Goal: Information Seeking & Learning: Learn about a topic

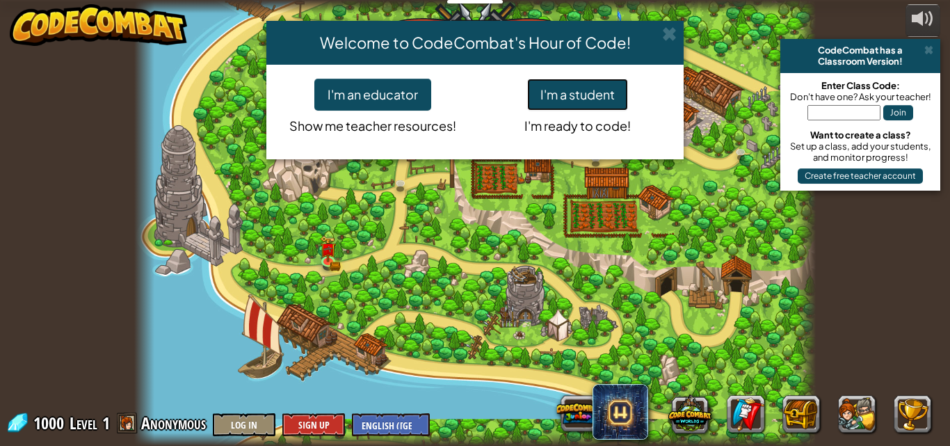
click at [577, 93] on button "I'm a student" at bounding box center [577, 95] width 101 height 32
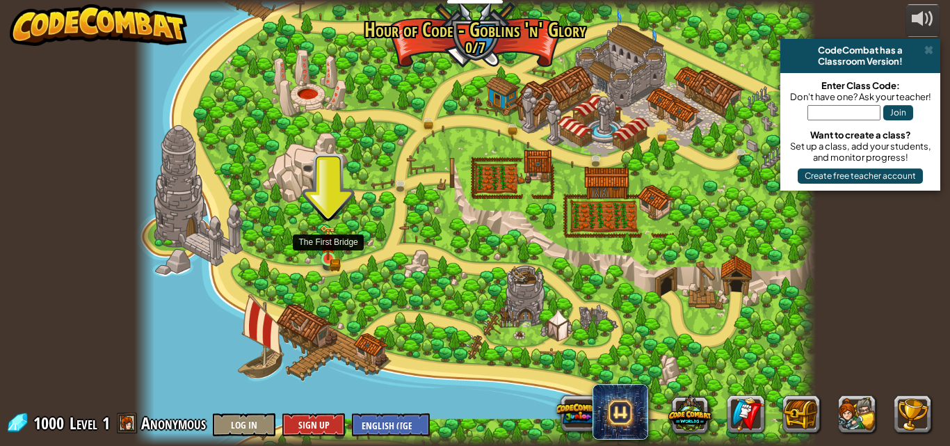
click at [330, 255] on img at bounding box center [328, 242] width 16 height 35
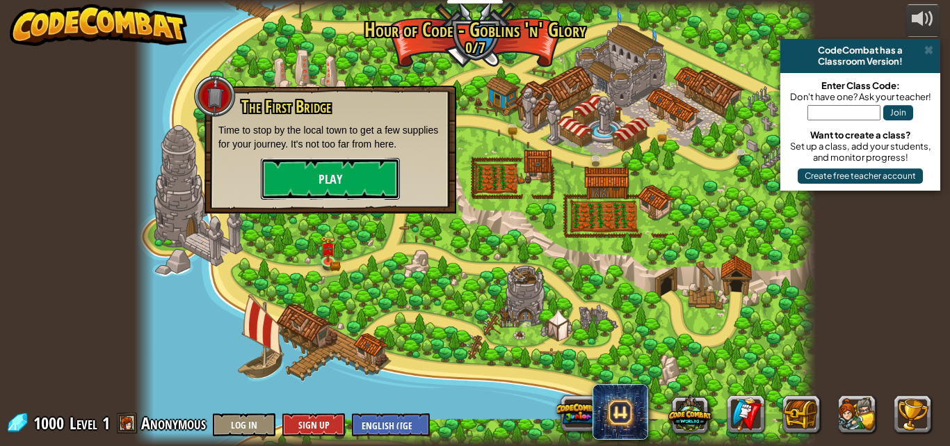
click at [281, 177] on button "Play" at bounding box center [330, 179] width 139 height 42
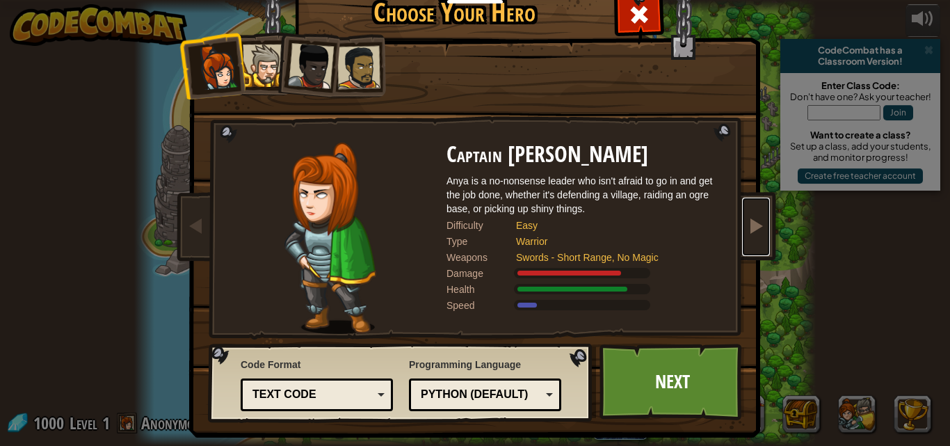
click at [761, 250] on link at bounding box center [756, 226] width 28 height 58
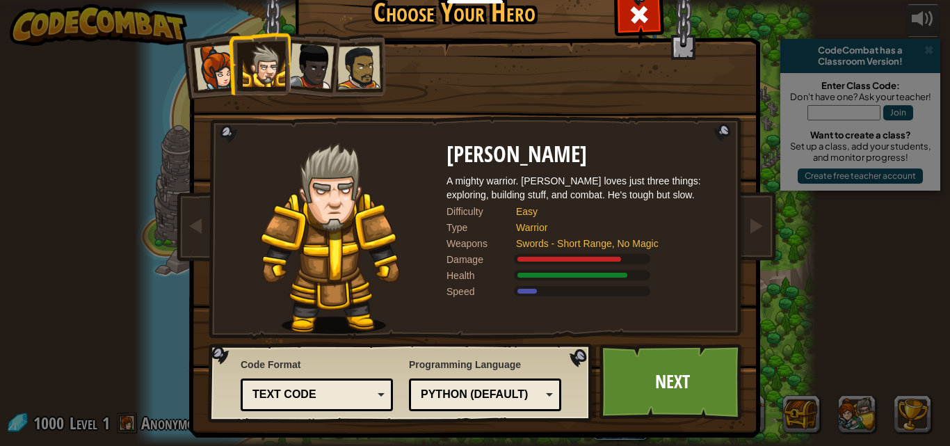
click at [773, 242] on img at bounding box center [478, 189] width 602 height 498
click at [766, 243] on img at bounding box center [478, 189] width 602 height 498
click at [747, 233] on span at bounding box center [755, 225] width 17 height 17
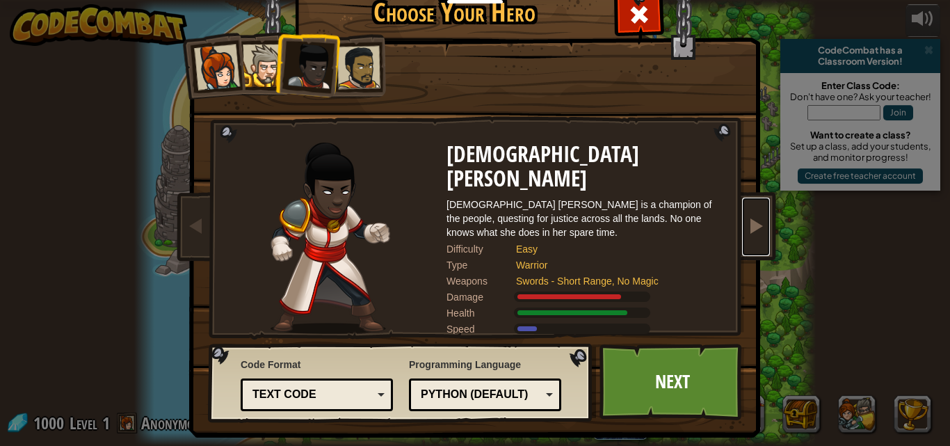
click at [747, 233] on span at bounding box center [755, 225] width 17 height 17
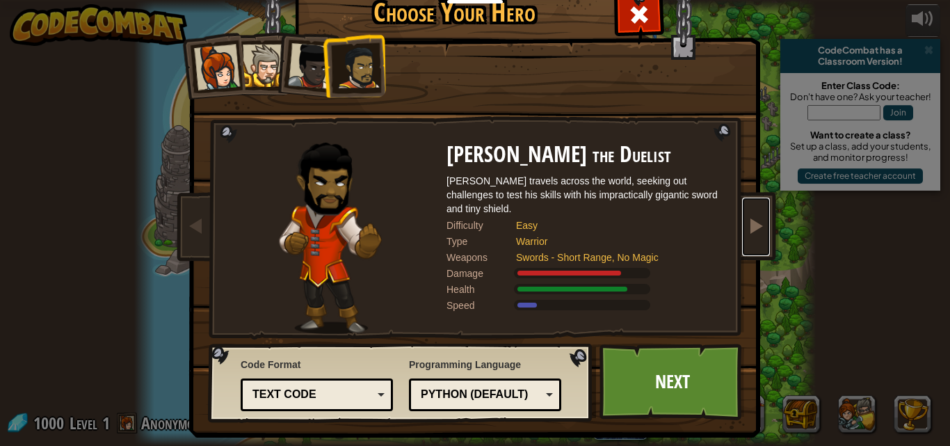
click at [747, 233] on span at bounding box center [755, 225] width 17 height 17
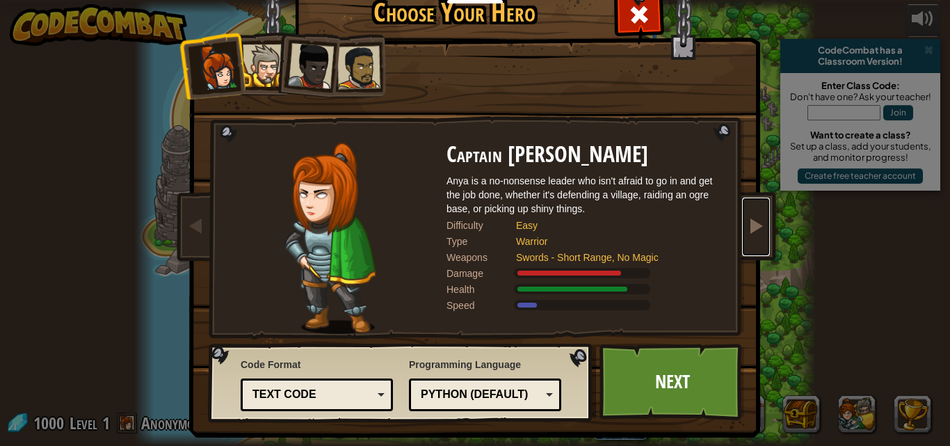
click at [747, 232] on span at bounding box center [755, 225] width 17 height 17
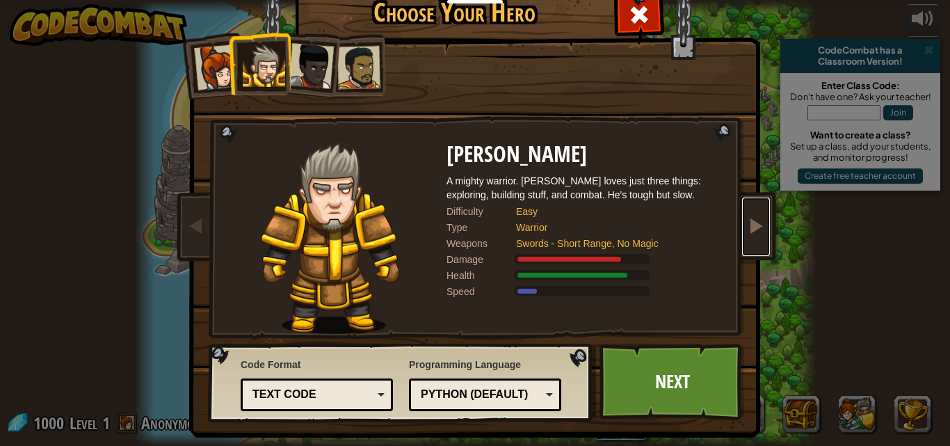
click at [747, 232] on span at bounding box center [755, 225] width 17 height 17
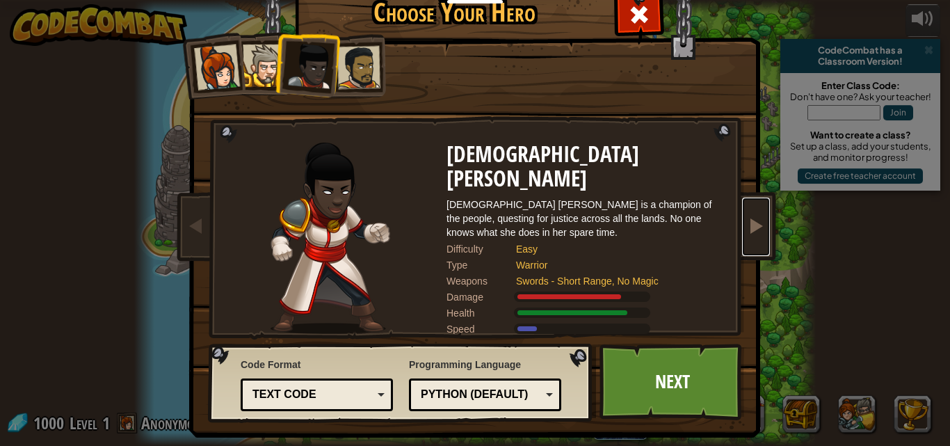
click at [747, 232] on span at bounding box center [755, 225] width 17 height 17
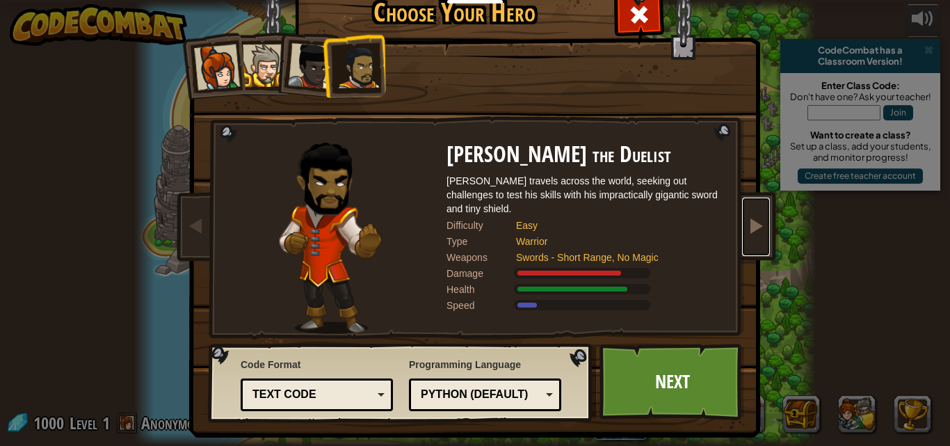
click at [747, 232] on span at bounding box center [755, 225] width 17 height 17
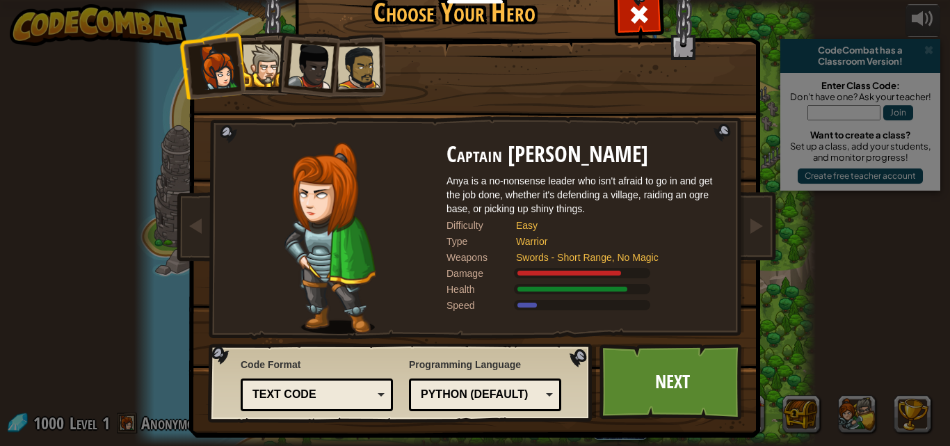
click at [299, 67] on div at bounding box center [311, 66] width 46 height 46
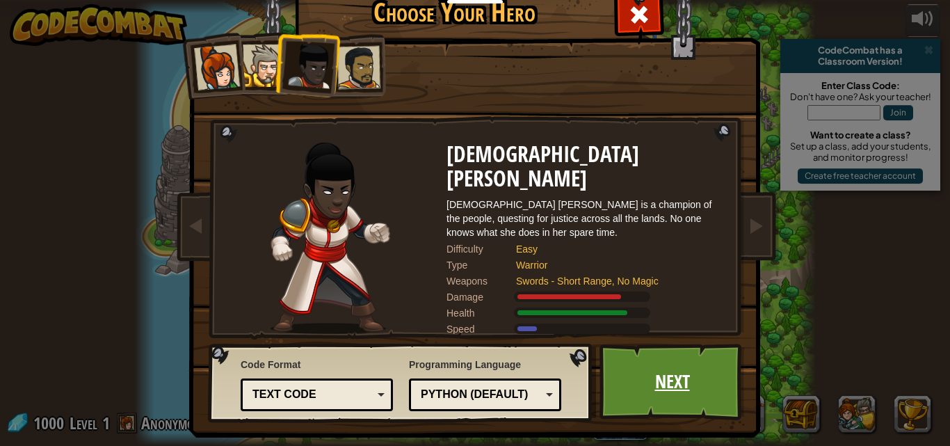
click at [680, 387] on link "Next" at bounding box center [671, 381] width 145 height 76
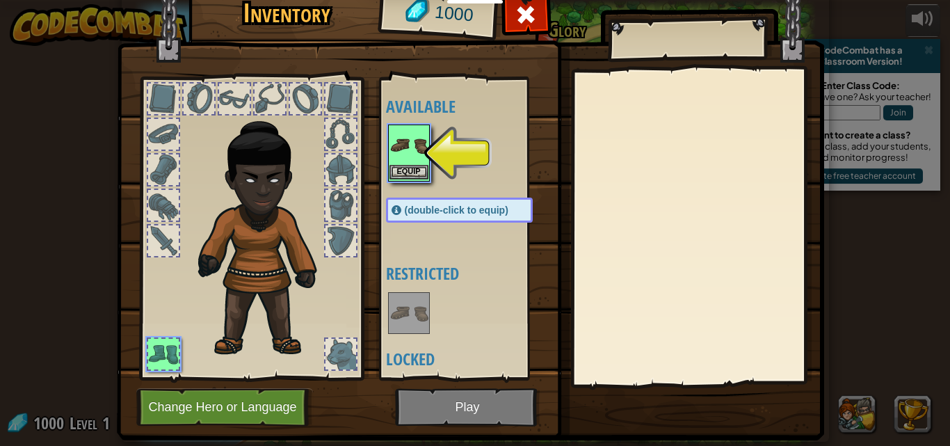
click at [421, 152] on img at bounding box center [408, 145] width 39 height 39
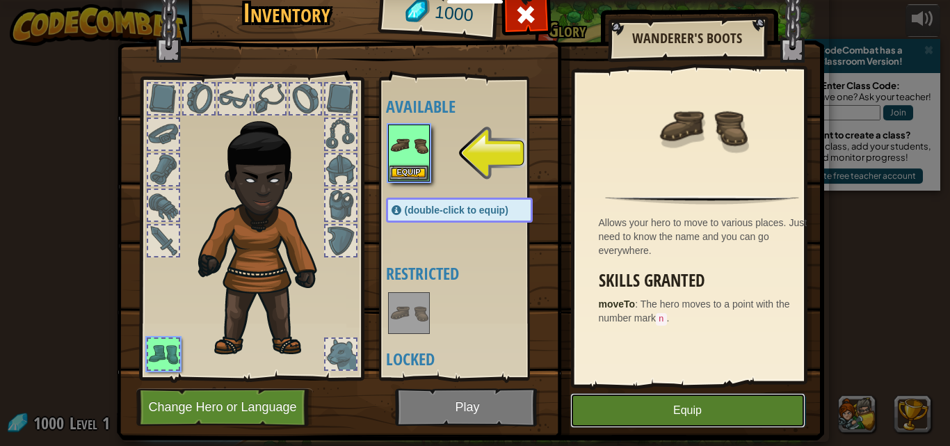
click at [665, 412] on button "Equip" at bounding box center [687, 410] width 235 height 35
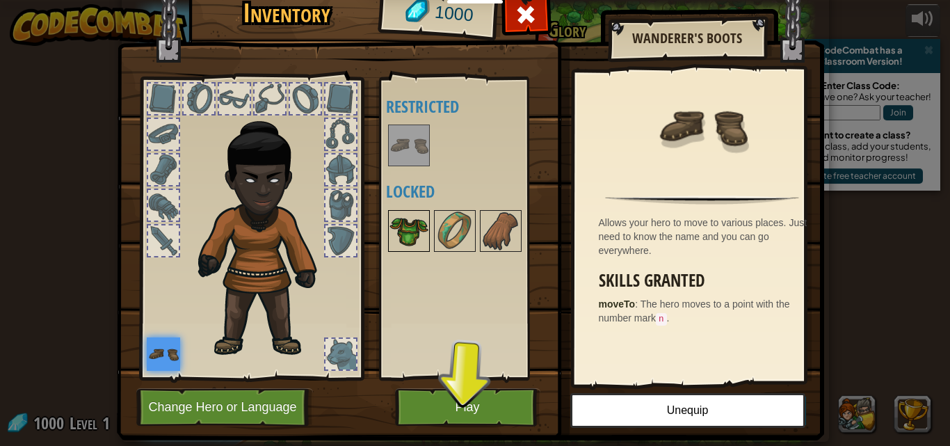
click at [391, 228] on img at bounding box center [408, 230] width 39 height 39
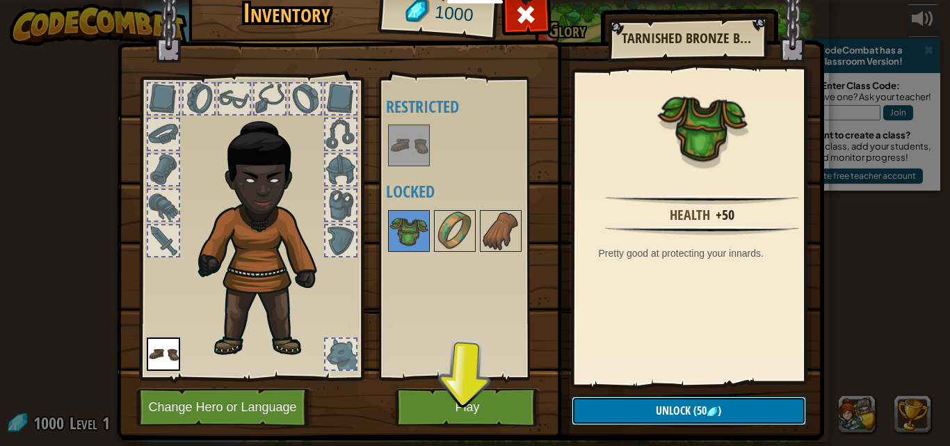
click at [697, 405] on span "(50" at bounding box center [698, 410] width 16 height 15
click at [649, 407] on button "Confirm" at bounding box center [689, 410] width 234 height 29
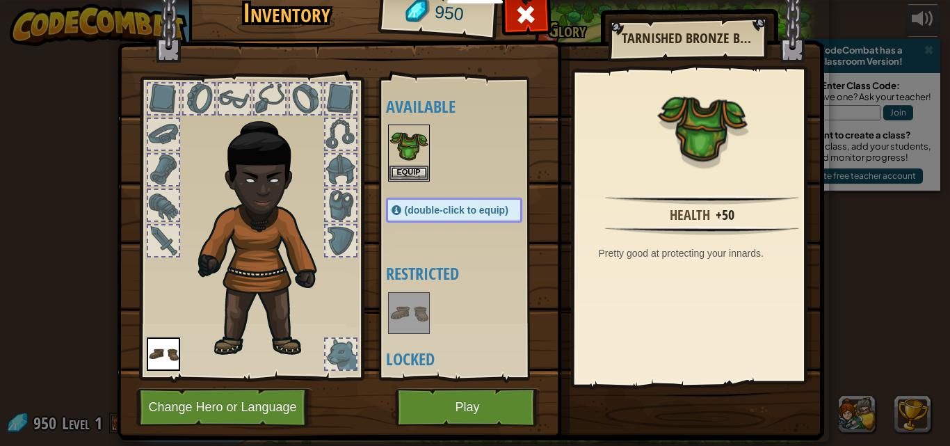
click at [414, 213] on span "(double-click to equip)" at bounding box center [457, 209] width 104 height 11
click at [415, 213] on span "(double-click to equip)" at bounding box center [457, 209] width 104 height 11
click at [408, 163] on img at bounding box center [408, 145] width 39 height 39
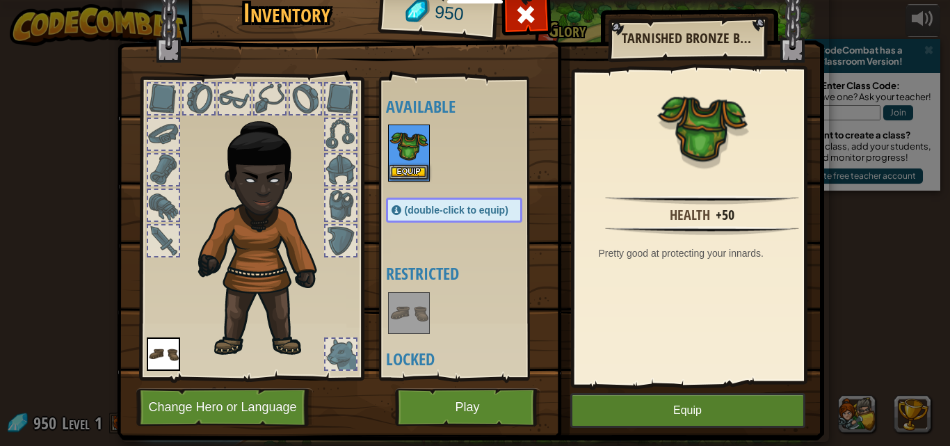
click at [408, 163] on img at bounding box center [408, 145] width 39 height 39
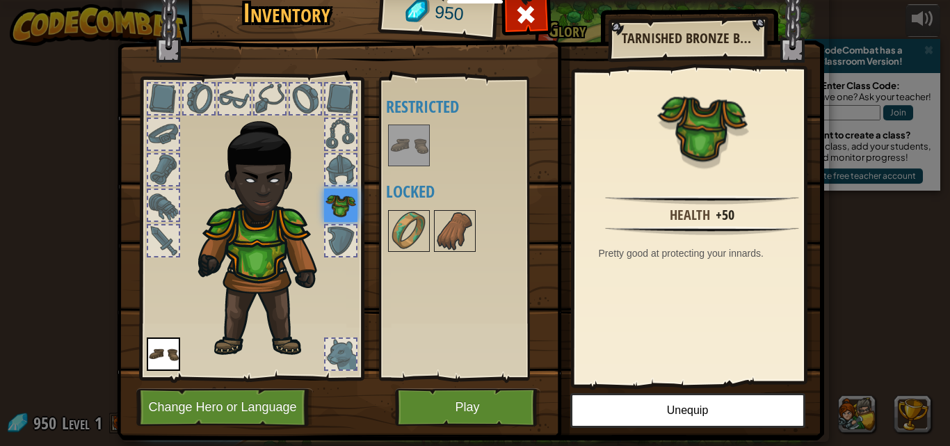
click at [336, 206] on img at bounding box center [340, 204] width 33 height 33
click at [474, 399] on button "Play" at bounding box center [467, 407] width 145 height 38
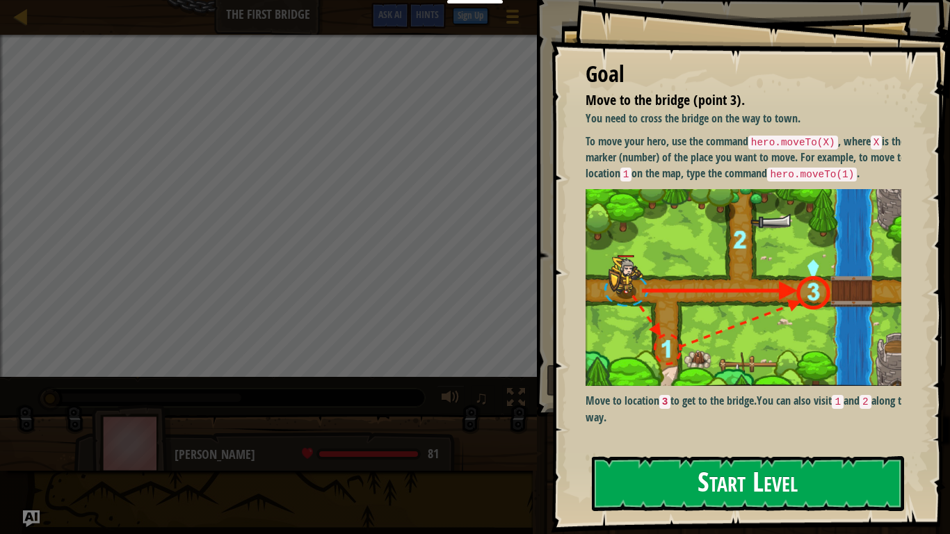
click at [827, 445] on button "Start Level" at bounding box center [748, 483] width 312 height 55
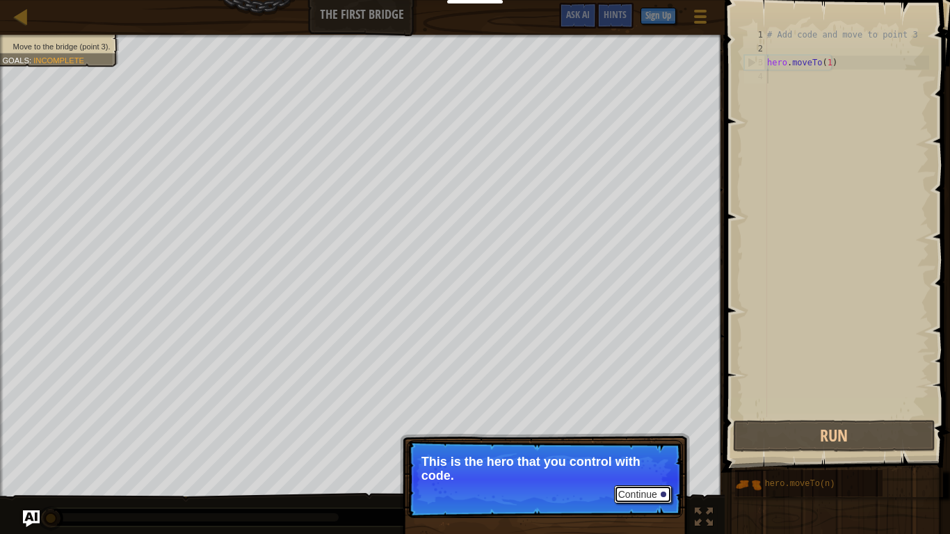
click at [654, 445] on button "Continue" at bounding box center [643, 494] width 58 height 18
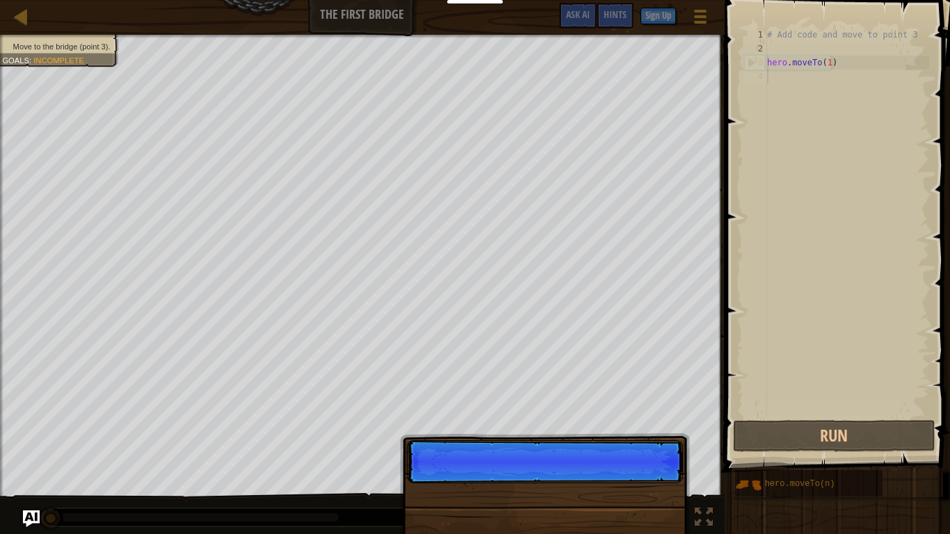
scroll to position [6, 0]
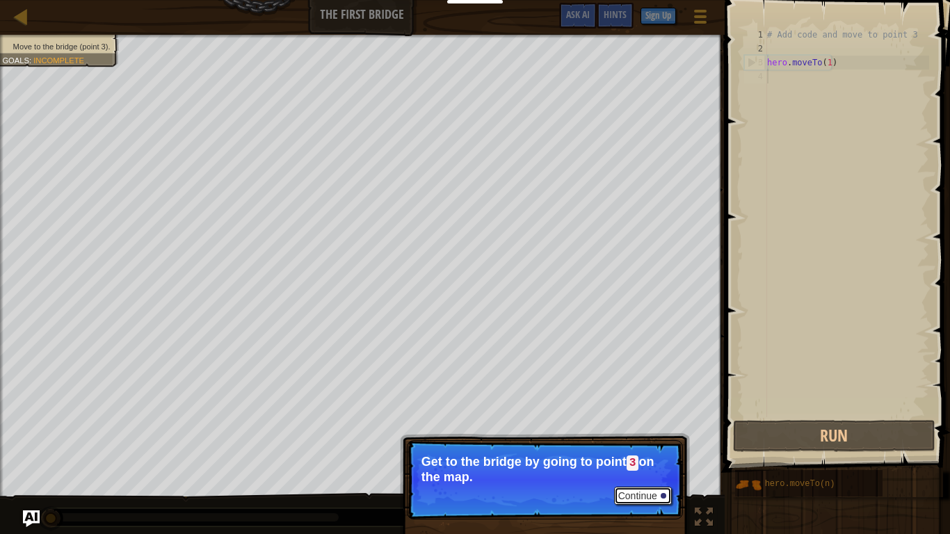
click at [636, 445] on button "Continue" at bounding box center [643, 496] width 58 height 18
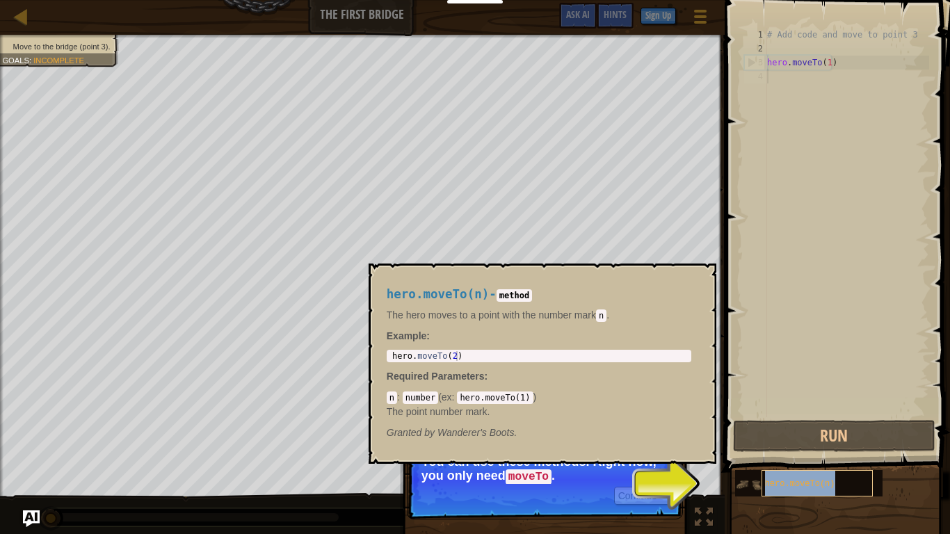
click at [787, 445] on span "hero.moveTo(n)" at bounding box center [800, 484] width 70 height 10
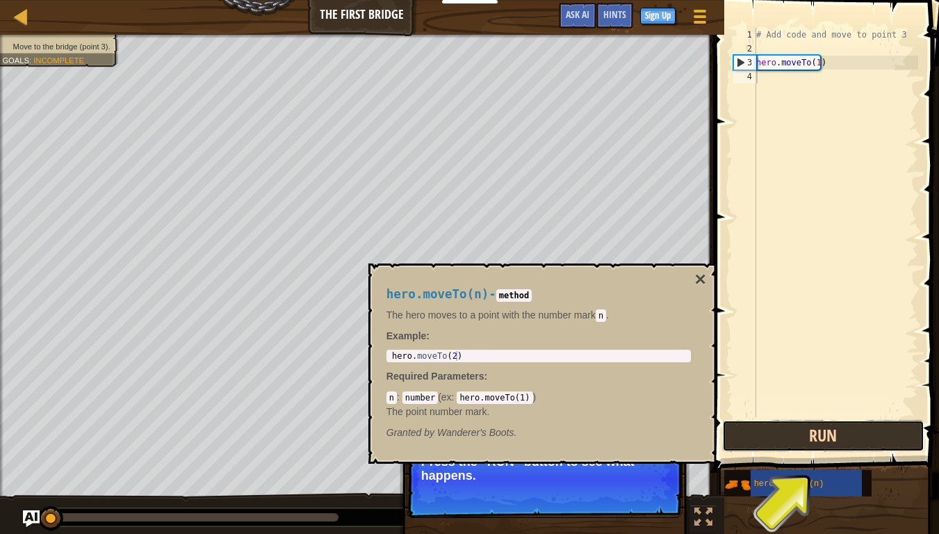
click at [827, 440] on button "Run" at bounding box center [823, 436] width 202 height 32
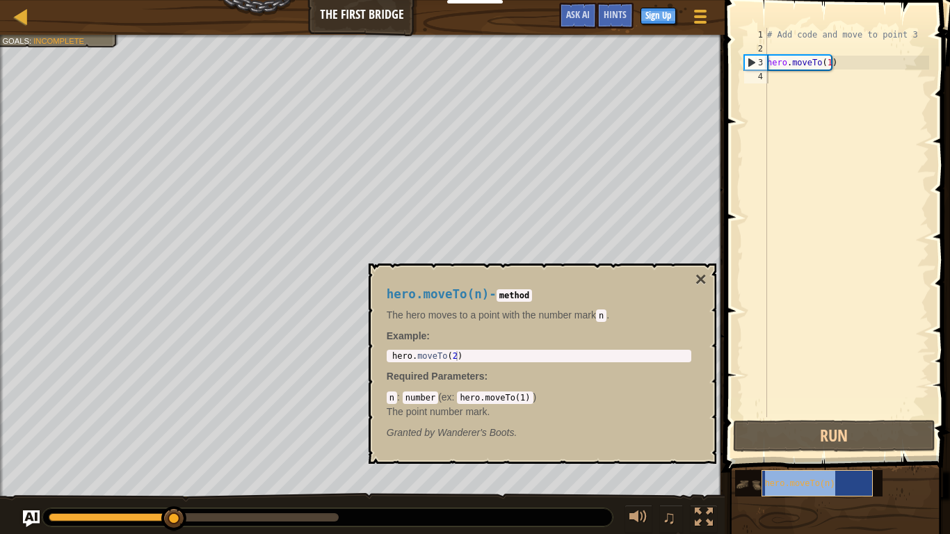
type textarea "hero.moveTo(n)"
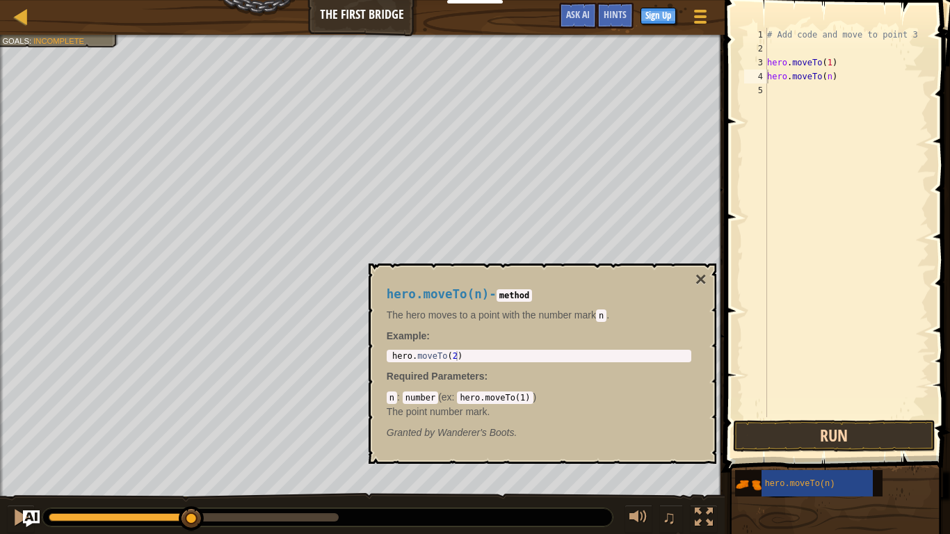
drag, startPoint x: 808, startPoint y: 468, endPoint x: 813, endPoint y: 428, distance: 39.9
click at [809, 444] on div "Hints hero.moveTo(n) 1 2 3 4 5 # Add code and move to point 3 hero . moveTo ( 1…" at bounding box center [834, 263] width 229 height 527
click at [834, 439] on button "Run" at bounding box center [834, 436] width 202 height 32
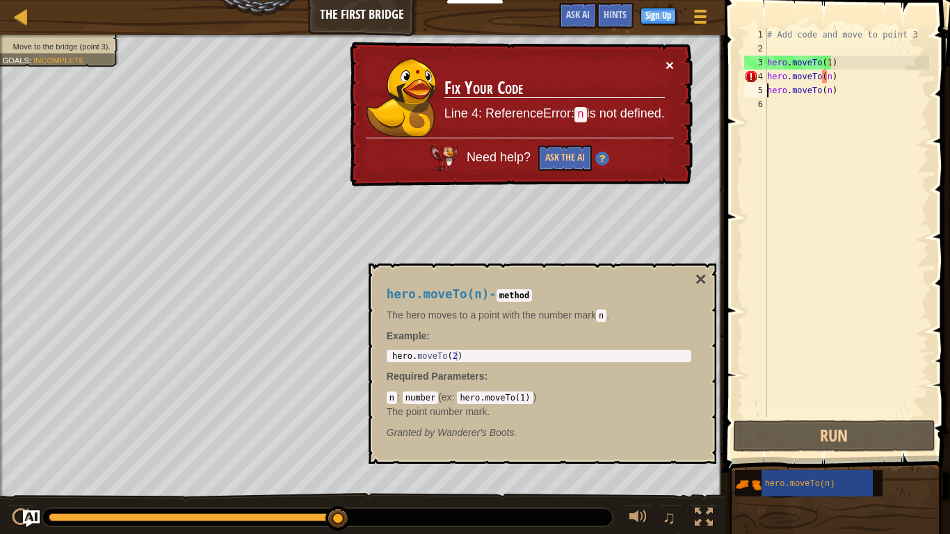
click at [667, 59] on button "×" at bounding box center [669, 65] width 8 height 15
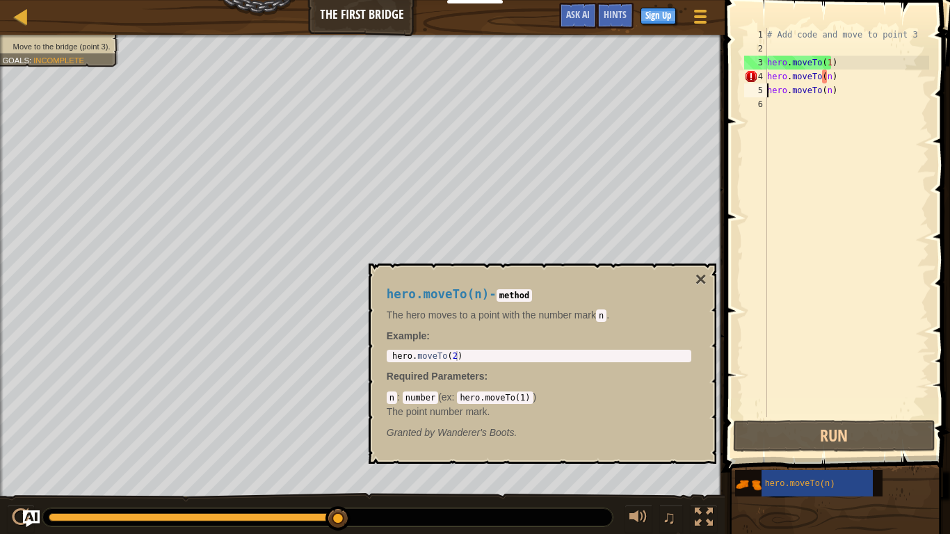
click at [844, 81] on div "# Add code and move to point 3 hero . moveTo ( 1 ) hero . moveTo ( n ) hero . m…" at bounding box center [846, 236] width 165 height 417
type textarea "hero.moveTo(2)"
click at [513, 354] on div "hero . moveTo ( 2 )" at bounding box center [538, 365] width 299 height 29
click at [842, 56] on div "# Add code and move to point 3 hero . moveTo ( 1 ) hero . moveTo ( n ) hero . m…" at bounding box center [846, 236] width 165 height 417
click at [825, 60] on div "# Add code and move to point 3 hero . moveTo ( 1 ) hero . moveTo ( n ) hero . m…" at bounding box center [846, 222] width 165 height 389
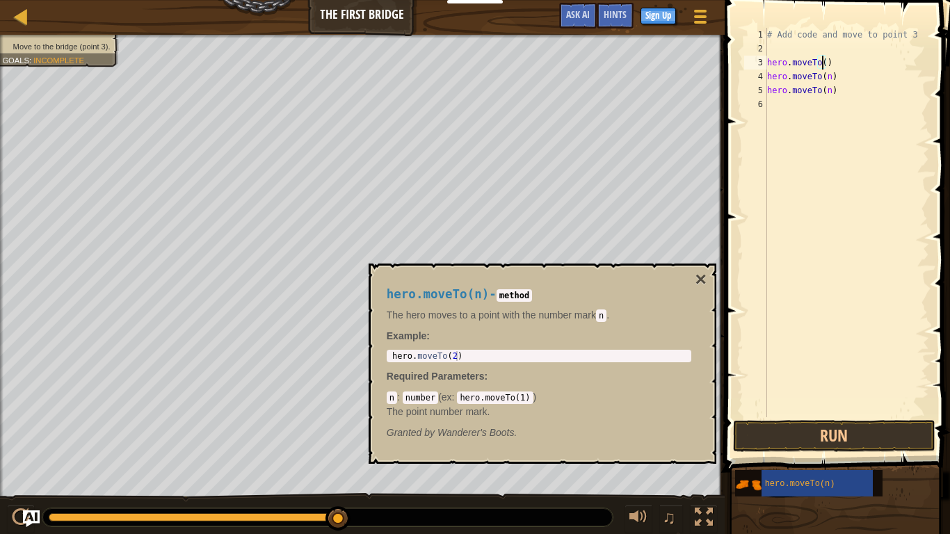
scroll to position [6, 4]
click at [847, 79] on div "# Add code and move to point 3 hero . moveTo ( 2 ) hero . moveTo ( n ) hero . m…" at bounding box center [846, 236] width 165 height 417
type textarea "hero.moveTo(n)"
click at [849, 98] on div "# Add code and move to point 3 hero . moveTo ( 2 ) hero . moveTo ( n ) hero . m…" at bounding box center [846, 236] width 165 height 417
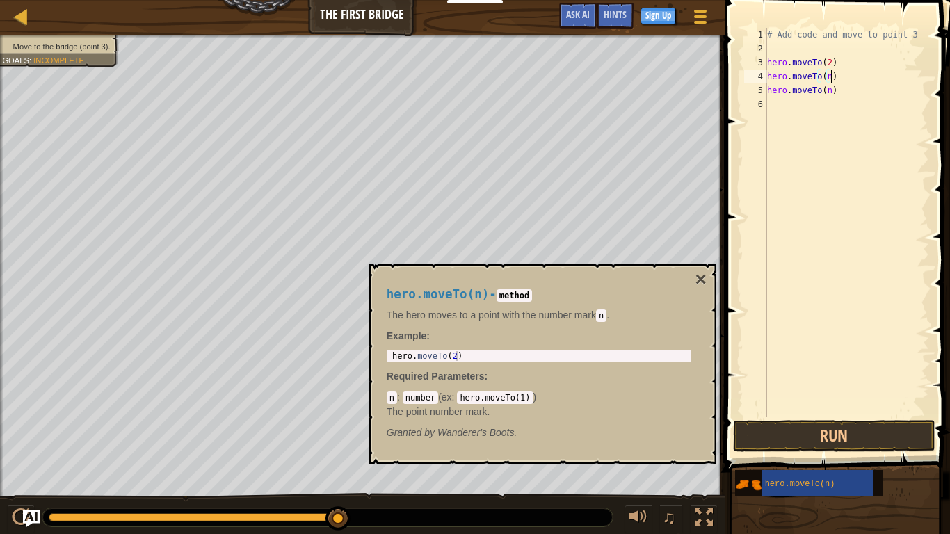
click at [848, 76] on div "# Add code and move to point 3 hero . moveTo ( 2 ) hero . moveTo ( n ) hero . m…" at bounding box center [846, 236] width 165 height 417
type textarea "h"
click at [837, 91] on div "# Add code and move to point 3 hero . moveTo ( 2 ) hero . moveTo ( n )" at bounding box center [846, 236] width 165 height 417
type textarea "h"
click at [825, 63] on div "# Add code and move to point 3 hero . moveTo ( 2 )" at bounding box center [846, 236] width 165 height 417
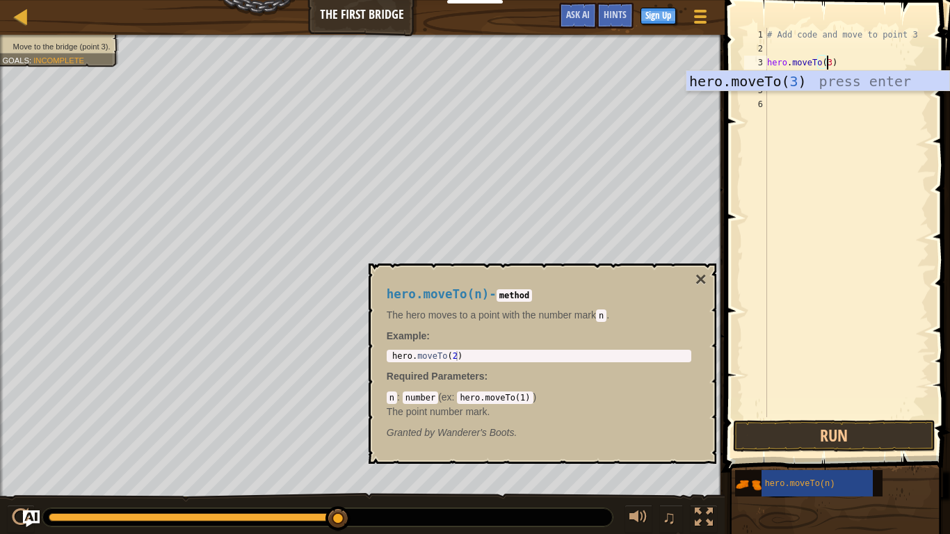
scroll to position [6, 4]
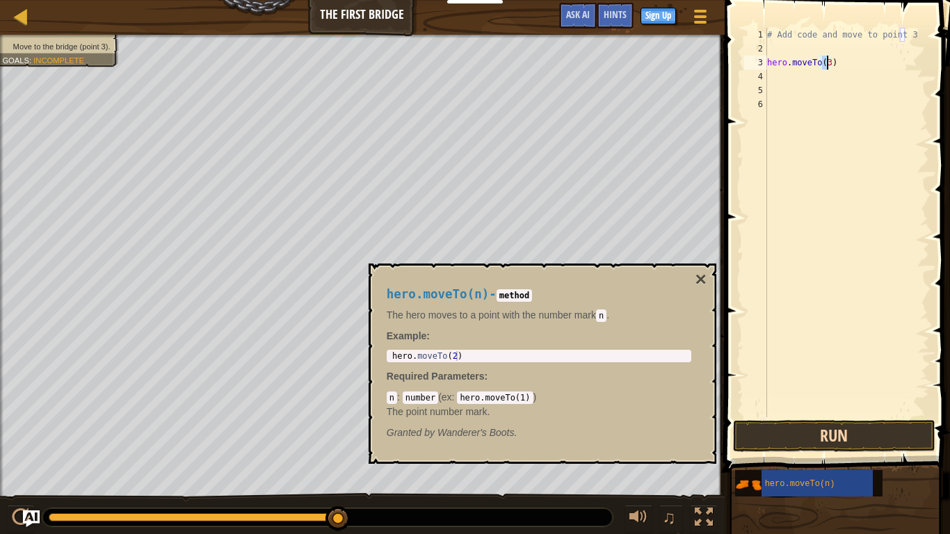
type textarea "hero.moveTo(3)"
click at [861, 434] on button "Run" at bounding box center [834, 436] width 202 height 32
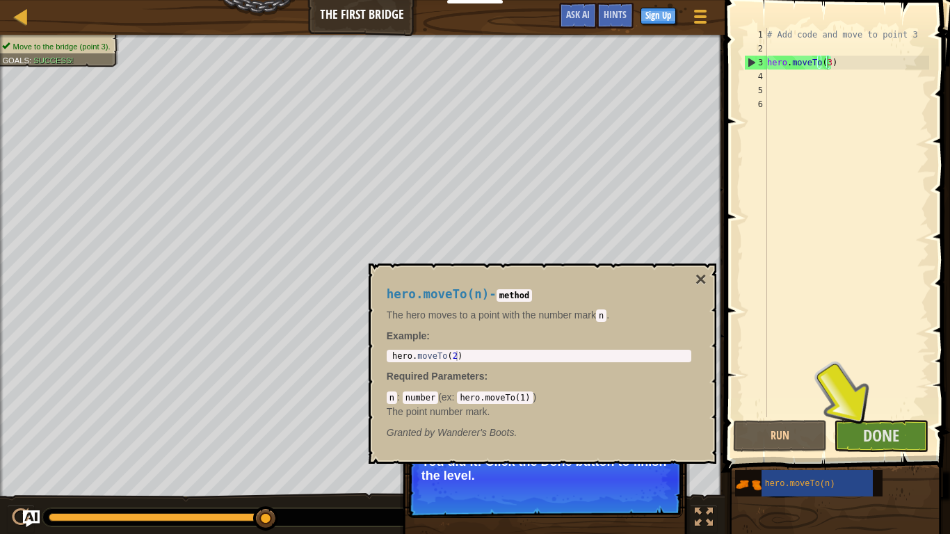
click at [700, 266] on div "hero.moveTo(n) - method The hero moves to a point with the number [PERSON_NAME]…" at bounding box center [543, 364] width 348 height 200
click at [706, 275] on div "hero.moveTo(n) - method The hero moves to a point with the number [PERSON_NAME]…" at bounding box center [543, 364] width 348 height 200
click at [705, 275] on button "×" at bounding box center [700, 279] width 11 height 19
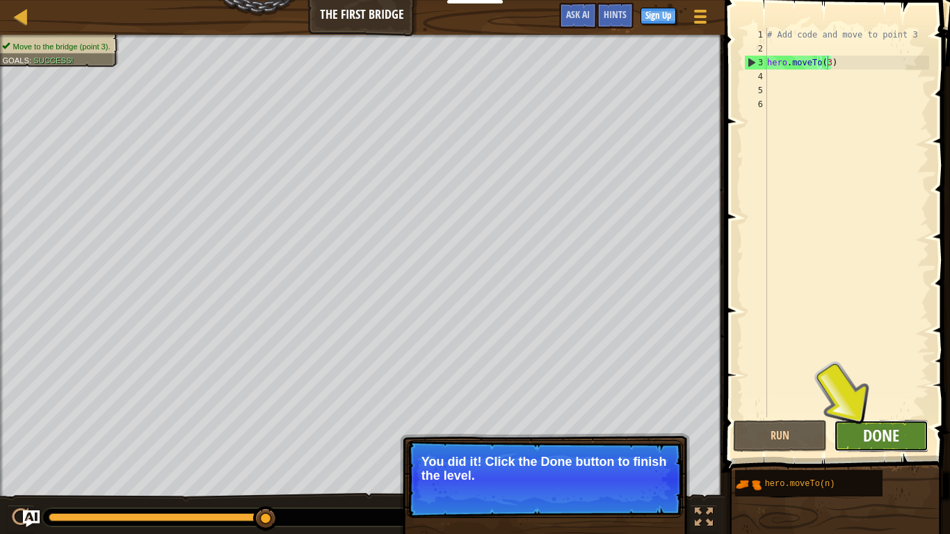
click at [898, 433] on span "Done" at bounding box center [881, 435] width 36 height 22
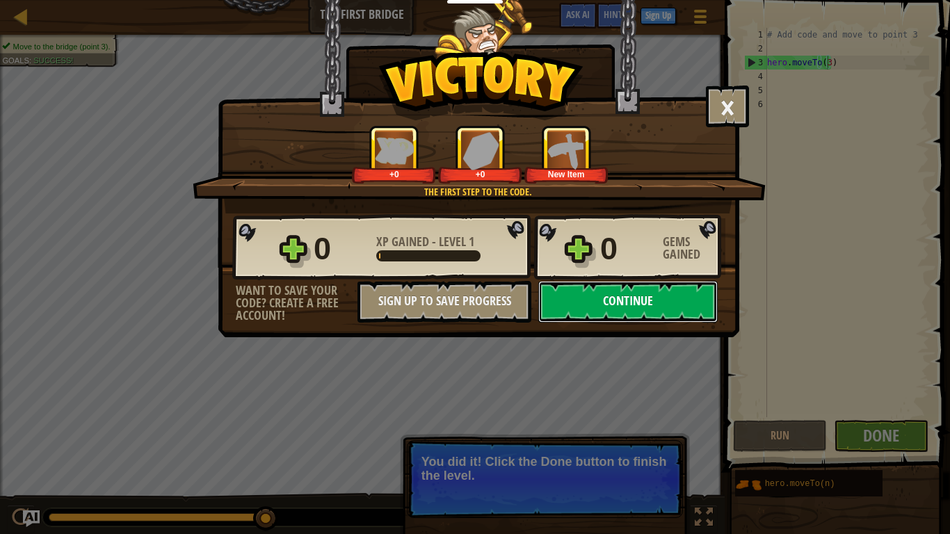
click at [633, 308] on button "Continue" at bounding box center [627, 302] width 179 height 42
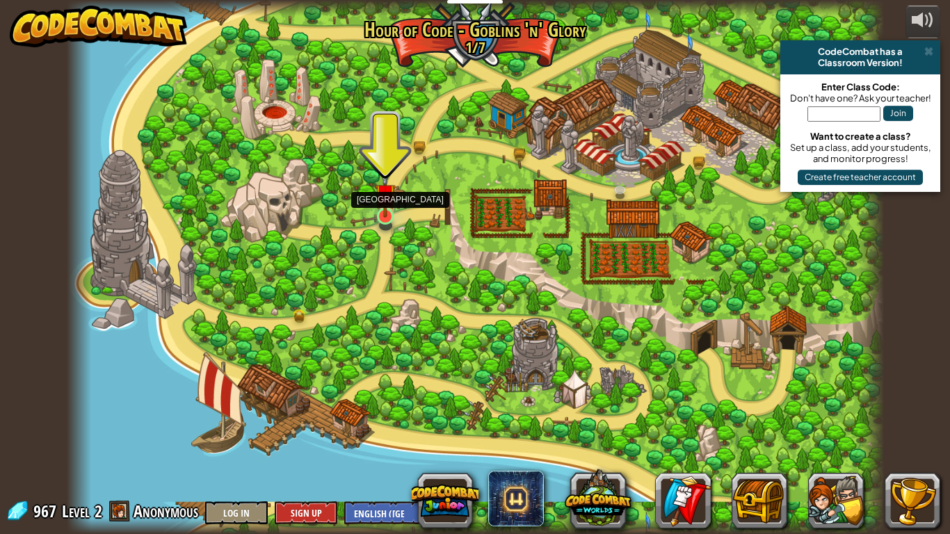
click at [387, 207] on img at bounding box center [385, 193] width 21 height 47
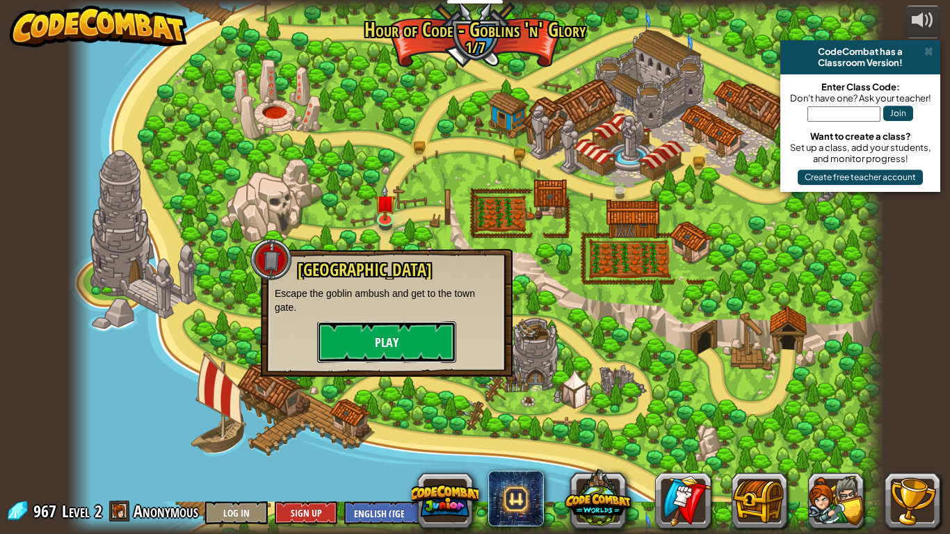
click at [424, 342] on button "Play" at bounding box center [386, 342] width 139 height 42
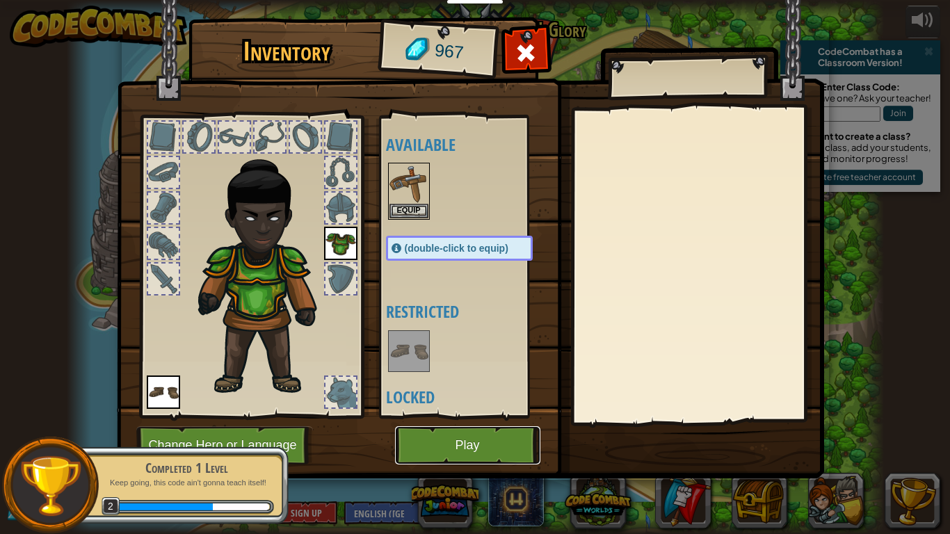
click at [524, 445] on button "Play" at bounding box center [467, 445] width 145 height 38
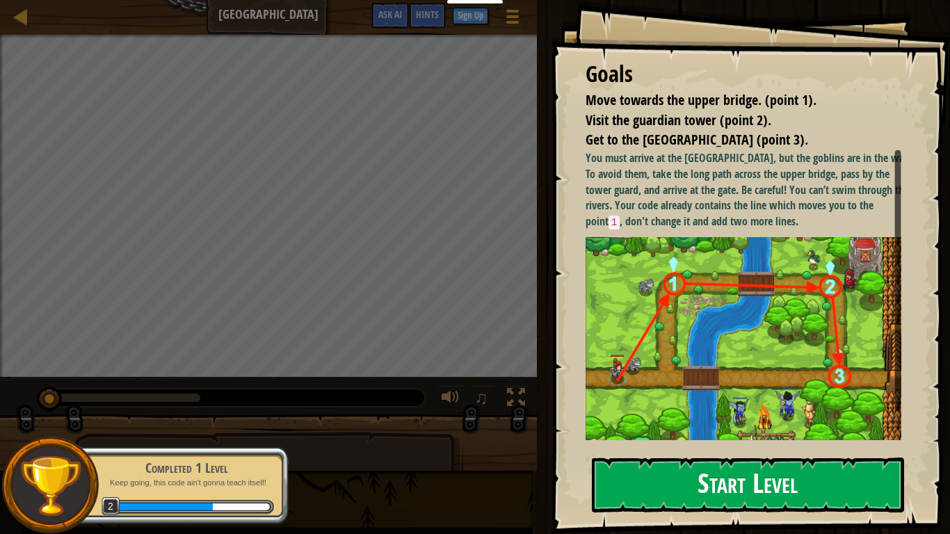
click at [818, 445] on button "Start Level" at bounding box center [748, 485] width 312 height 55
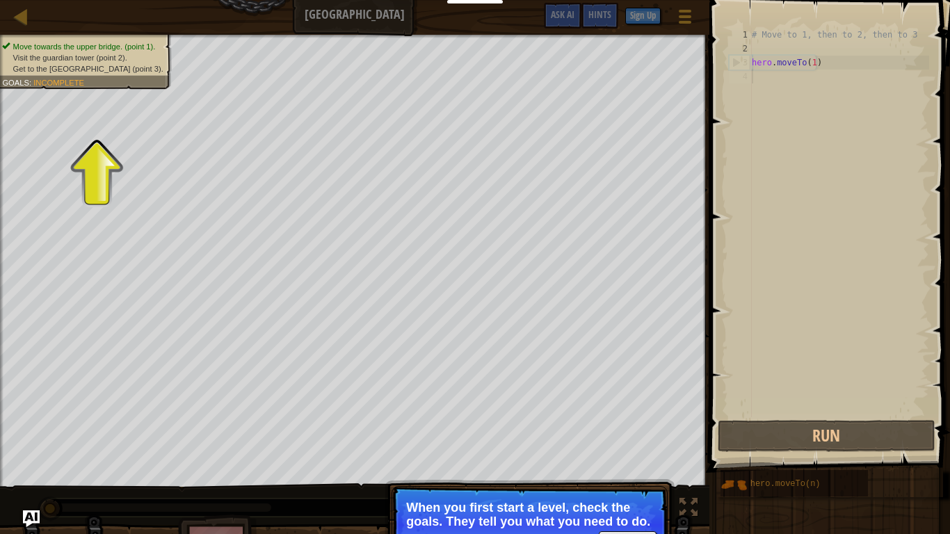
click at [620, 445] on p "Continue When you first start a level, check the goals. They tell you what you …" at bounding box center [529, 525] width 276 height 78
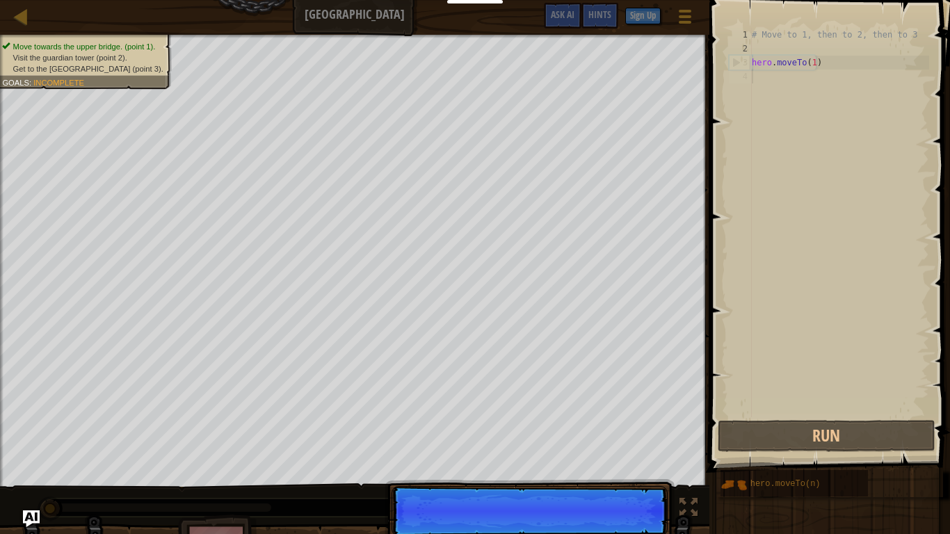
scroll to position [6, 0]
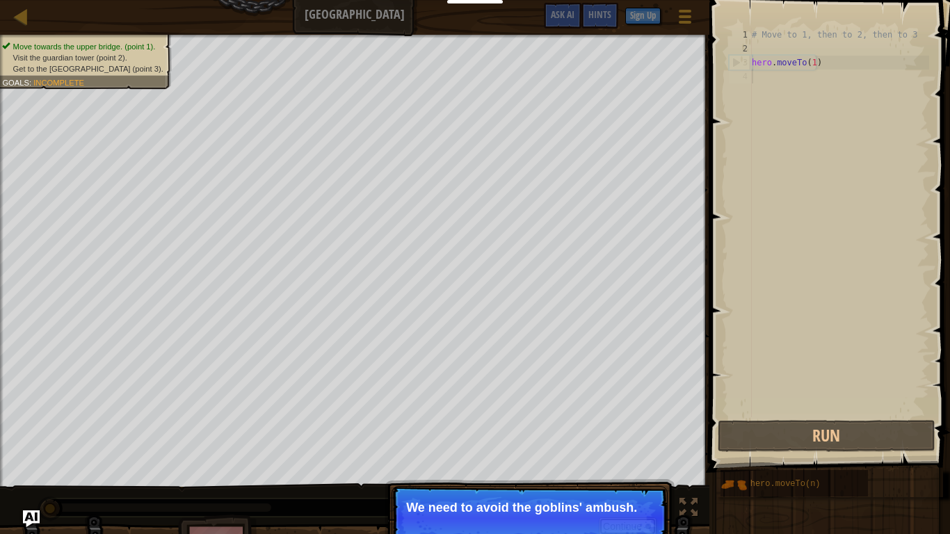
click at [620, 445] on button "Continue" at bounding box center [628, 526] width 58 height 18
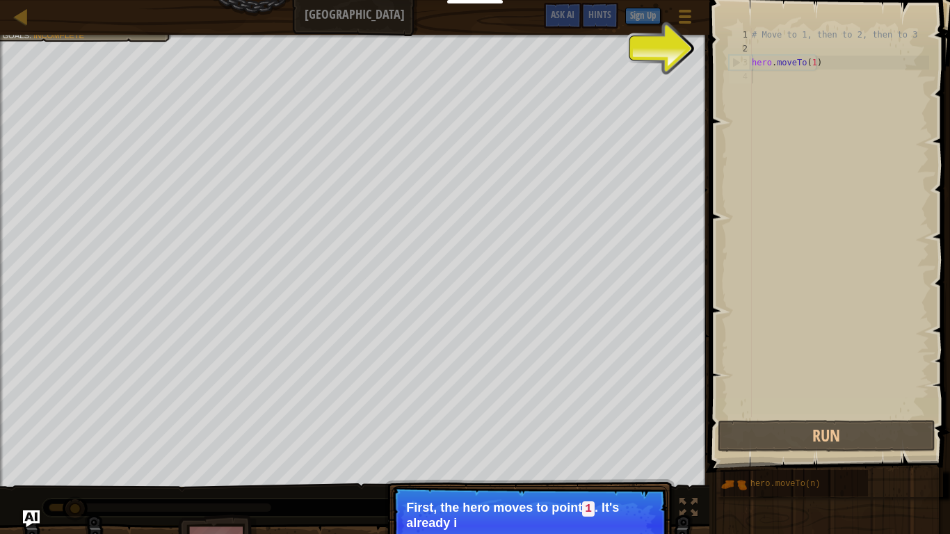
click at [620, 445] on p "Continue First, the hero moves to point 1 . It's already i" at bounding box center [529, 525] width 276 height 79
click at [644, 445] on button "Continue" at bounding box center [628, 542] width 58 height 18
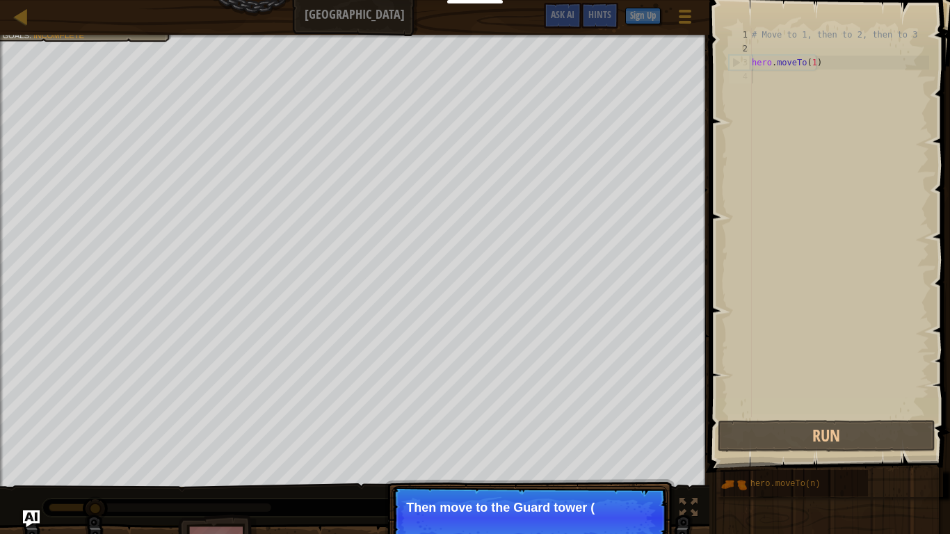
click at [644, 445] on p "Continue Then move to the [GEOGRAPHIC_DATA] (" at bounding box center [529, 518] width 276 height 64
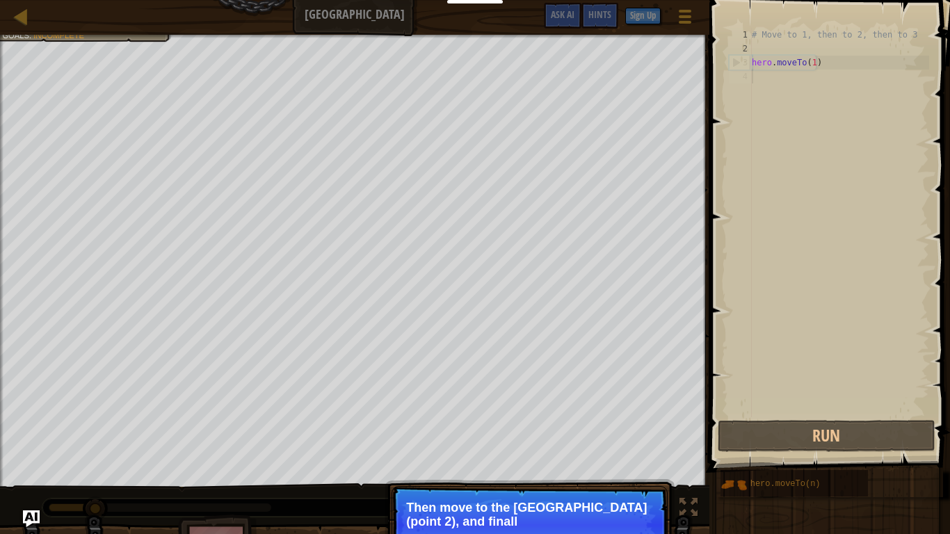
click at [644, 445] on p "Continue Then move to the [GEOGRAPHIC_DATA] (point 2), and finall" at bounding box center [529, 525] width 276 height 78
click at [622, 445] on button "Continue" at bounding box center [628, 540] width 58 height 18
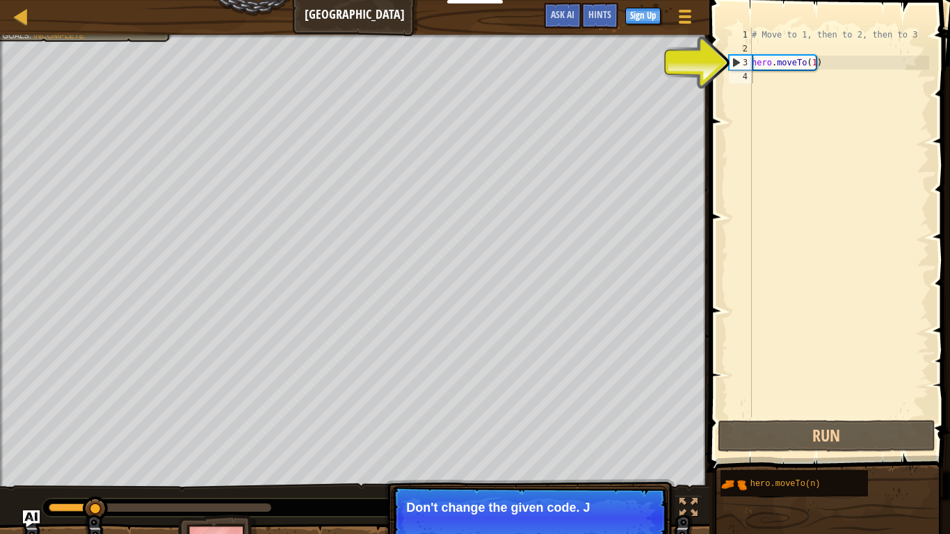
click at [640, 445] on p "Continue Don't change the given code. J" at bounding box center [529, 518] width 276 height 64
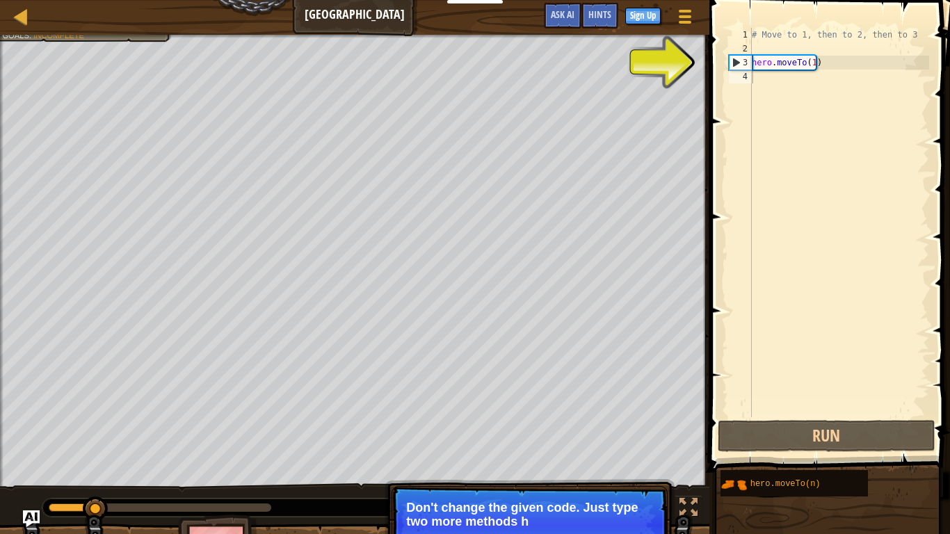
click at [640, 445] on p "Continue Don't change the given code. Just type two more methods h" at bounding box center [529, 525] width 276 height 78
click at [640, 445] on p "Don't change the given code. Just type two more methods here." at bounding box center [529, 515] width 247 height 28
click at [639, 445] on p "Don't change the given code. Just type two more methods here." at bounding box center [529, 515] width 247 height 28
click at [635, 445] on button "Continue" at bounding box center [628, 540] width 58 height 18
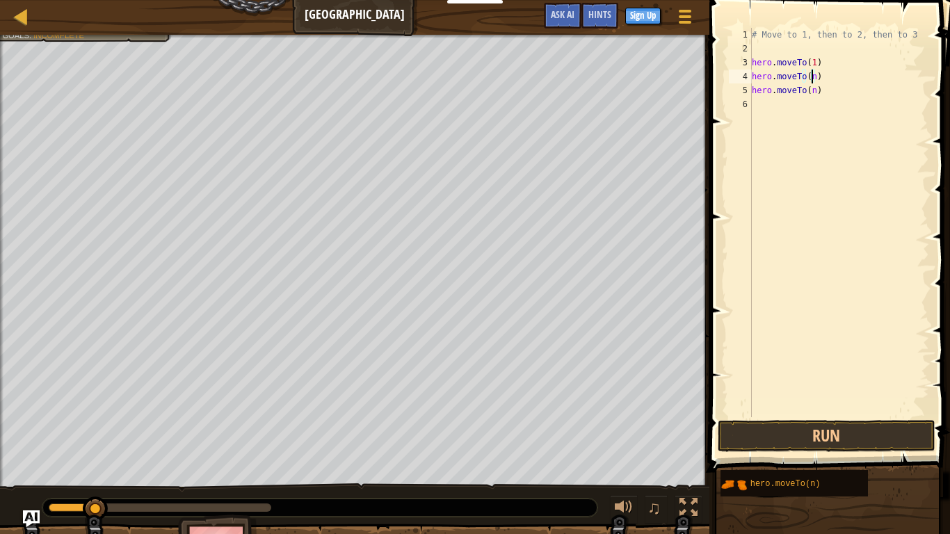
click at [813, 76] on div "# Move to 1, then to 2, then to 3 hero . moveTo ( 1 ) hero . moveTo ( n ) hero …" at bounding box center [839, 236] width 180 height 417
click at [814, 91] on div "# Move to 1, then to 2, then to 3 hero . moveTo ( 1 ) hero . moveTo ( 2 ) hero …" at bounding box center [839, 236] width 180 height 417
click at [809, 93] on div "# Move to 1, then to 2, then to 3 hero . moveTo ( 1 ) hero . moveTo ( 2 ) hero …" at bounding box center [839, 236] width 180 height 417
type textarea "hero.moveTo(3)"
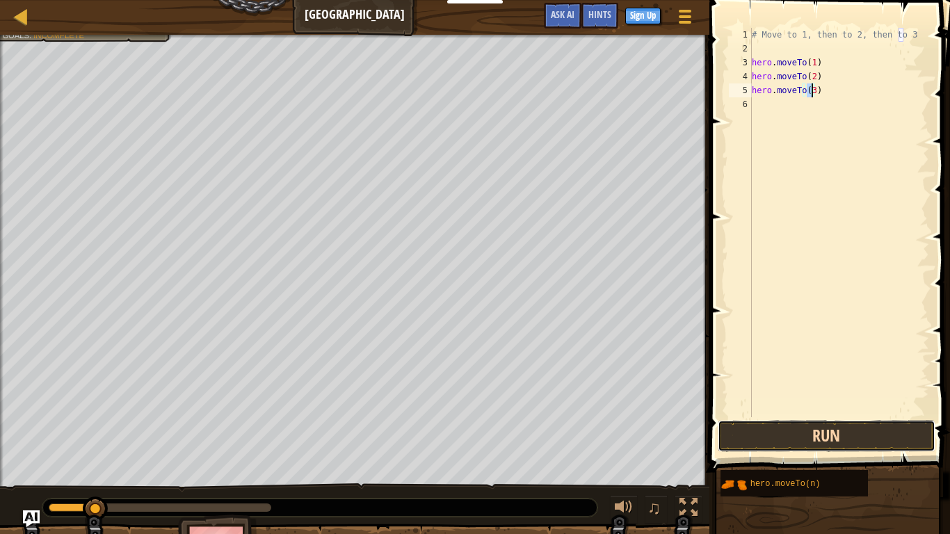
click at [861, 427] on button "Run" at bounding box center [826, 436] width 217 height 32
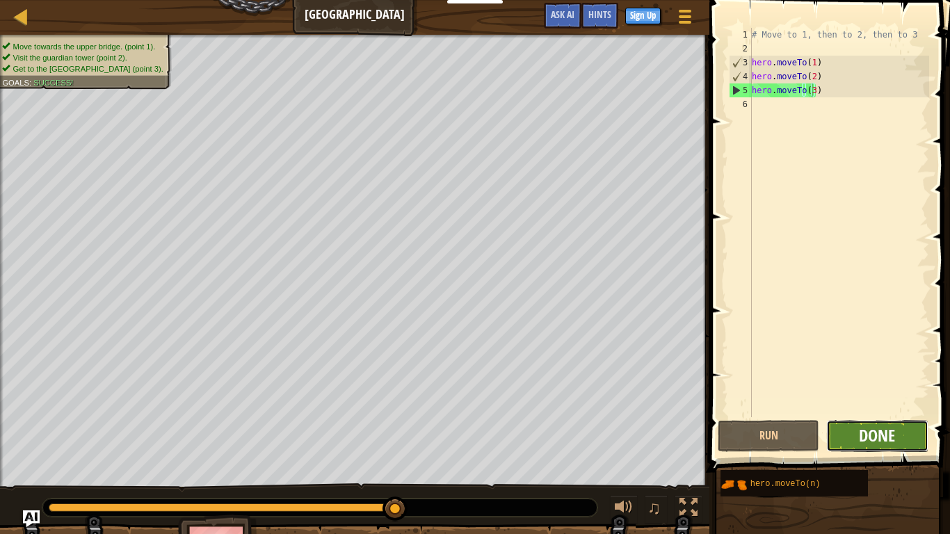
click at [893, 430] on span "Done" at bounding box center [877, 435] width 36 height 22
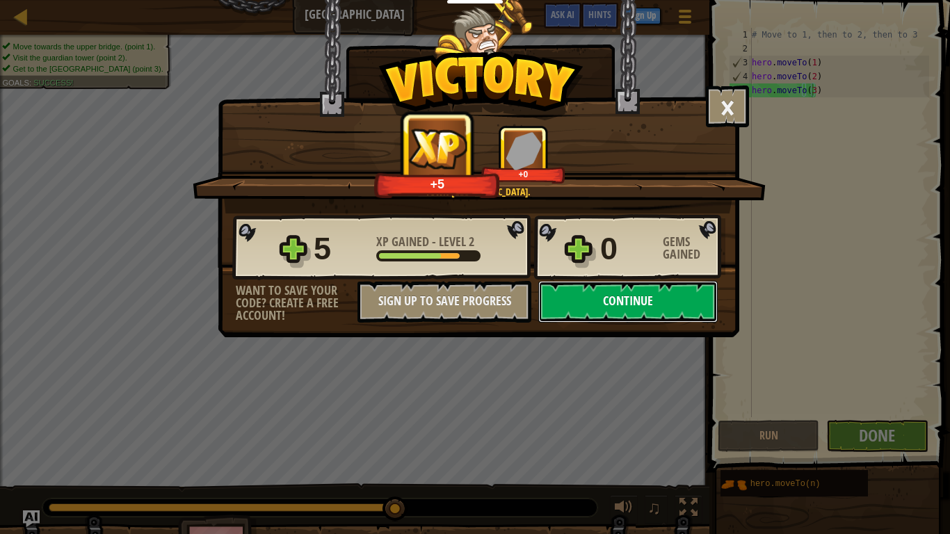
click at [610, 305] on button "Continue" at bounding box center [627, 302] width 179 height 42
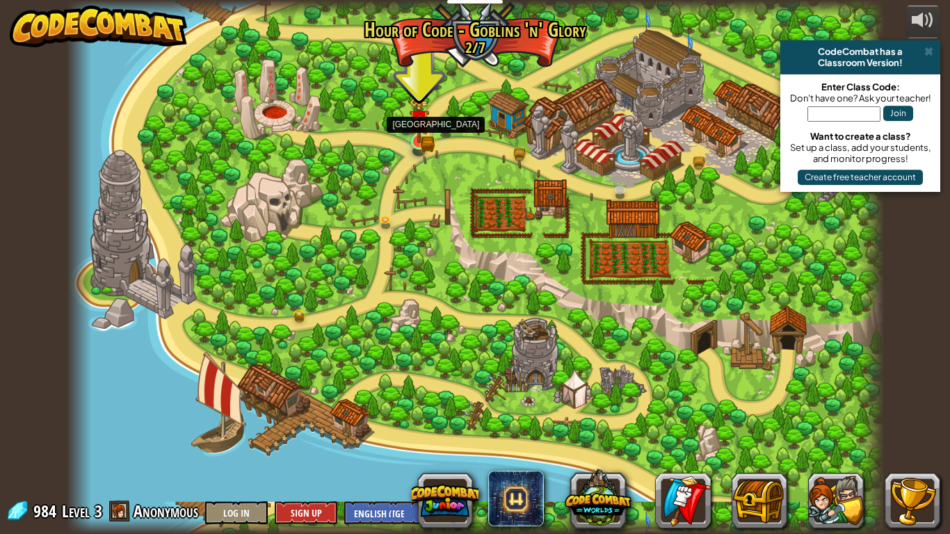
click at [421, 138] on img at bounding box center [419, 119] width 21 height 45
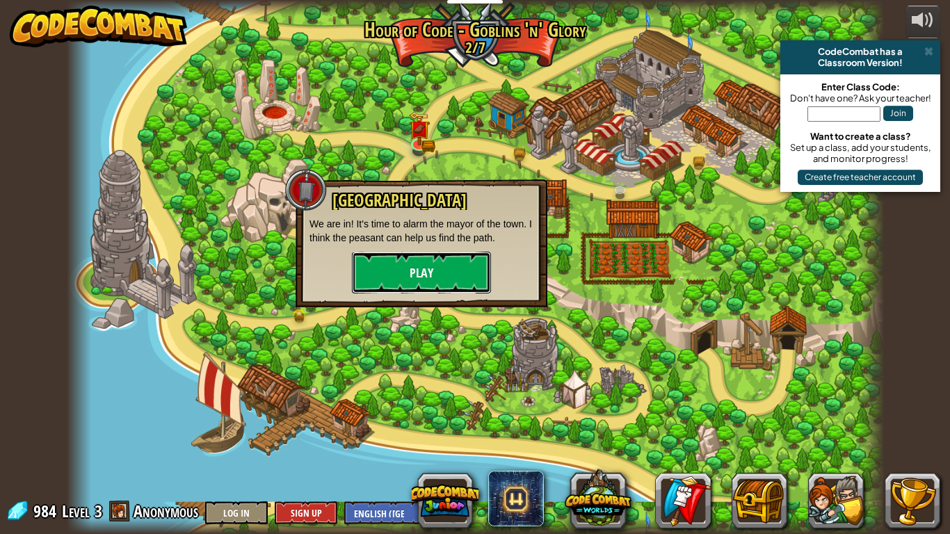
click at [414, 269] on button "Play" at bounding box center [421, 273] width 139 height 42
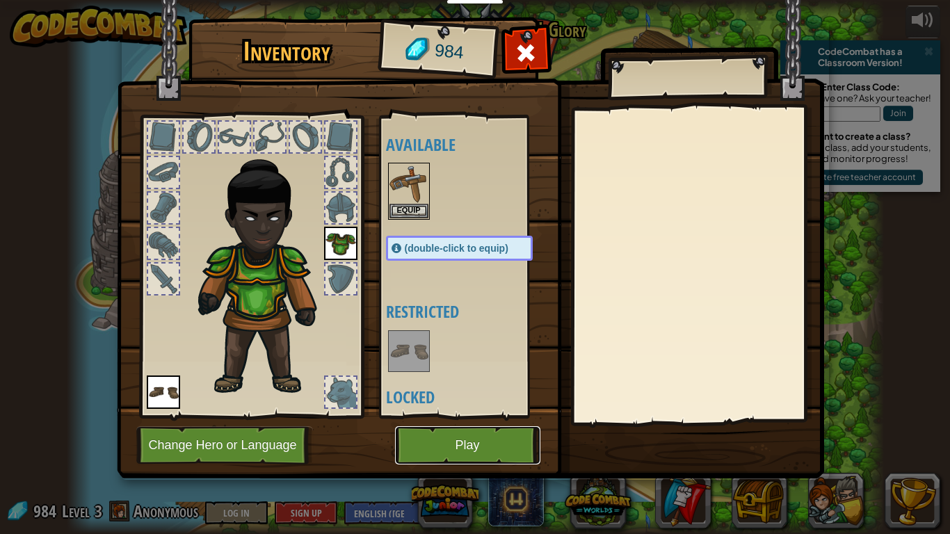
click at [502, 445] on button "Play" at bounding box center [467, 445] width 145 height 38
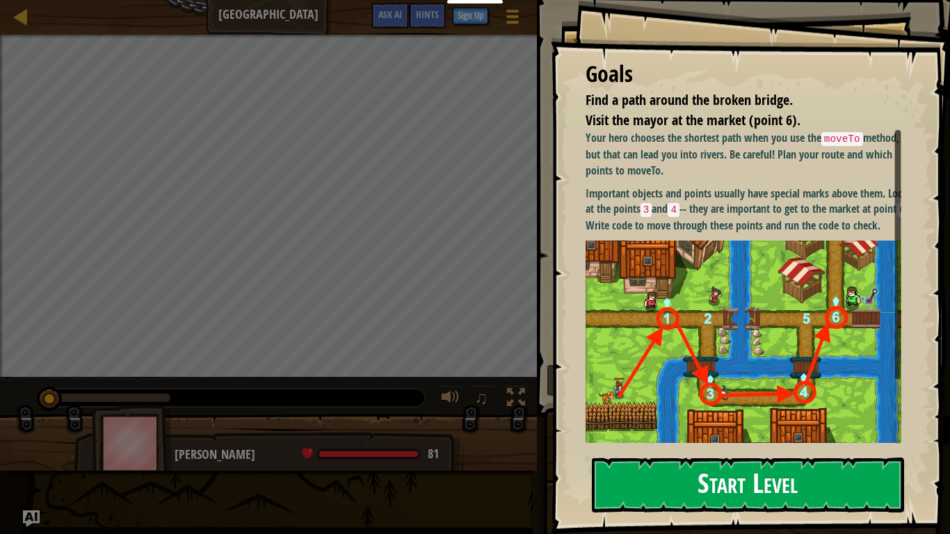
click at [798, 445] on button "Start Level" at bounding box center [748, 485] width 312 height 55
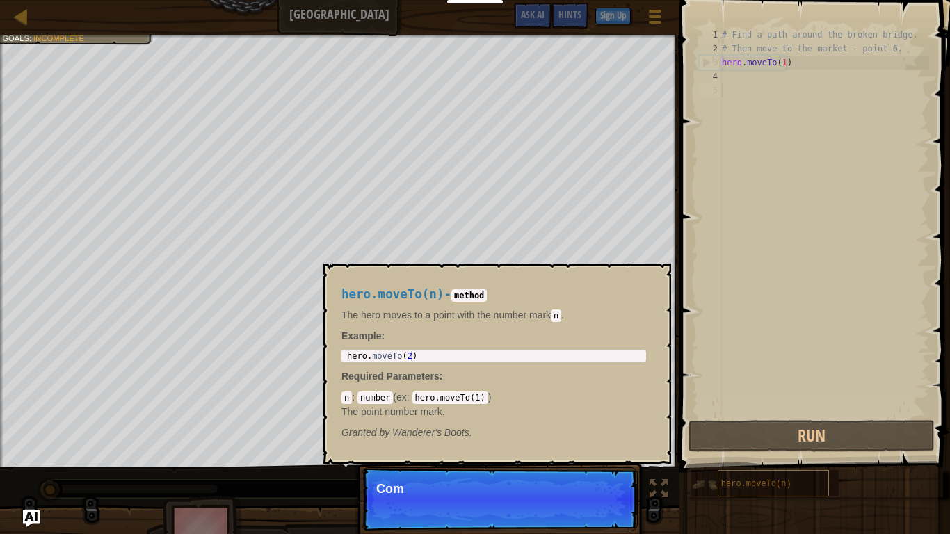
scroll to position [6, 0]
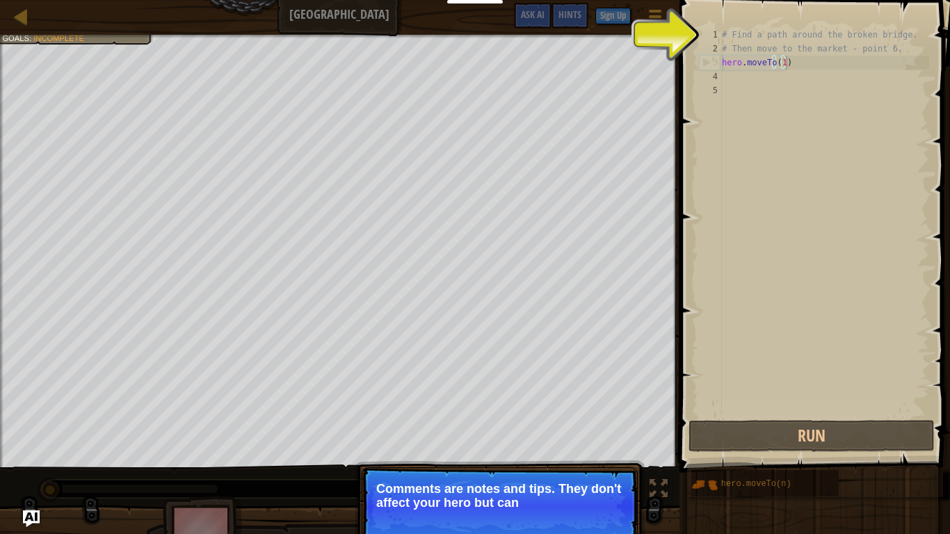
click at [826, 56] on div "# Find a path around the broken bridge. # Then move to the market - point 6. he…" at bounding box center [824, 236] width 210 height 417
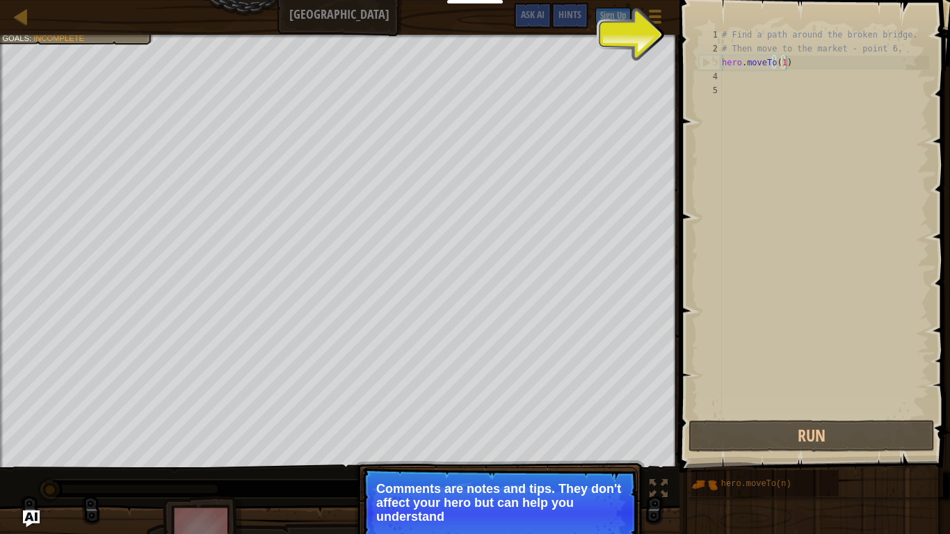
click at [813, 63] on div "# Find a path around the broken bridge. # Then move to the market - point 6. he…" at bounding box center [824, 236] width 210 height 417
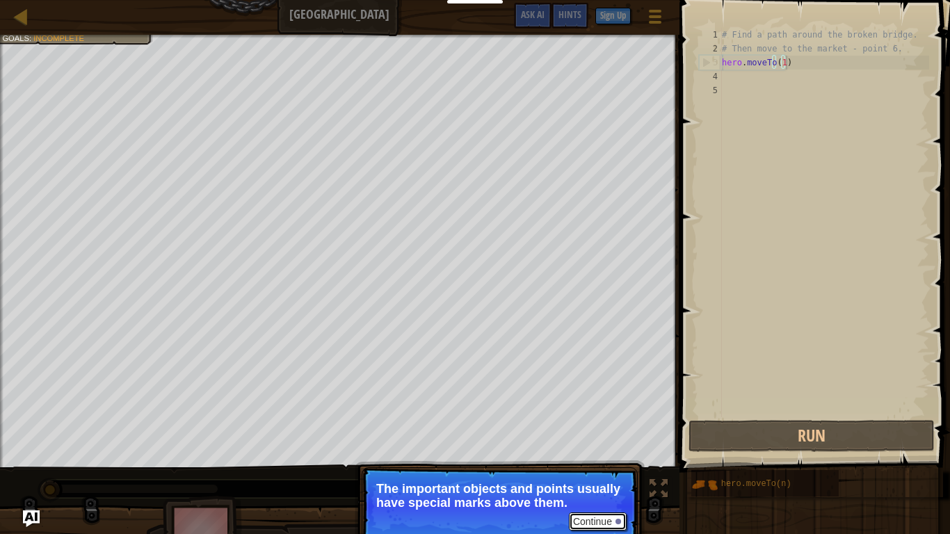
click at [608, 445] on button "Continue" at bounding box center [598, 521] width 58 height 18
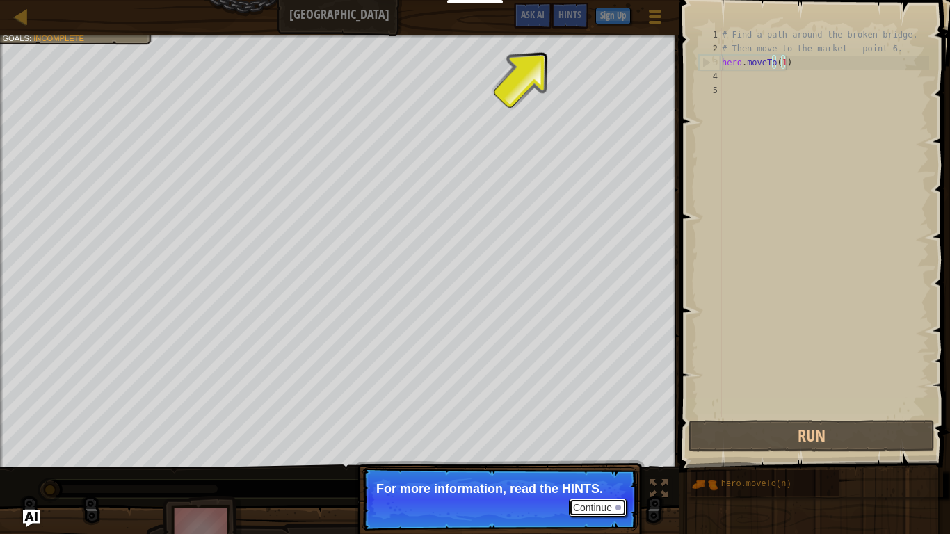
click at [608, 445] on button "Continue" at bounding box center [598, 508] width 58 height 18
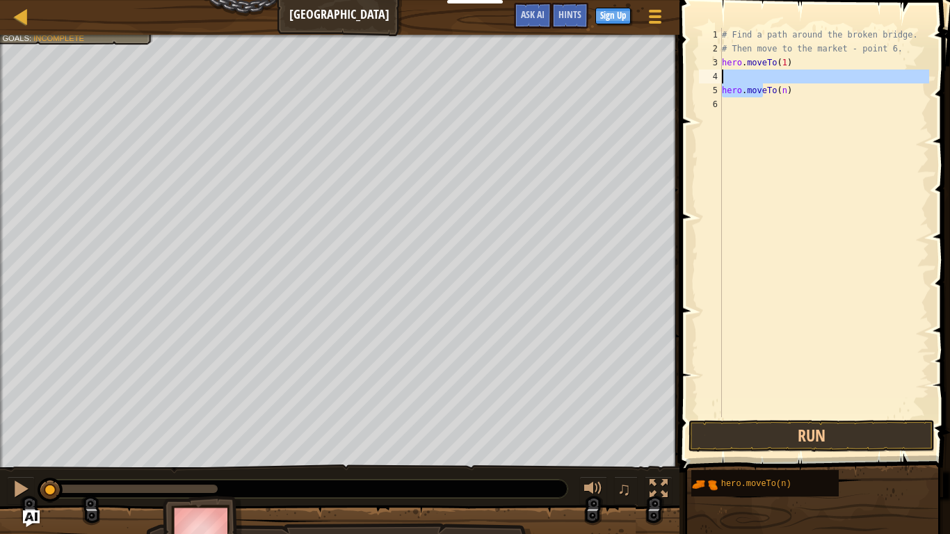
drag, startPoint x: 765, startPoint y: 91, endPoint x: 773, endPoint y: 78, distance: 15.6
click at [773, 78] on div "# Find a path around the broken bridge. # Then move to the market - point 6. he…" at bounding box center [824, 236] width 210 height 417
type textarea "hero.moveTo(n)"
click at [793, 99] on div "# Find a path around the broken bridge. # Then move to the market - point 6. he…" at bounding box center [824, 236] width 210 height 417
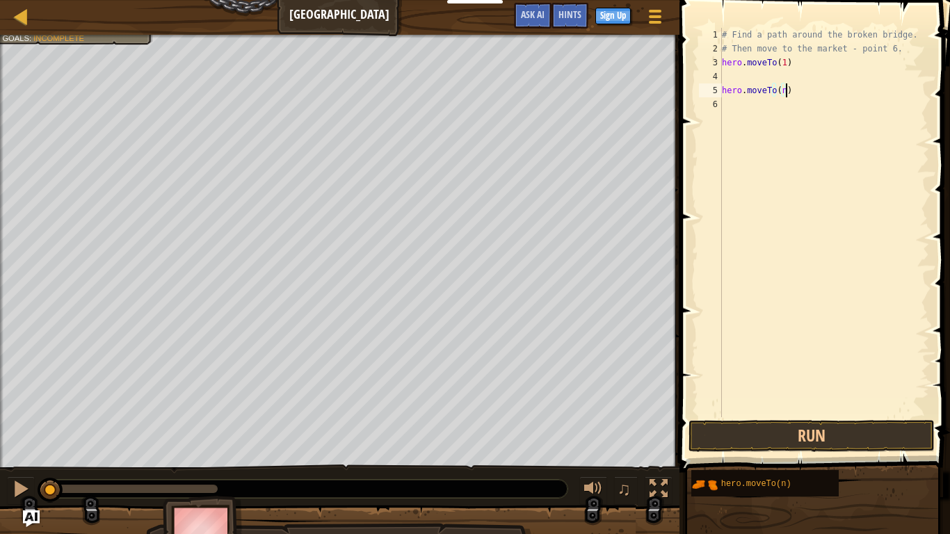
click at [795, 95] on div "# Find a path around the broken bridge. # Then move to the market - point 6. he…" at bounding box center [824, 236] width 210 height 417
type textarea "h"
click at [750, 77] on div "# Find a path around the broken bridge. # Then move to the market - point 6. he…" at bounding box center [824, 236] width 210 height 417
type textarea "hero.moveTo(n)hero.moveTo(n)"
click at [782, 77] on div "# Find a path around the broken bridge. # Then move to the market - point 6. he…" at bounding box center [824, 236] width 210 height 417
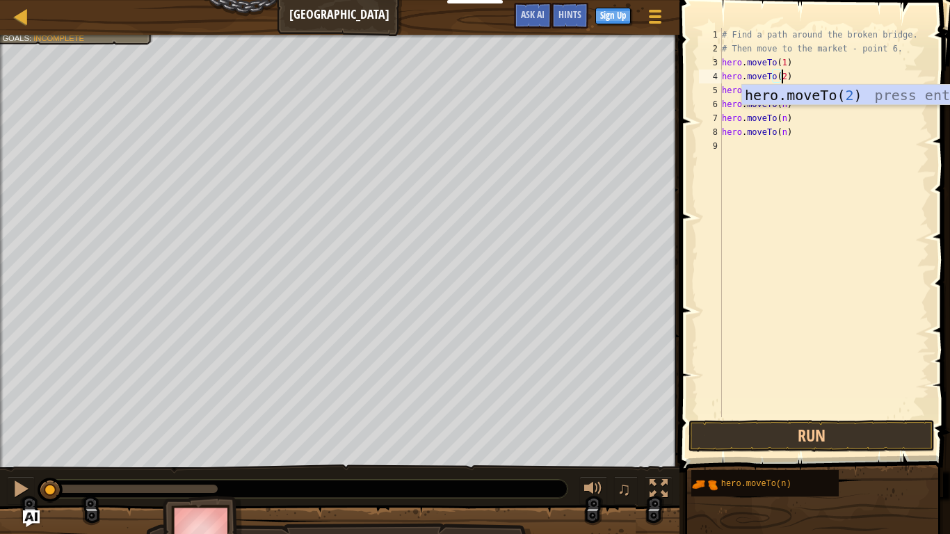
scroll to position [6, 4]
click at [782, 92] on div "# Find a path around the broken bridge. # Then move to the market - point 6. he…" at bounding box center [824, 236] width 210 height 417
click at [782, 104] on div "# Find a path around the broken bridge. # Then move to the market - point 6. he…" at bounding box center [824, 236] width 210 height 417
click at [781, 122] on div "# Find a path around the broken bridge. # Then move to the market - point 6. he…" at bounding box center [824, 236] width 210 height 417
click at [782, 135] on div "# Find a path around the broken bridge. # Then move to the market - point 6. he…" at bounding box center [824, 236] width 210 height 417
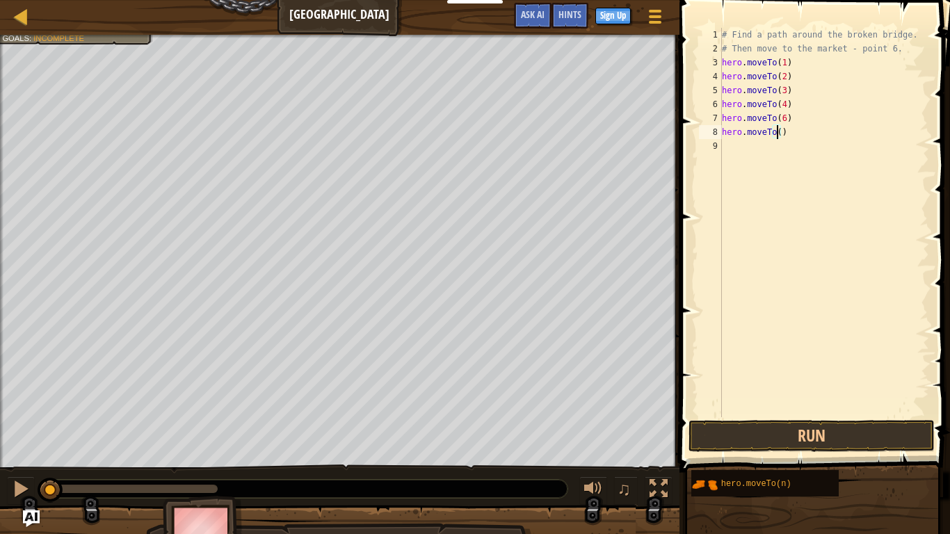
click at [781, 115] on div "# Find a path around the broken bridge. # Then move to the market - point 6. he…" at bounding box center [824, 236] width 210 height 417
click at [778, 135] on div "# Find a path around the broken bridge. # Then move to the market - point 6. he…" at bounding box center [824, 236] width 210 height 417
type textarea "hero.moveTo(6)"
click at [834, 437] on button "Run" at bounding box center [811, 436] width 246 height 32
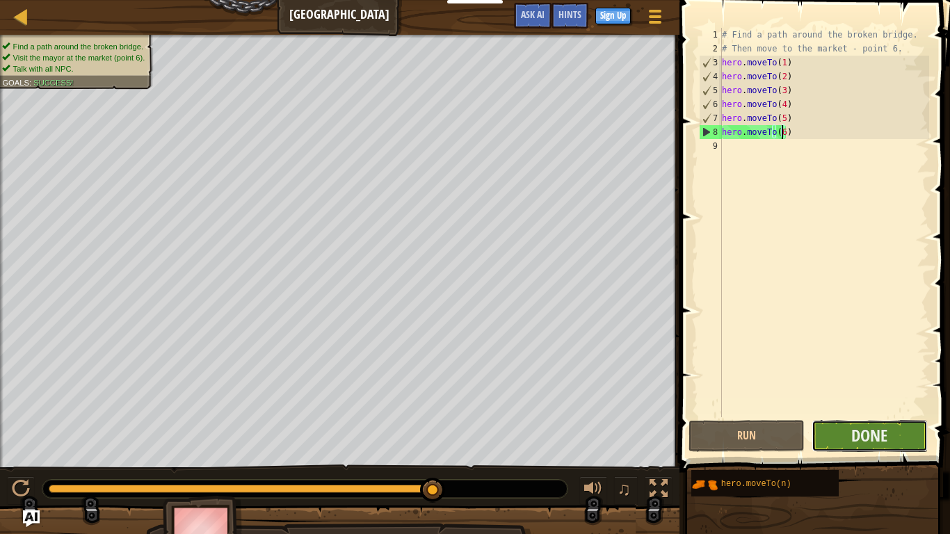
click at [830, 435] on button "Done" at bounding box center [869, 436] width 116 height 32
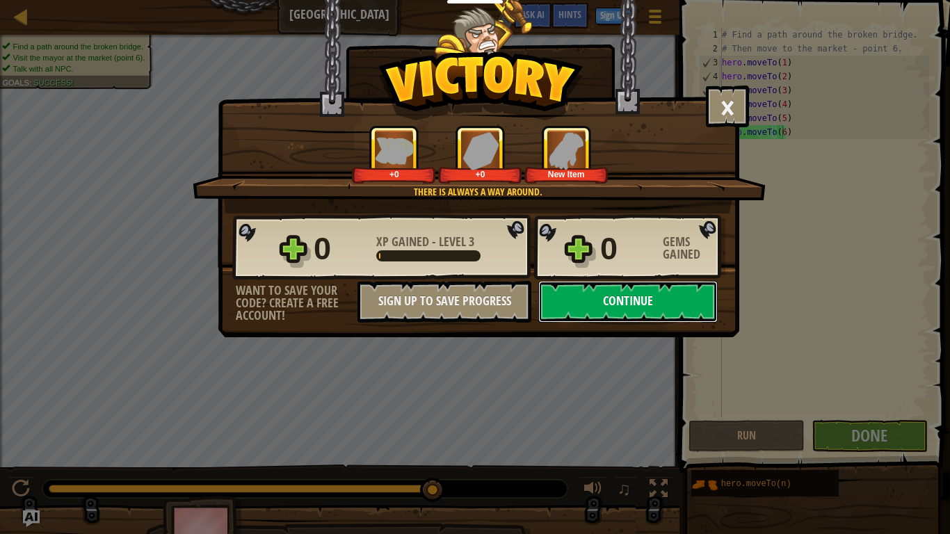
click at [634, 296] on button "Continue" at bounding box center [627, 302] width 179 height 42
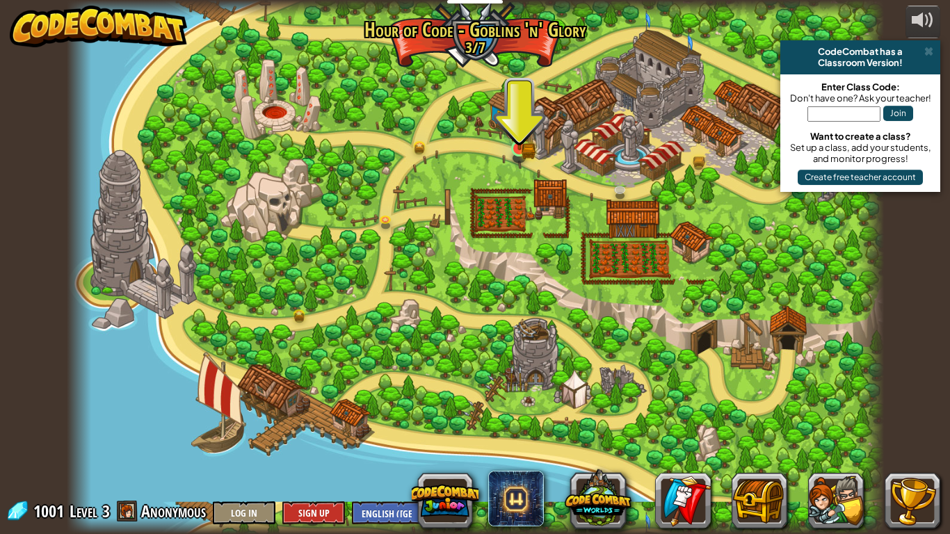
click at [517, 127] on img at bounding box center [519, 126] width 21 height 45
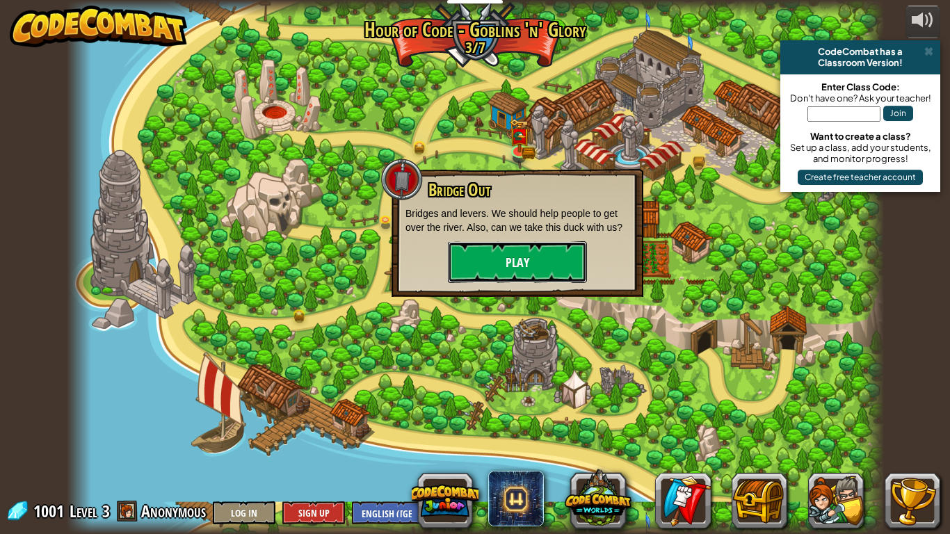
click at [544, 251] on button "Play" at bounding box center [517, 262] width 139 height 42
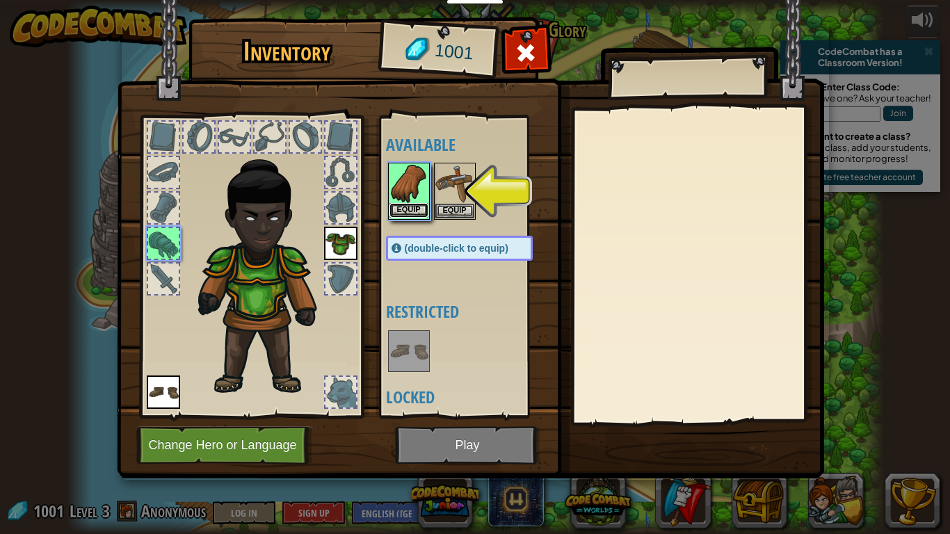
click at [407, 211] on button "Equip" at bounding box center [408, 210] width 39 height 15
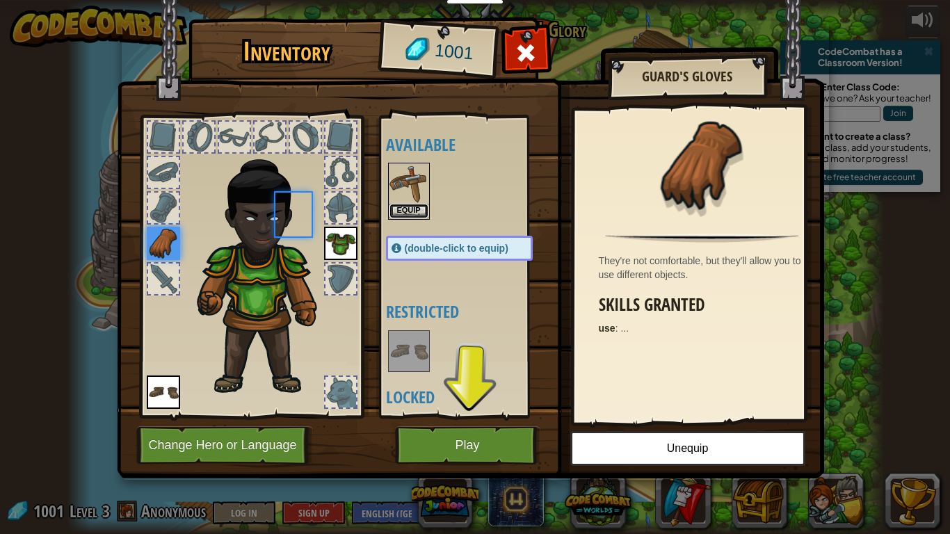
click at [407, 211] on button "Equip" at bounding box center [408, 211] width 39 height 15
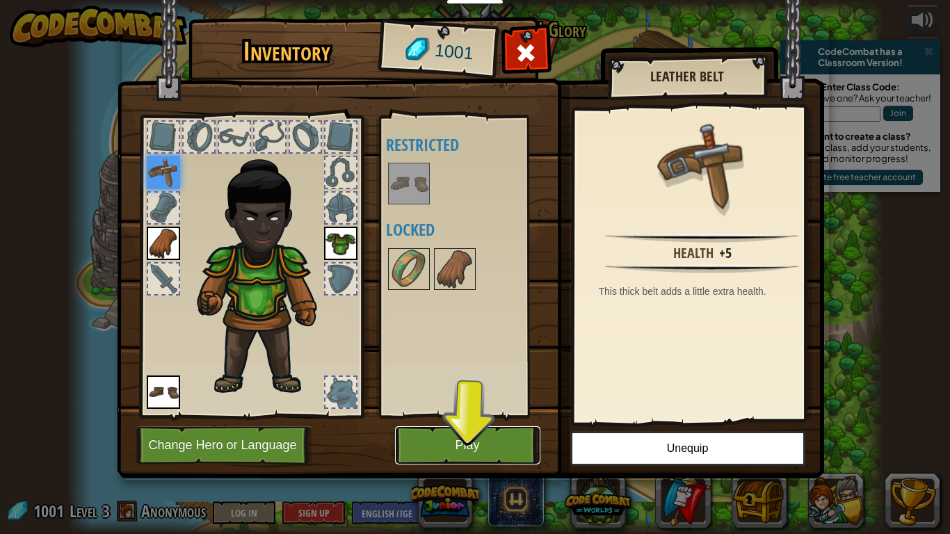
click at [448, 438] on button "Play" at bounding box center [467, 445] width 145 height 38
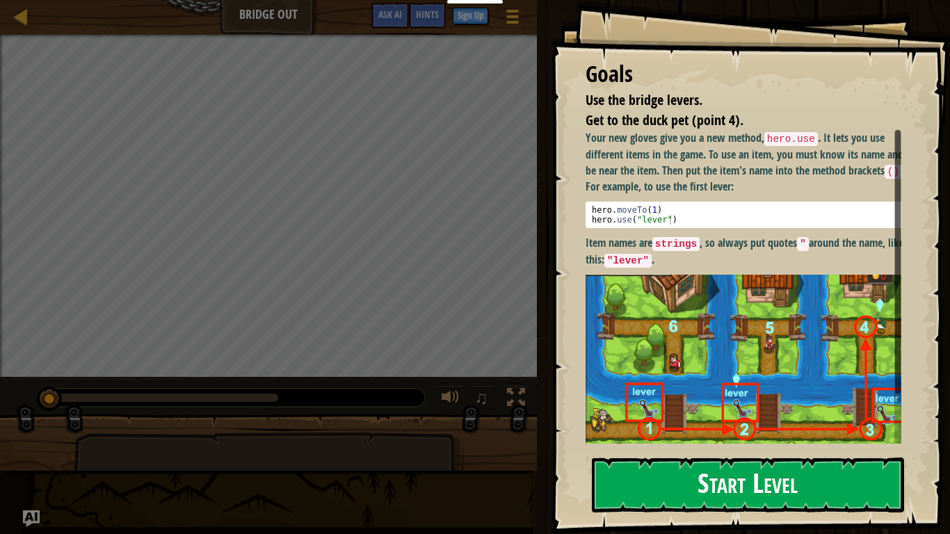
click at [600, 445] on button "Start Level" at bounding box center [748, 485] width 312 height 55
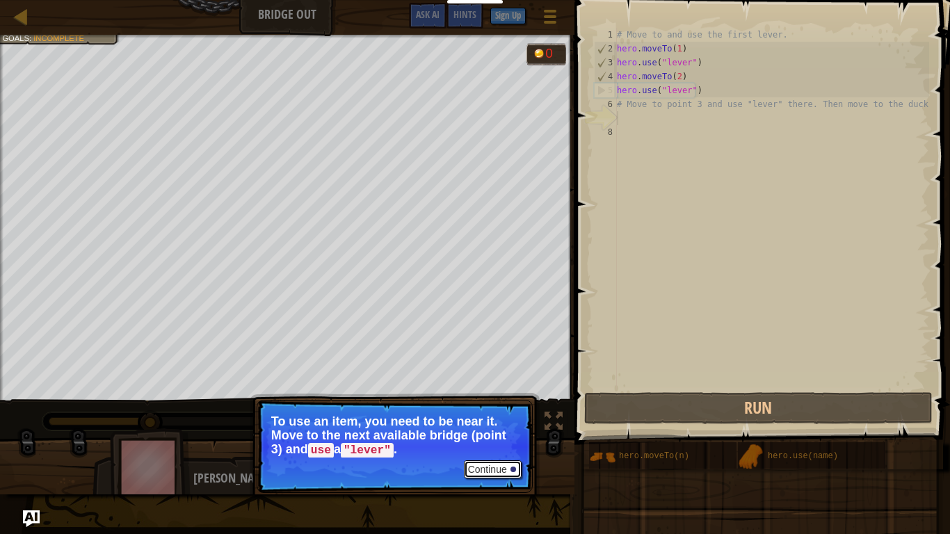
click at [503, 445] on button "Continue" at bounding box center [493, 469] width 58 height 18
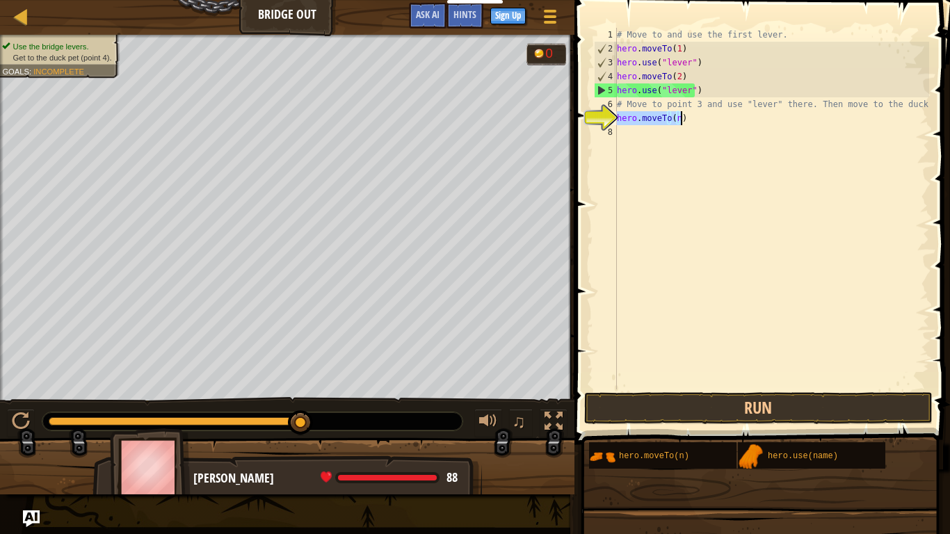
scroll to position [6, 5]
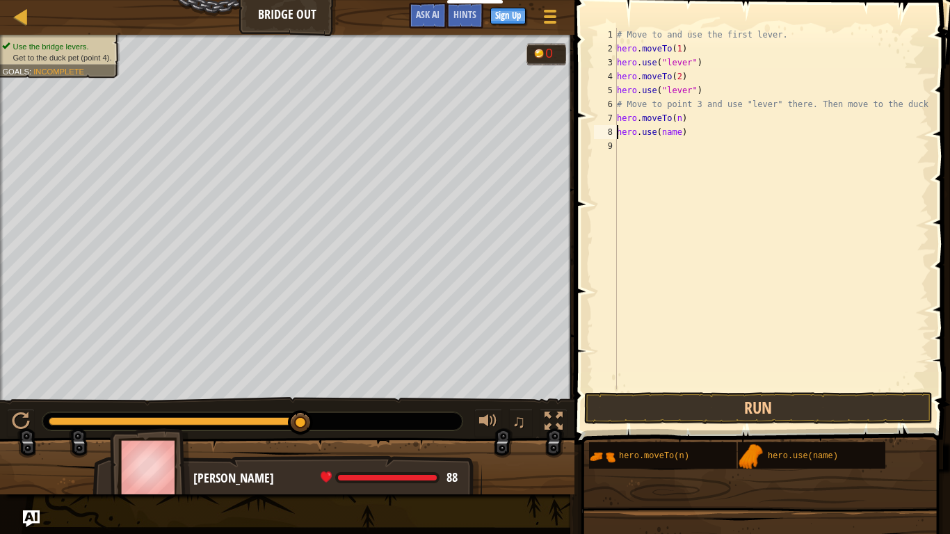
click at [677, 116] on div "# Move to and use the first lever. hero . moveTo ( 1 ) hero . use ( "lever" ) h…" at bounding box center [771, 222] width 315 height 389
type textarea "hero.moveTo(3)"
drag, startPoint x: 830, startPoint y: 209, endPoint x: 828, endPoint y: 220, distance: 11.3
click at [830, 209] on div "# Move to and use the first lever. hero . moveTo ( 1 ) hero . use ( "lever" ) h…" at bounding box center [771, 222] width 315 height 389
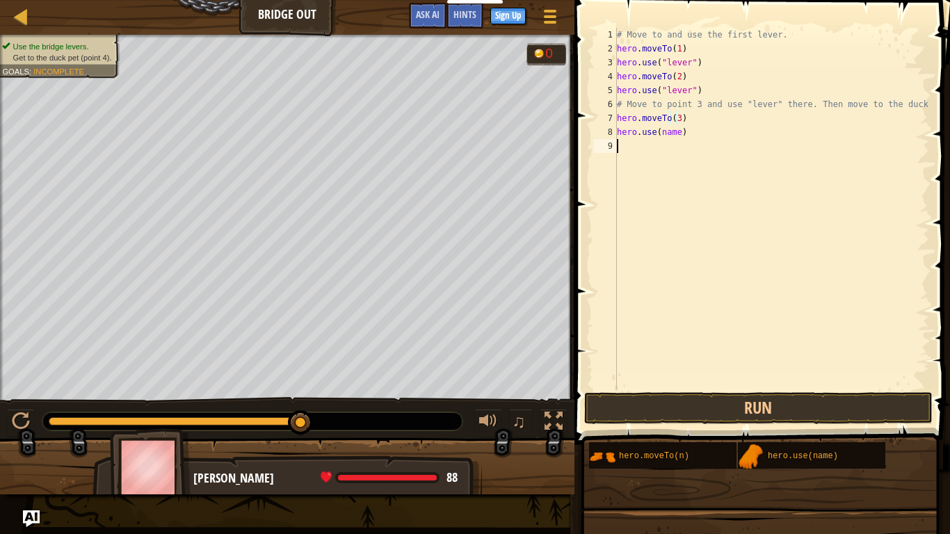
scroll to position [6, 0]
click at [677, 132] on div "# Move to and use the first lever. hero . moveTo ( 1 ) hero . use ( "lever" ) h…" at bounding box center [771, 222] width 315 height 389
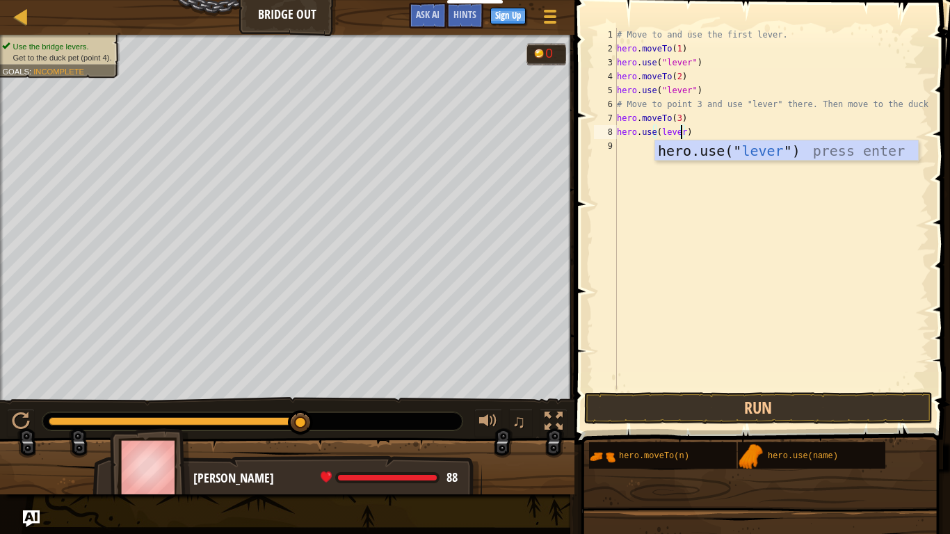
scroll to position [6, 5]
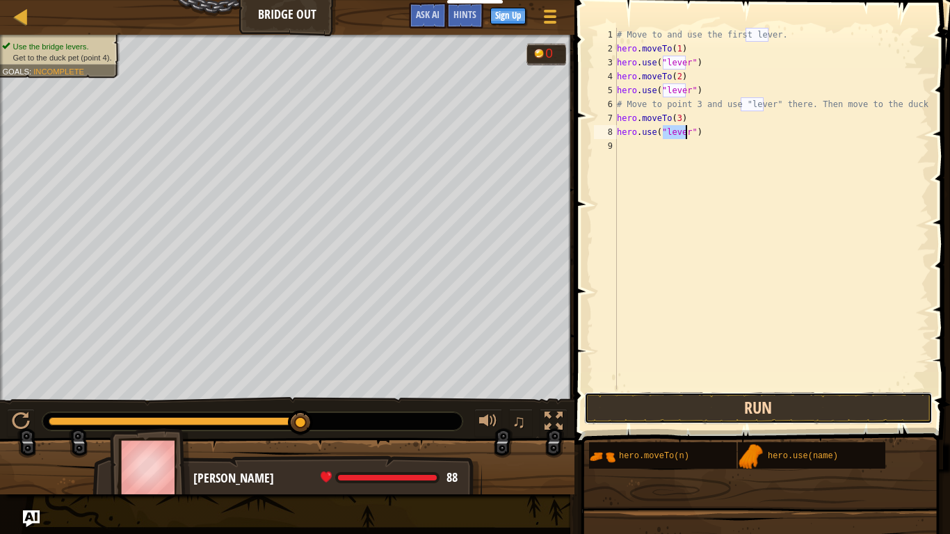
click at [768, 410] on button "Run" at bounding box center [758, 408] width 348 height 32
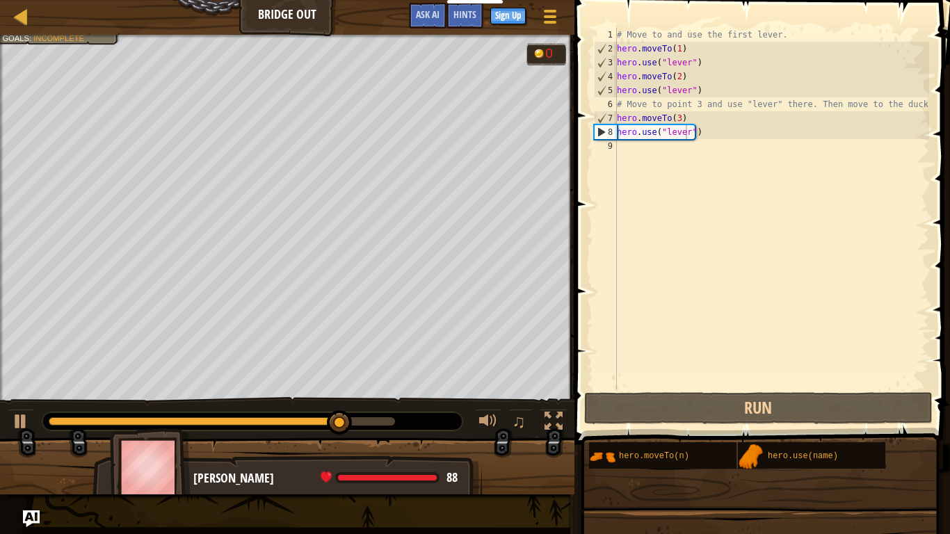
drag, startPoint x: 610, startPoint y: 453, endPoint x: 608, endPoint y: 252, distance: 201.0
click at [601, 234] on div "Hints hero.use("lever") 1 2 3 4 5 6 7 8 9 # Move to and use the first lever. he…" at bounding box center [760, 263] width 380 height 527
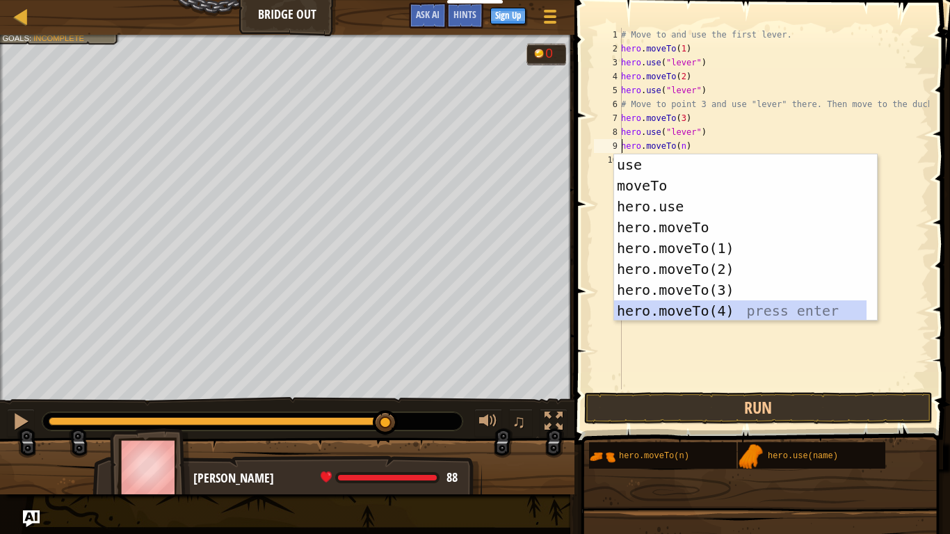
click at [691, 307] on div "use press enter moveTo press enter hero.use press enter hero.moveTo press enter…" at bounding box center [740, 258] width 252 height 209
type textarea "hero.moveTo(4).moveTo(n)"
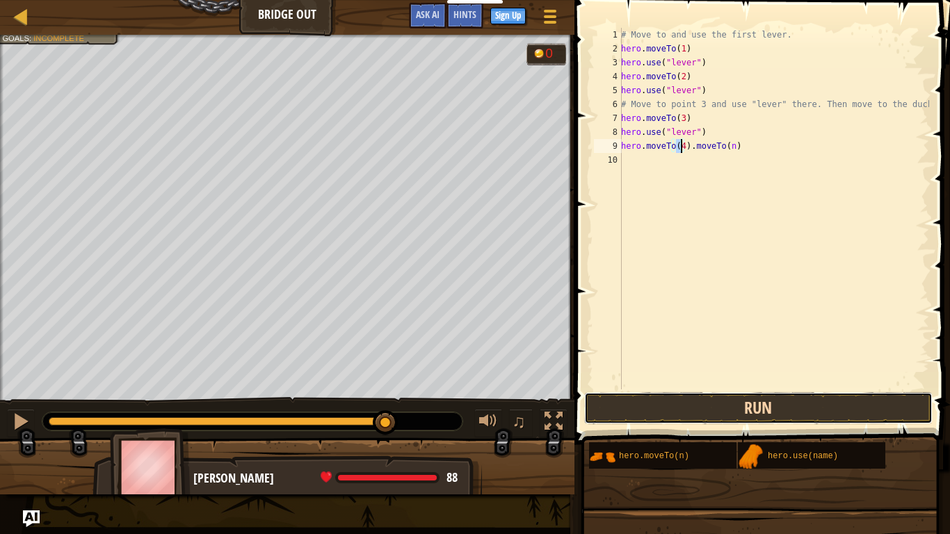
click at [693, 410] on button "Run" at bounding box center [758, 408] width 348 height 32
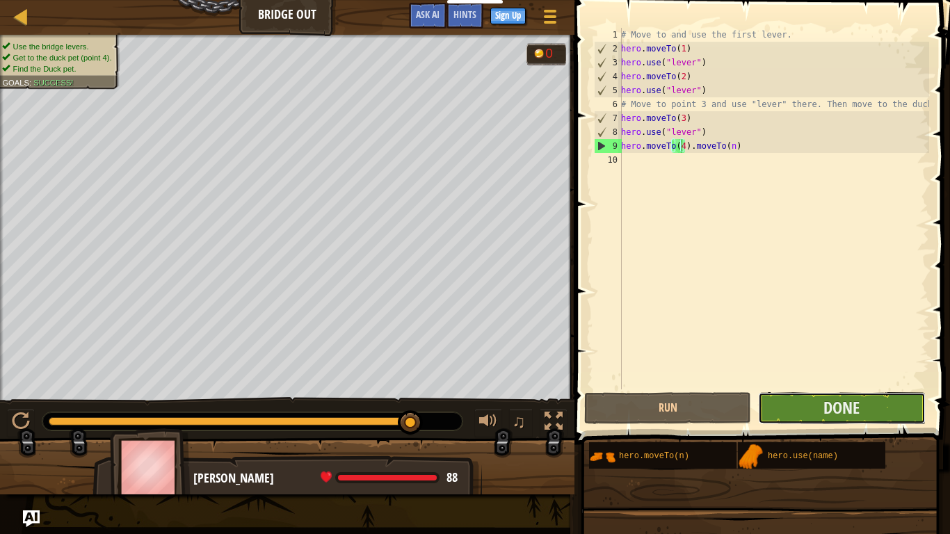
click at [792, 408] on button "Done" at bounding box center [841, 408] width 167 height 32
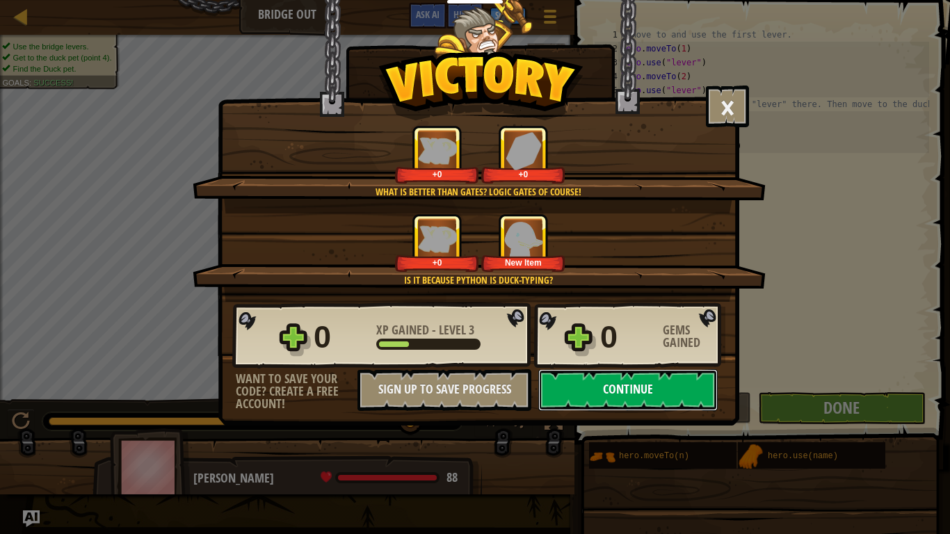
click at [674, 378] on button "Continue" at bounding box center [627, 390] width 179 height 42
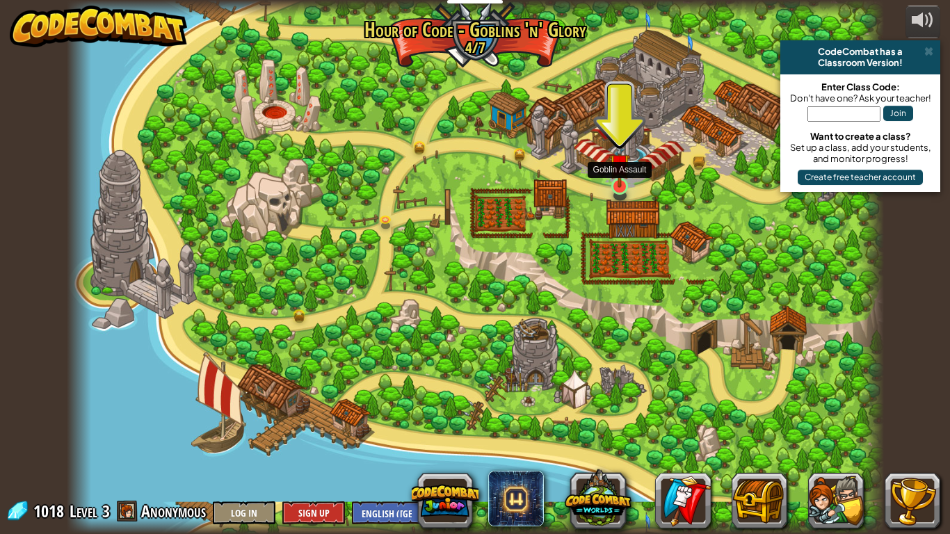
click at [614, 184] on img at bounding box center [619, 163] width 21 height 47
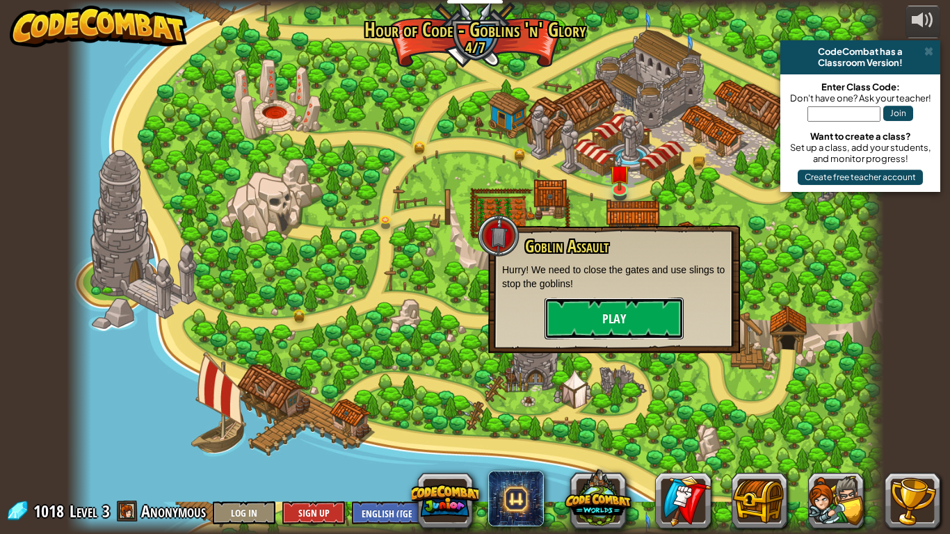
click at [640, 317] on button "Play" at bounding box center [613, 319] width 139 height 42
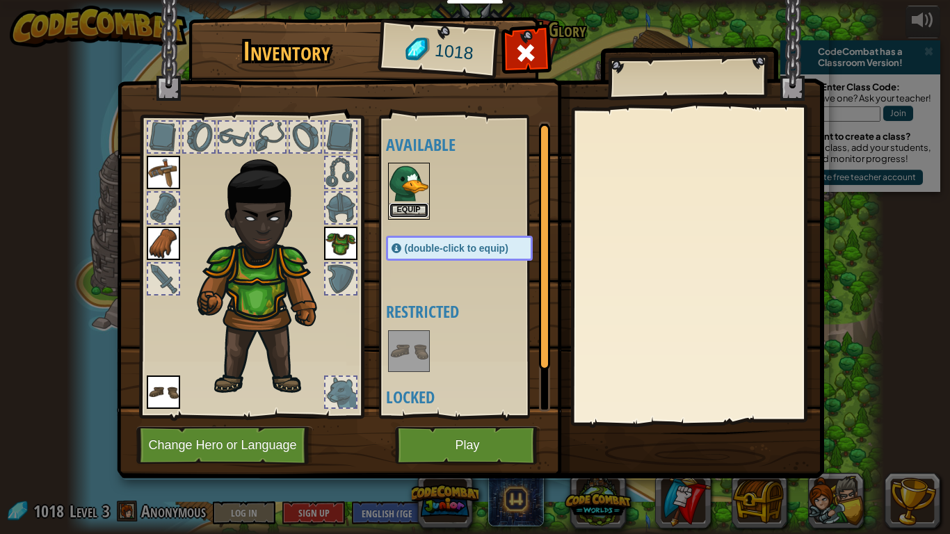
click at [409, 212] on button "Equip" at bounding box center [408, 210] width 39 height 15
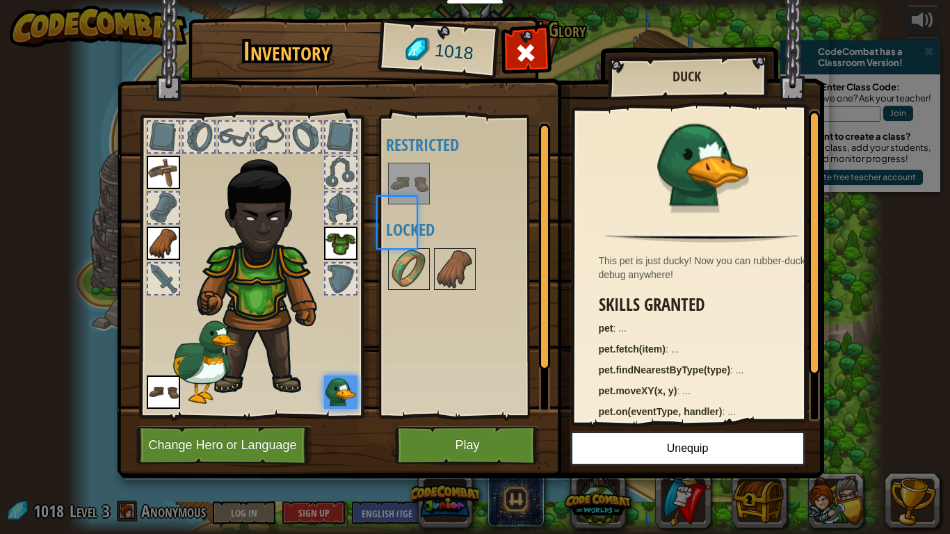
click at [409, 212] on div "Available Equip Equip Equip Equip (double-click to equip) Restricted Locked" at bounding box center [473, 267] width 175 height 290
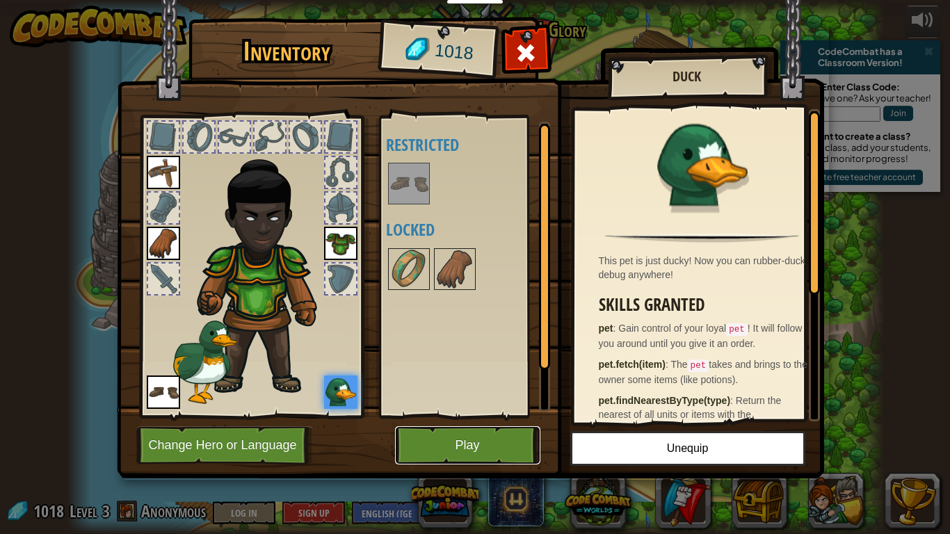
click at [429, 445] on button "Play" at bounding box center [467, 445] width 145 height 38
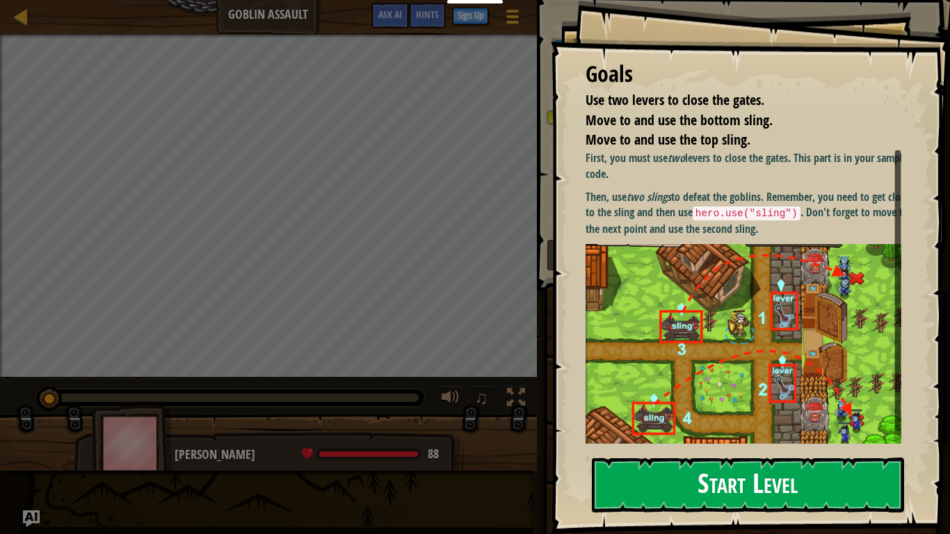
click at [770, 445] on button "Start Level" at bounding box center [748, 485] width 312 height 55
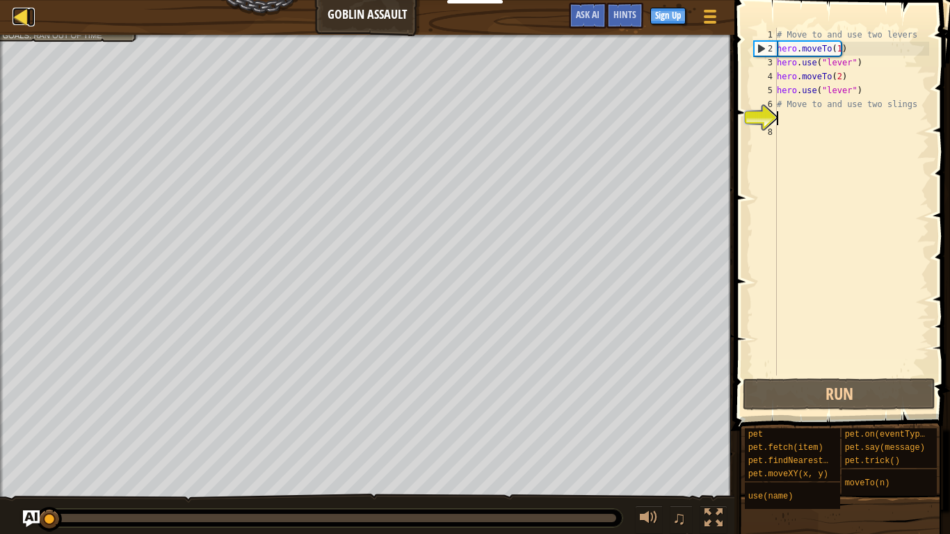
click at [24, 14] on div at bounding box center [21, 16] width 17 height 17
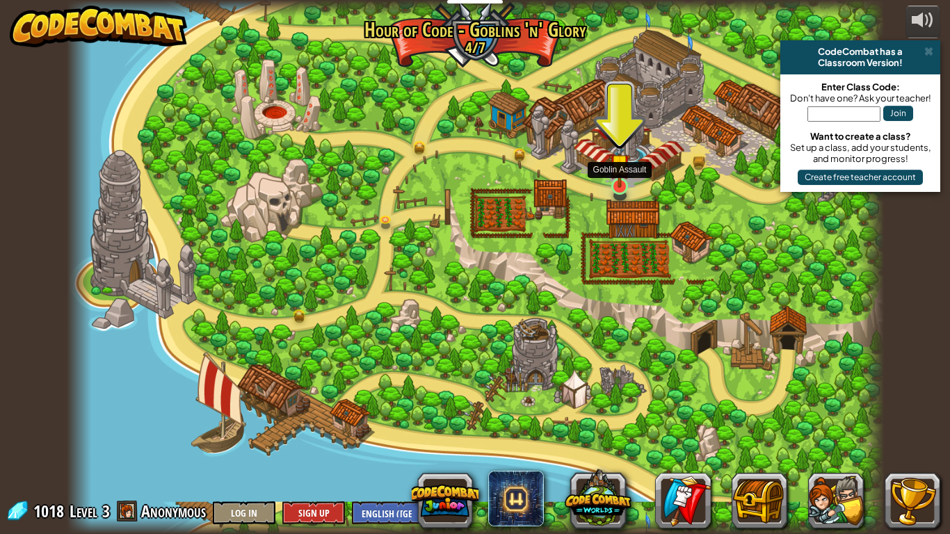
click at [615, 181] on img at bounding box center [619, 163] width 21 height 47
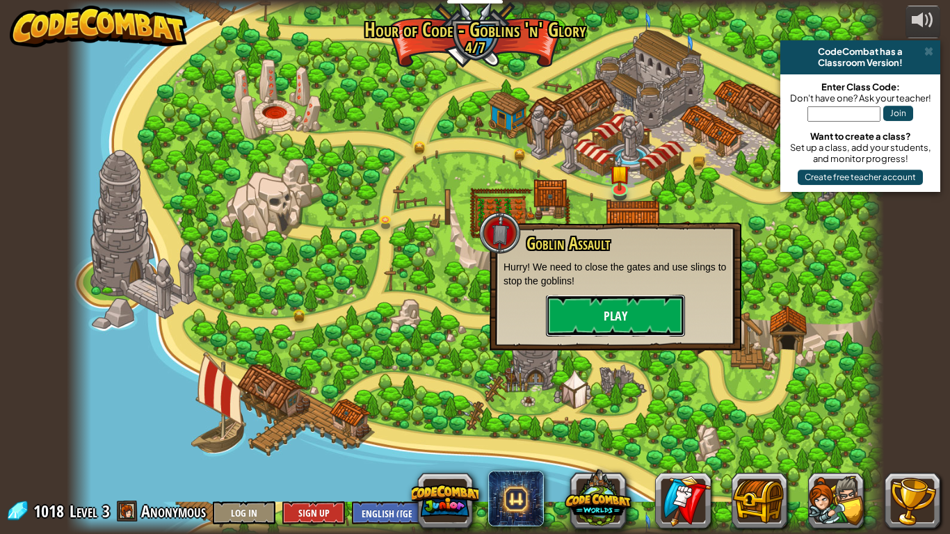
click at [584, 307] on button "Play" at bounding box center [615, 316] width 139 height 42
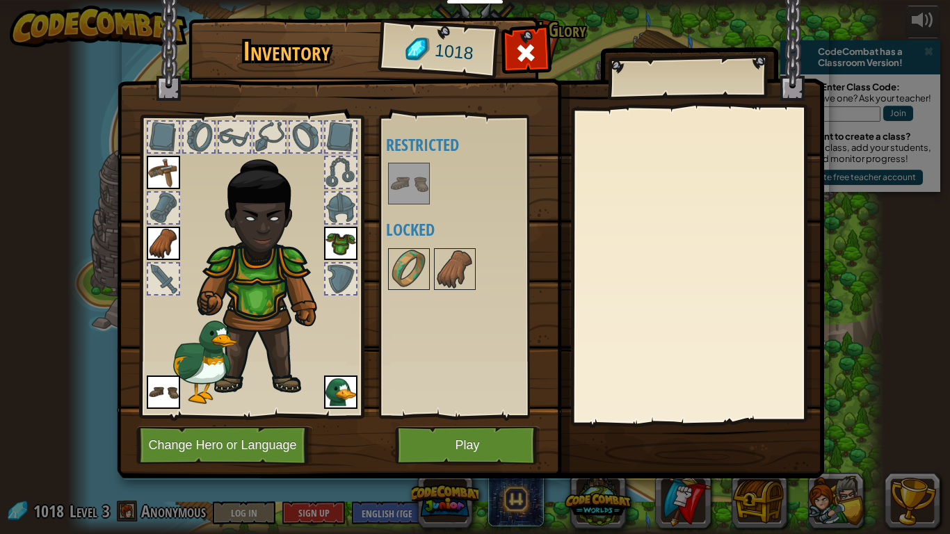
click at [347, 392] on img at bounding box center [340, 391] width 33 height 33
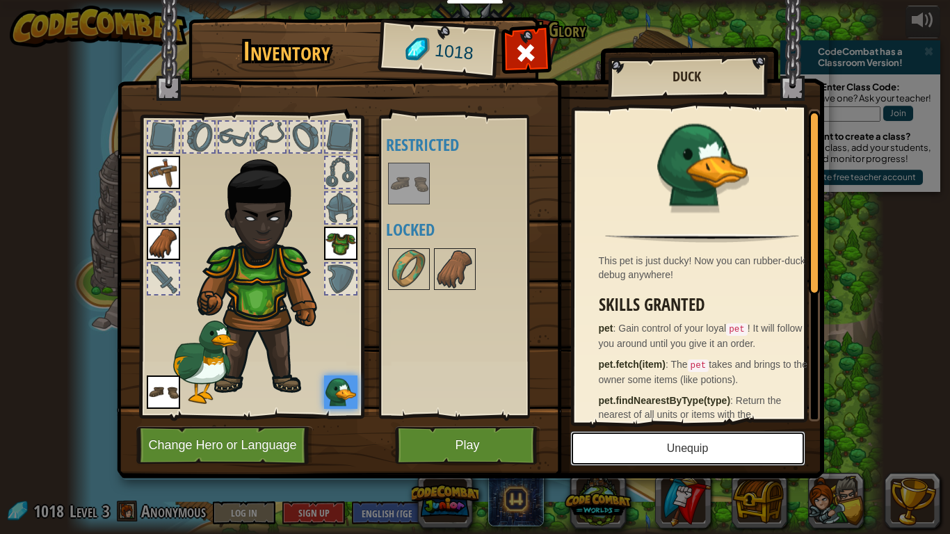
click at [695, 445] on button "Unequip" at bounding box center [687, 448] width 235 height 35
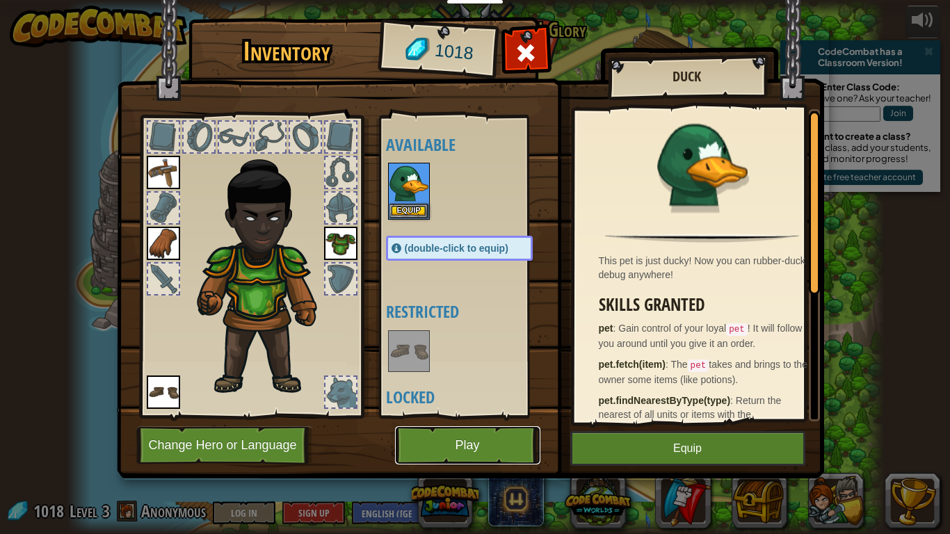
click at [498, 438] on button "Play" at bounding box center [467, 445] width 145 height 38
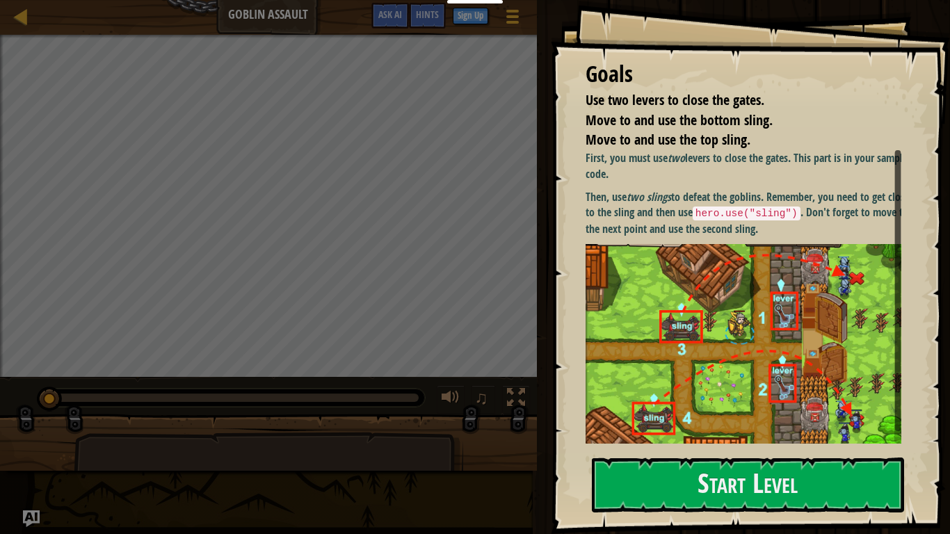
drag, startPoint x: 613, startPoint y: 469, endPoint x: 577, endPoint y: 511, distance: 55.2
click at [592, 445] on button "Start Level" at bounding box center [748, 485] width 312 height 55
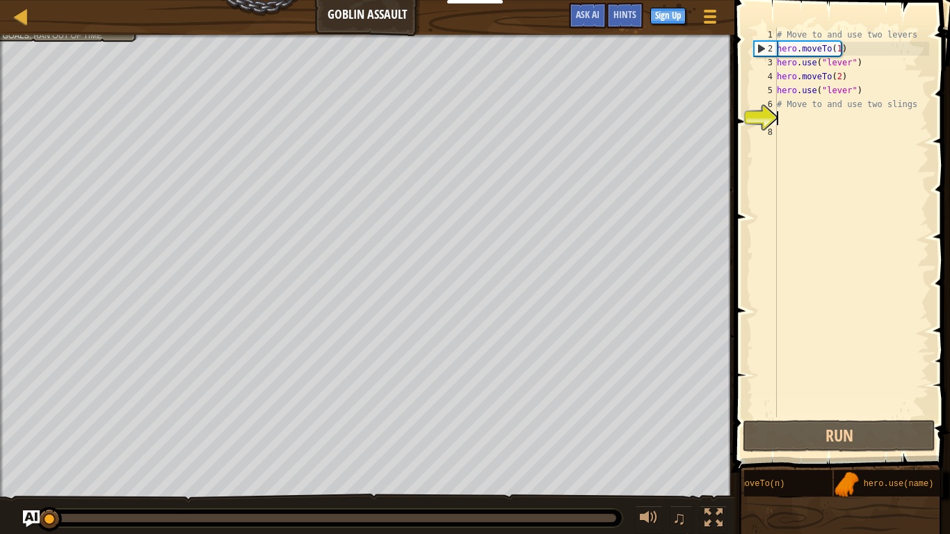
scroll to position [10, 60]
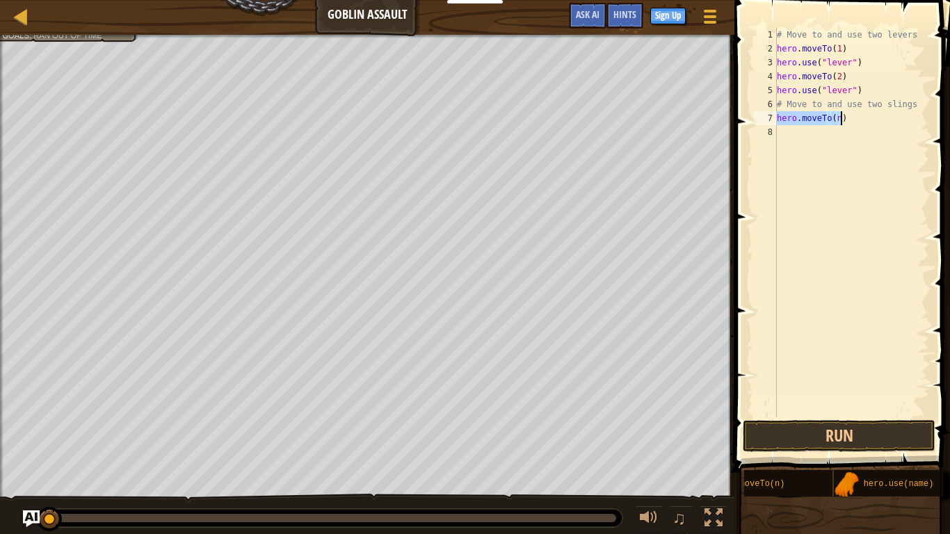
click at [833, 114] on div "# Move to and use two levers hero . moveTo ( 1 ) hero . use ( "lever" ) hero . …" at bounding box center [851, 222] width 155 height 389
click at [836, 120] on div "# Move to and use two levers hero . moveTo ( 1 ) hero . use ( "lever" ) hero . …" at bounding box center [851, 236] width 155 height 417
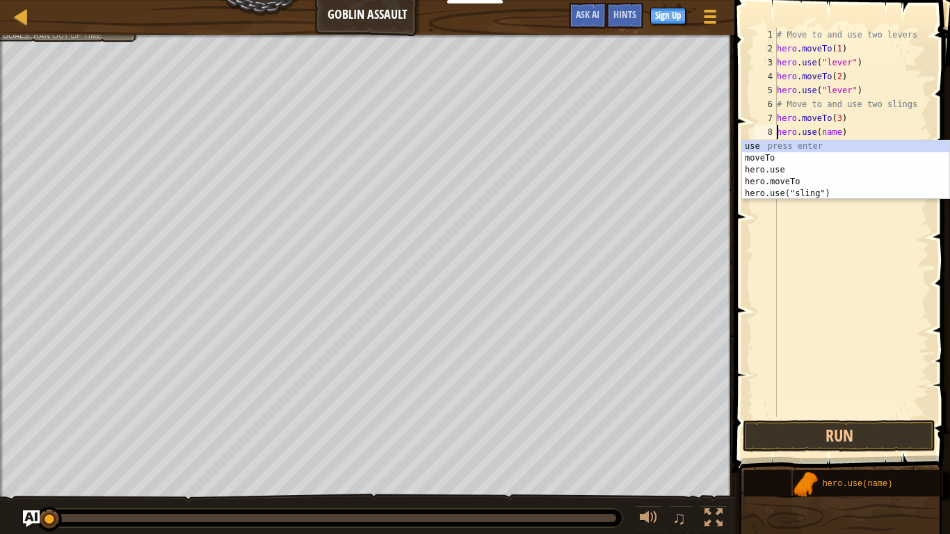
click at [819, 14] on body "Educators Create Free Account School & District Solutions Teacher Toolkit Previ…" at bounding box center [475, 7] width 950 height 14
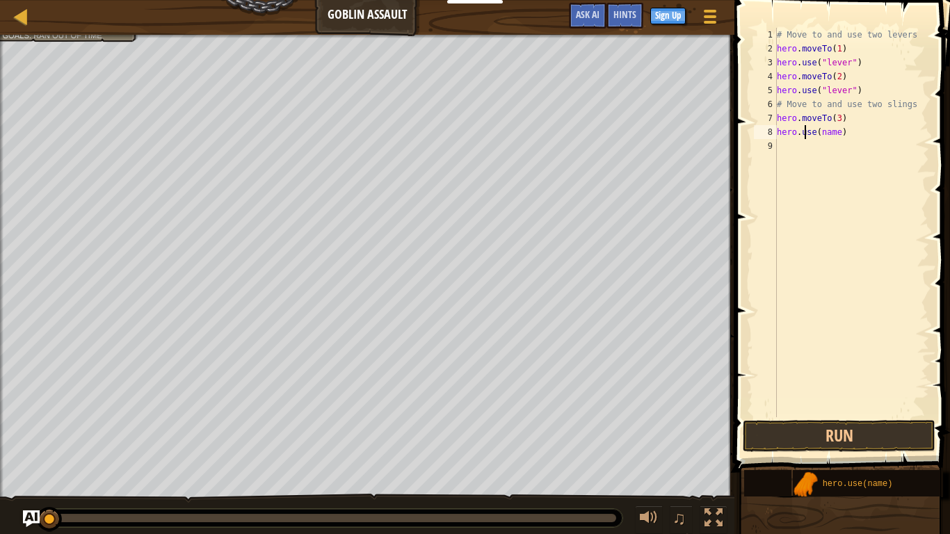
click at [803, 135] on div "# Move to and use two levers hero . moveTo ( 1 ) hero . use ( "lever" ) hero . …" at bounding box center [851, 236] width 155 height 417
drag, startPoint x: 816, startPoint y: 135, endPoint x: 825, endPoint y: 135, distance: 9.0
click at [819, 135] on div "# Move to and use two levers hero . moveTo ( 1 ) hero . use ( "lever" ) hero . …" at bounding box center [851, 236] width 155 height 417
click at [825, 135] on div "# Move to and use two levers hero . moveTo ( 1 ) hero . use ( "lever" ) hero . …" at bounding box center [851, 236] width 155 height 417
drag, startPoint x: 791, startPoint y: 133, endPoint x: 841, endPoint y: 241, distance: 118.8
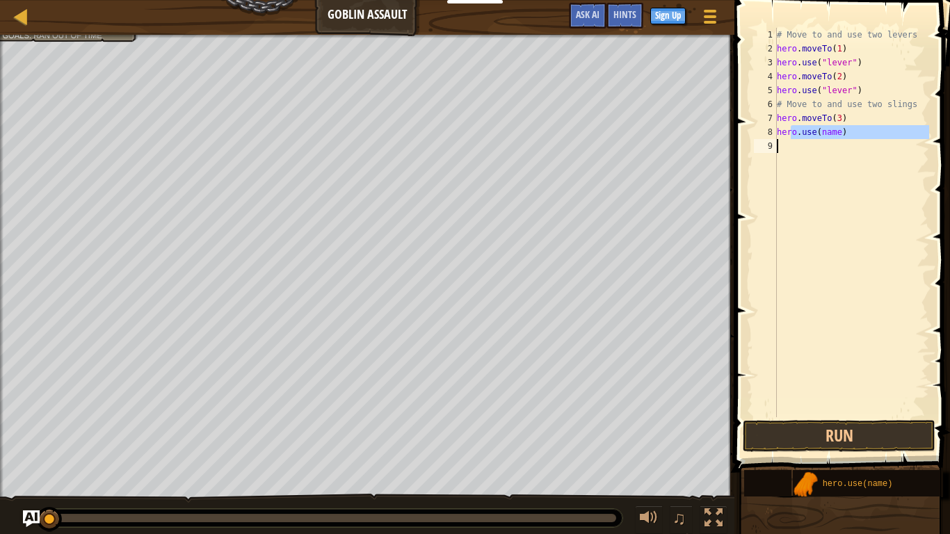
click at [839, 266] on div "# Move to and use two levers hero . moveTo ( 1 ) hero . use ( "lever" ) hero . …" at bounding box center [851, 236] width 155 height 417
click at [847, 138] on div "# Move to and use two levers hero . moveTo ( 1 ) hero . use ( "lever" ) hero . …" at bounding box center [851, 222] width 155 height 389
drag, startPoint x: 838, startPoint y: 131, endPoint x: 848, endPoint y: 134, distance: 10.6
click at [838, 129] on div "# Move to and use two levers hero . moveTo ( 1 ) hero . use ( "lever" ) hero . …" at bounding box center [851, 236] width 155 height 417
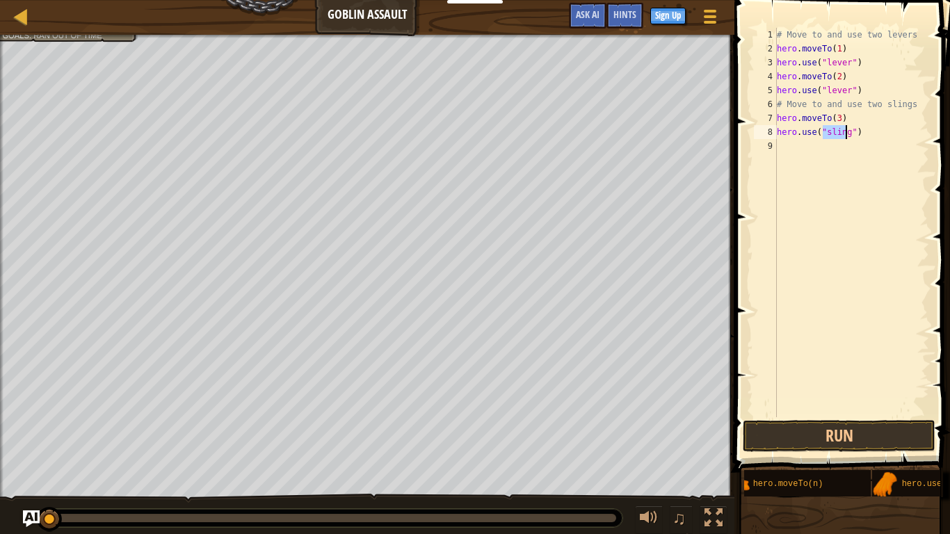
scroll to position [10, 0]
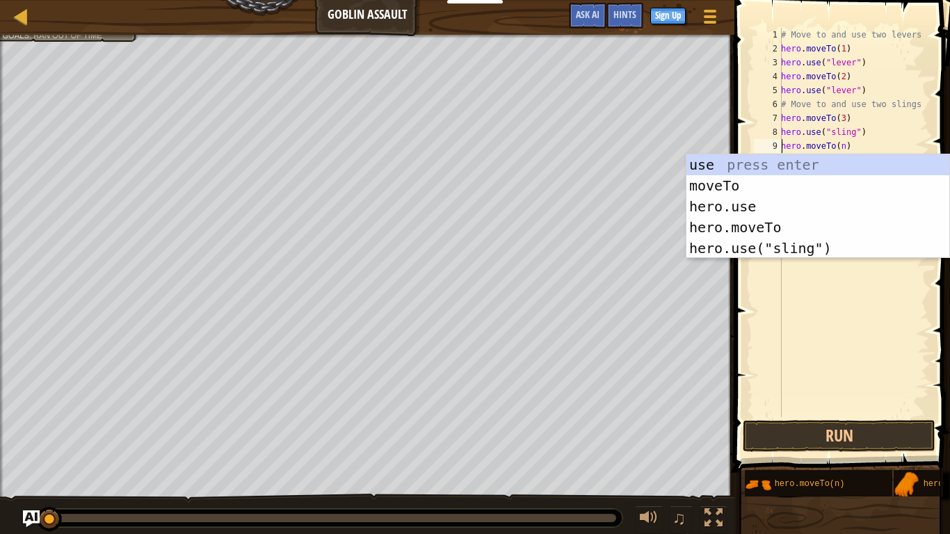
click at [841, 145] on div "# Move to and use two levers hero . moveTo ( 1 ) hero . use ( "lever" ) hero . …" at bounding box center [853, 236] width 151 height 417
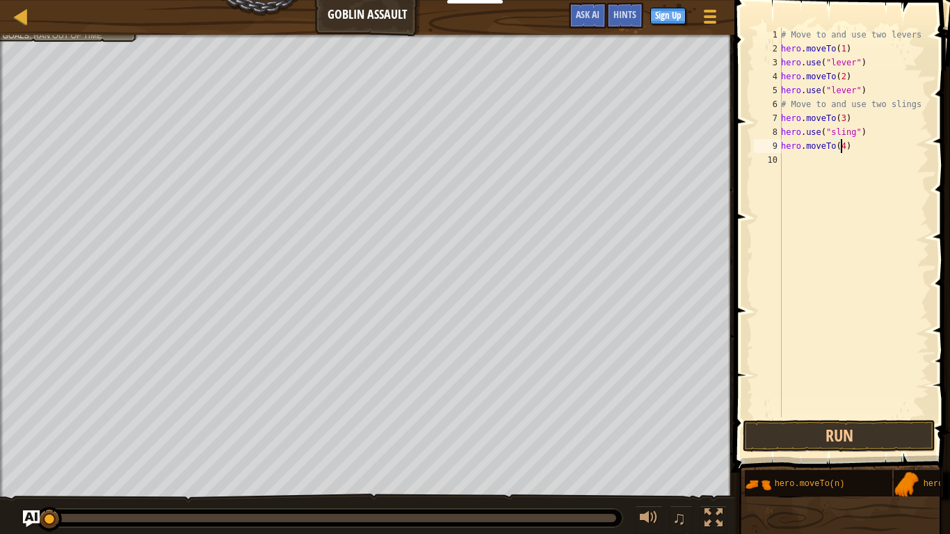
scroll to position [6, 5]
drag, startPoint x: 914, startPoint y: 478, endPoint x: 949, endPoint y: 406, distance: 80.5
click at [903, 305] on div "Hints hero.moveTo(4) 1 2 3 4 5 6 7 8 9 10 # Move to and use two levers hero . m…" at bounding box center [840, 263] width 220 height 527
drag, startPoint x: 911, startPoint y: 477, endPoint x: 870, endPoint y: 225, distance: 255.0
click at [855, 201] on div "Hints hero.moveTo(4) 1 2 3 4 5 6 7 8 9 10 # Move to and use two levers hero . m…" at bounding box center [840, 263] width 220 height 527
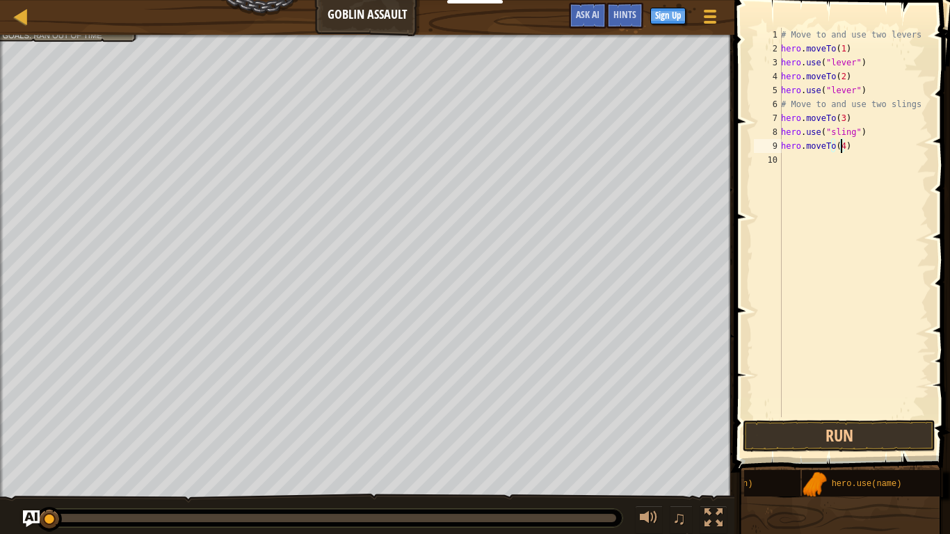
scroll to position [10, 111]
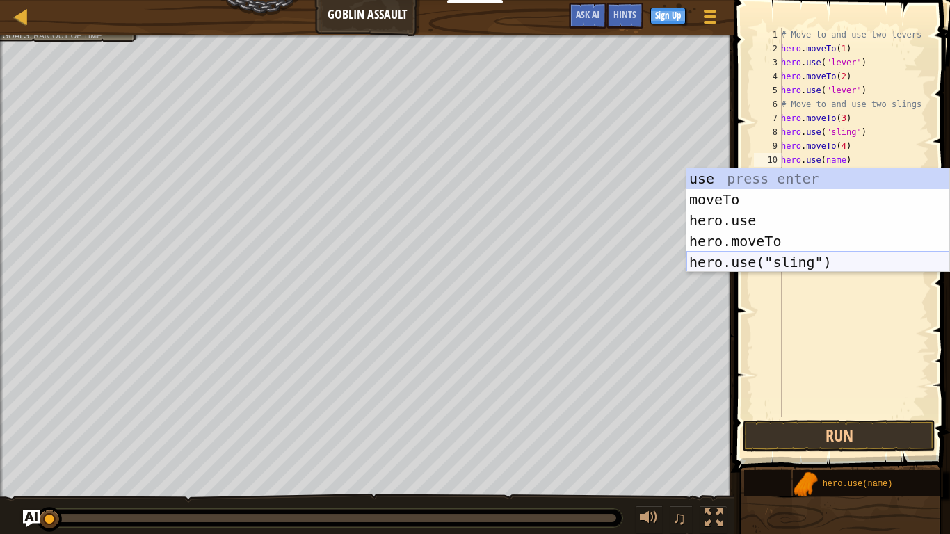
click at [815, 263] on div "use press enter moveTo press enter hero.use press enter hero.moveTo press enter…" at bounding box center [817, 241] width 263 height 146
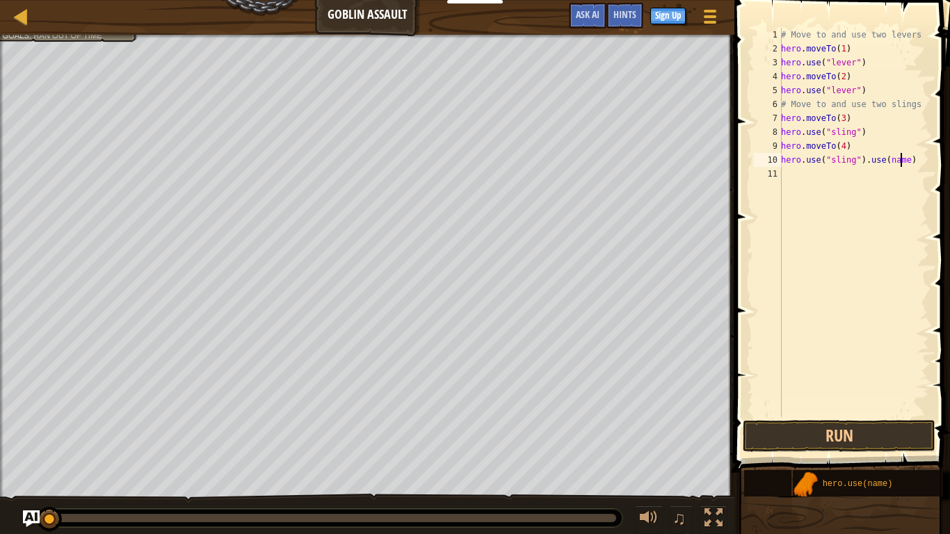
click at [903, 160] on div "# Move to and use two levers hero . moveTo ( 1 ) hero . use ( "lever" ) hero . …" at bounding box center [853, 236] width 151 height 417
click at [823, 435] on button "Run" at bounding box center [839, 436] width 193 height 32
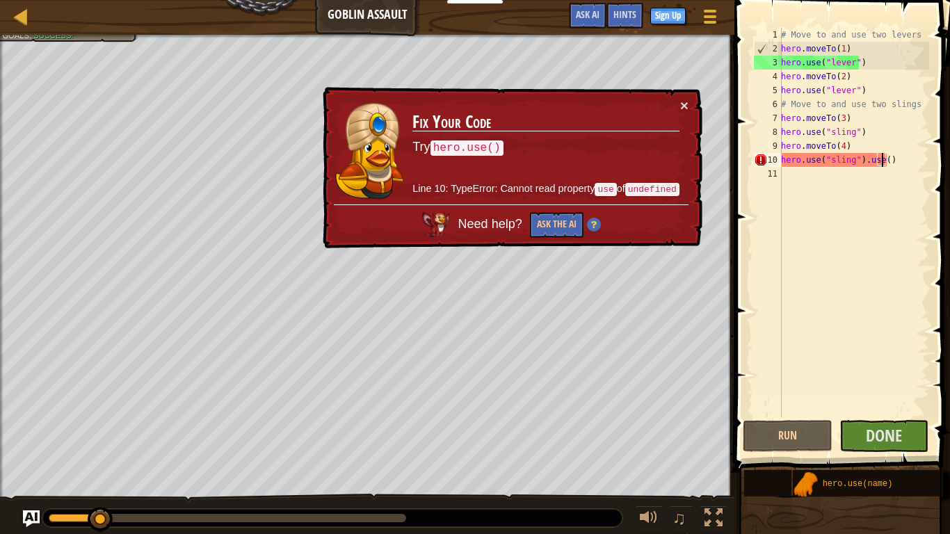
click at [910, 159] on div "# Move to and use two levers hero . moveTo ( 1 ) hero . use ( "lever" ) hero . …" at bounding box center [853, 236] width 151 height 417
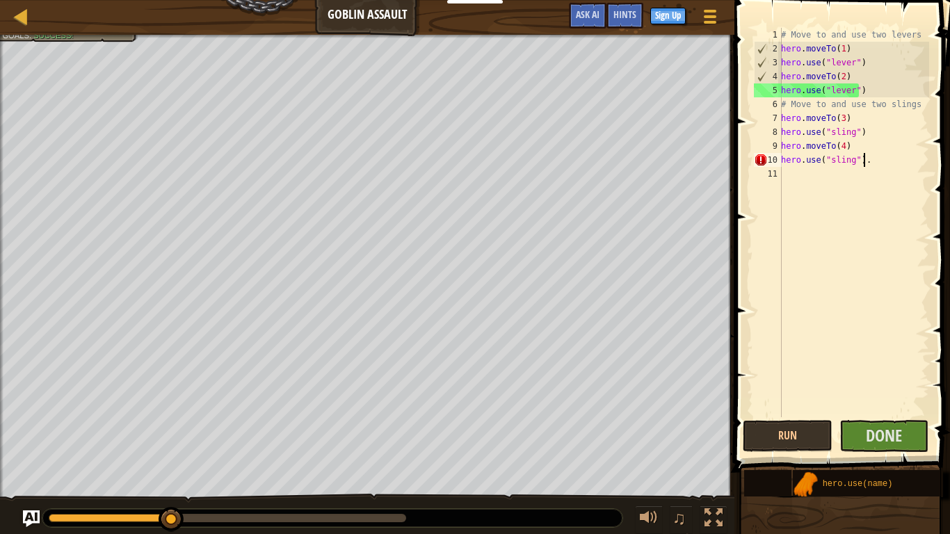
type textarea "hero.use("sling")"
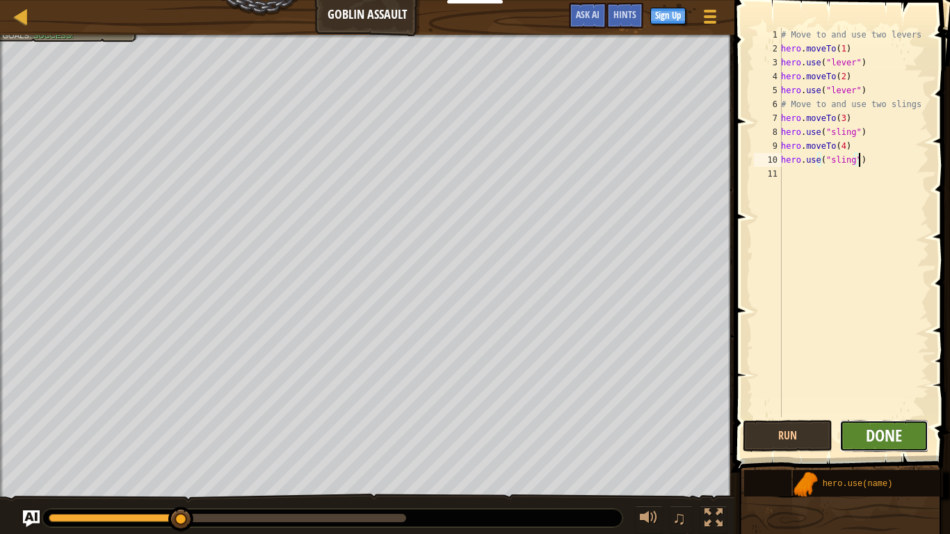
click at [869, 437] on span "Done" at bounding box center [884, 435] width 36 height 22
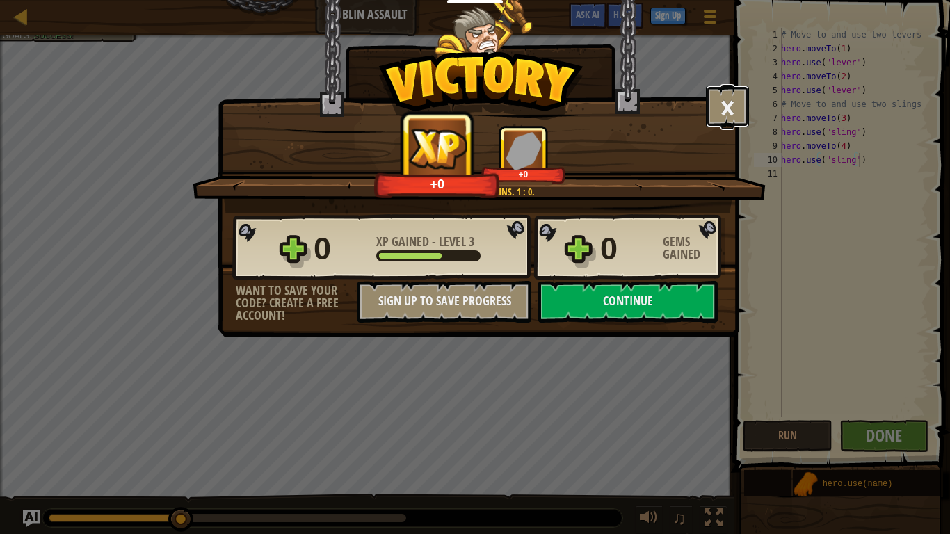
drag, startPoint x: 715, startPoint y: 104, endPoint x: 722, endPoint y: 114, distance: 12.0
click at [717, 106] on button "×" at bounding box center [727, 107] width 43 height 42
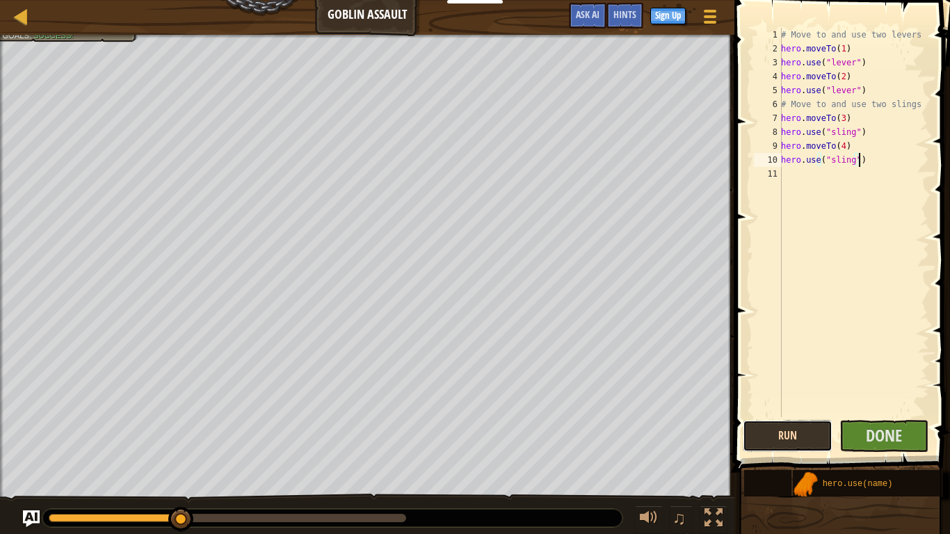
click at [795, 438] on button "Run" at bounding box center [788, 436] width 90 height 32
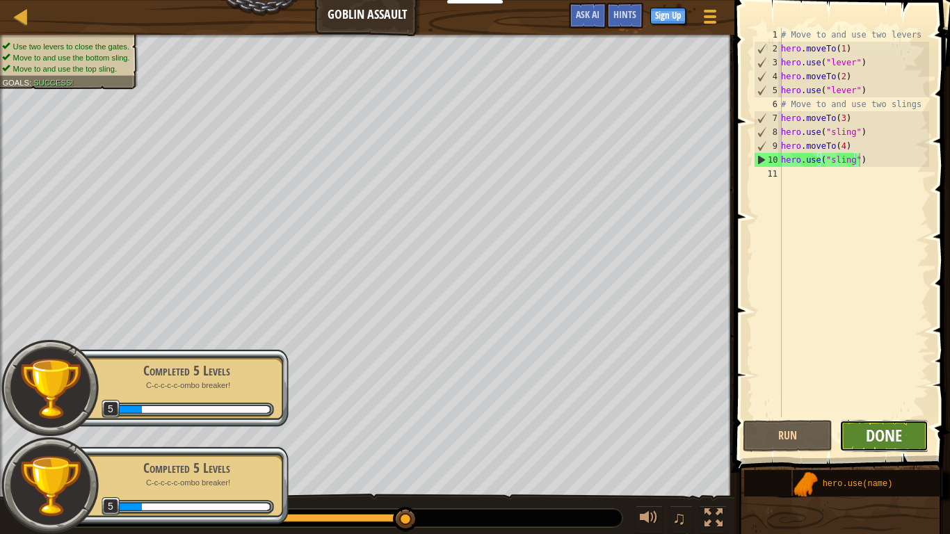
click at [877, 437] on span "Done" at bounding box center [884, 435] width 36 height 22
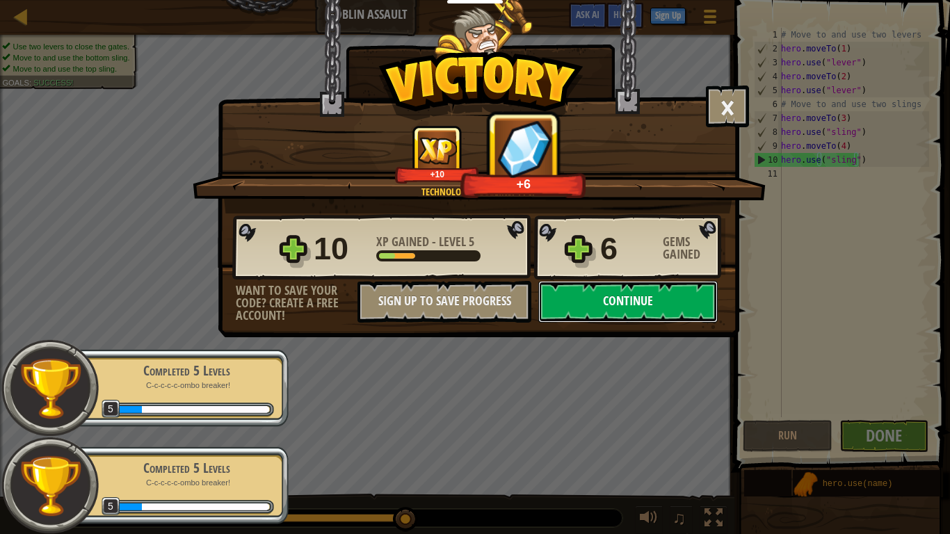
click at [677, 294] on button "Continue" at bounding box center [627, 302] width 179 height 42
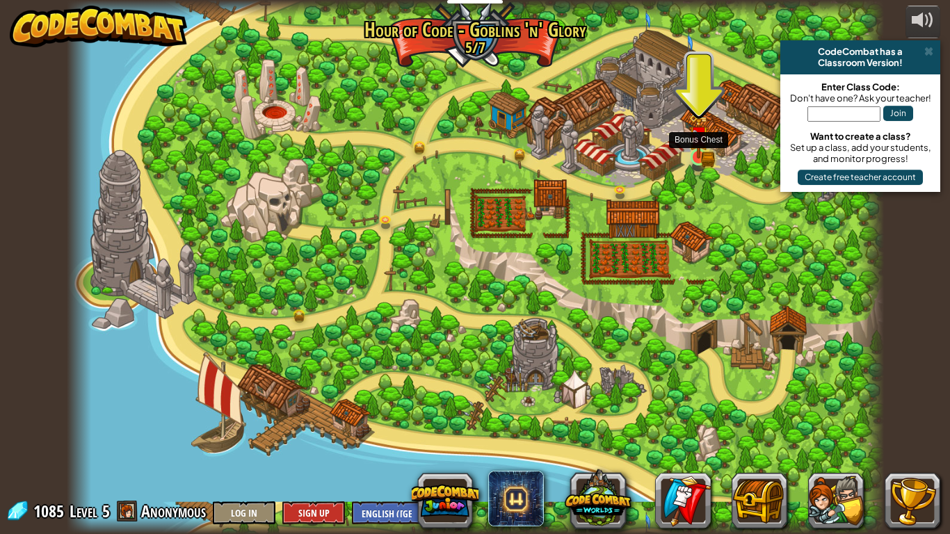
click at [699, 150] on img at bounding box center [698, 135] width 21 height 45
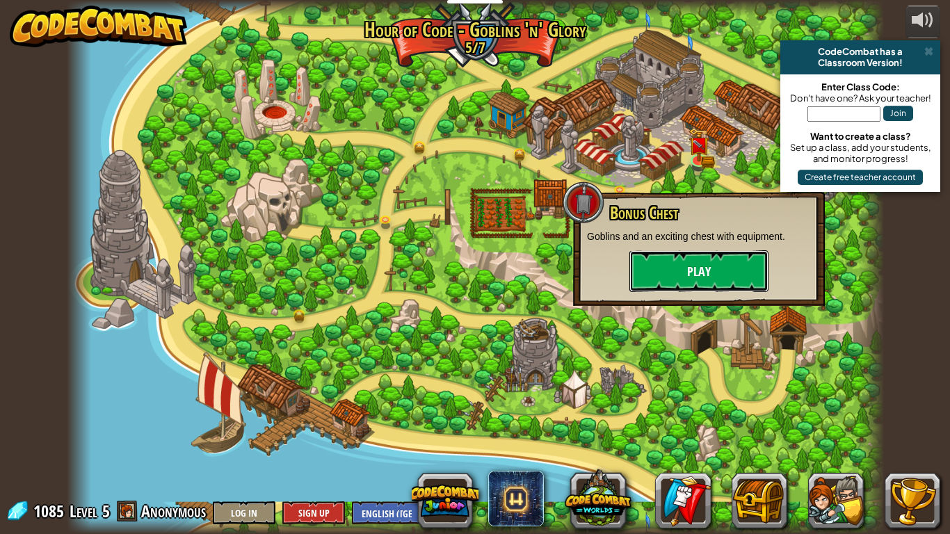
click at [744, 273] on button "Play" at bounding box center [698, 271] width 139 height 42
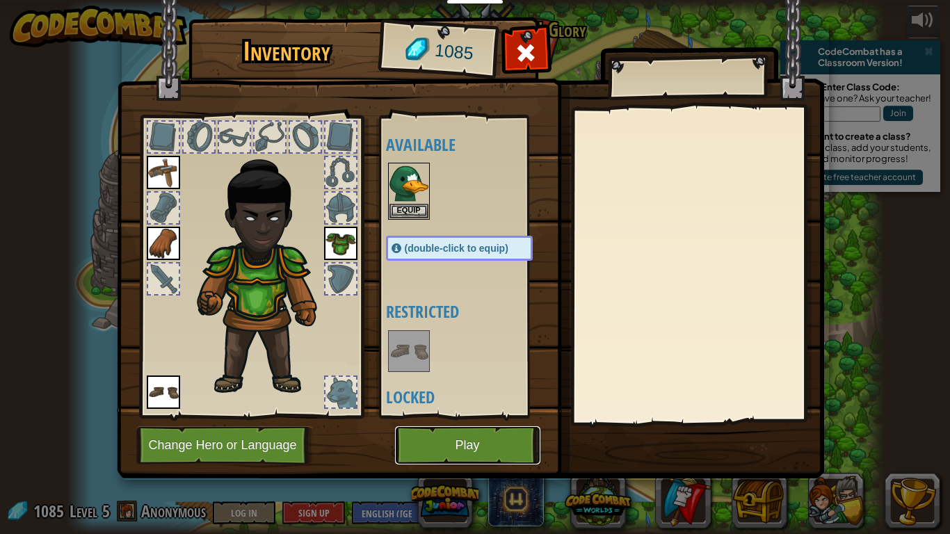
drag, startPoint x: 490, startPoint y: 440, endPoint x: 499, endPoint y: 451, distance: 13.9
click at [499, 445] on button "Play" at bounding box center [467, 445] width 145 height 38
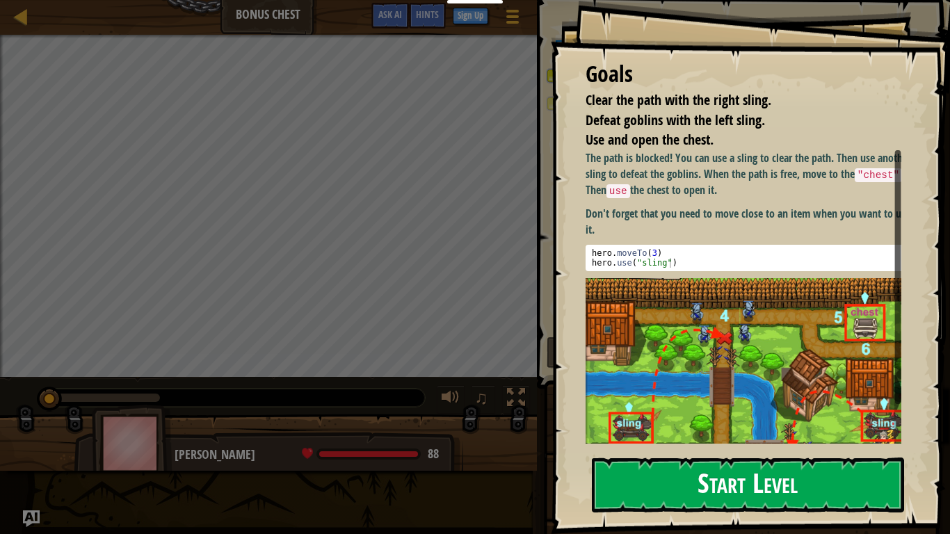
click at [827, 445] on button "Start Level" at bounding box center [748, 485] width 312 height 55
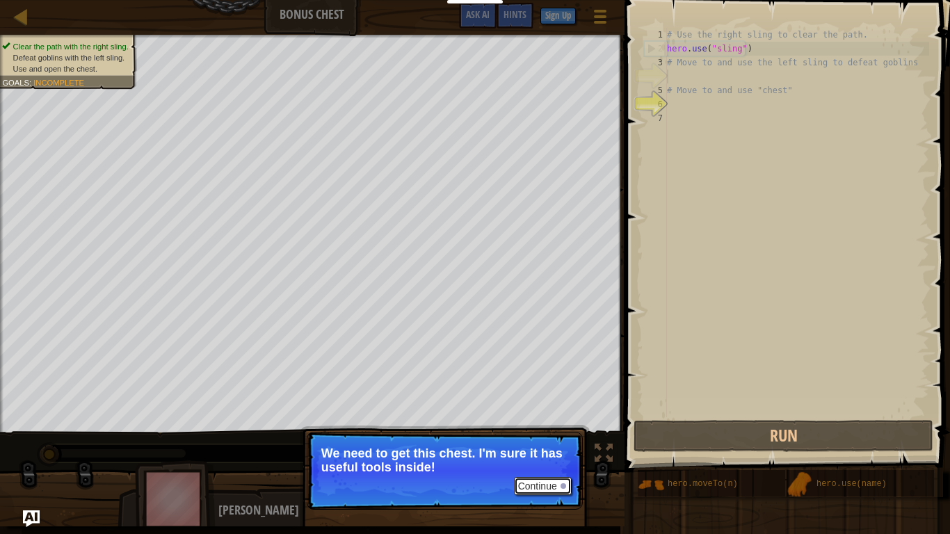
click at [545, 445] on button "Continue" at bounding box center [543, 486] width 58 height 18
click at [544, 445] on button "Continue" at bounding box center [543, 486] width 58 height 18
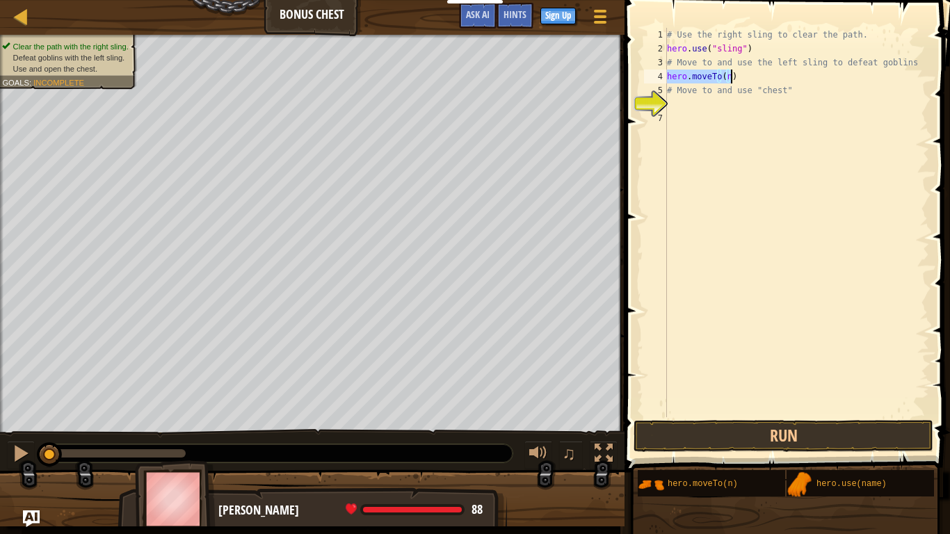
click at [727, 76] on div "# Use the right sling to clear the path. hero . use ( "sling" ) # Move to and u…" at bounding box center [796, 222] width 265 height 389
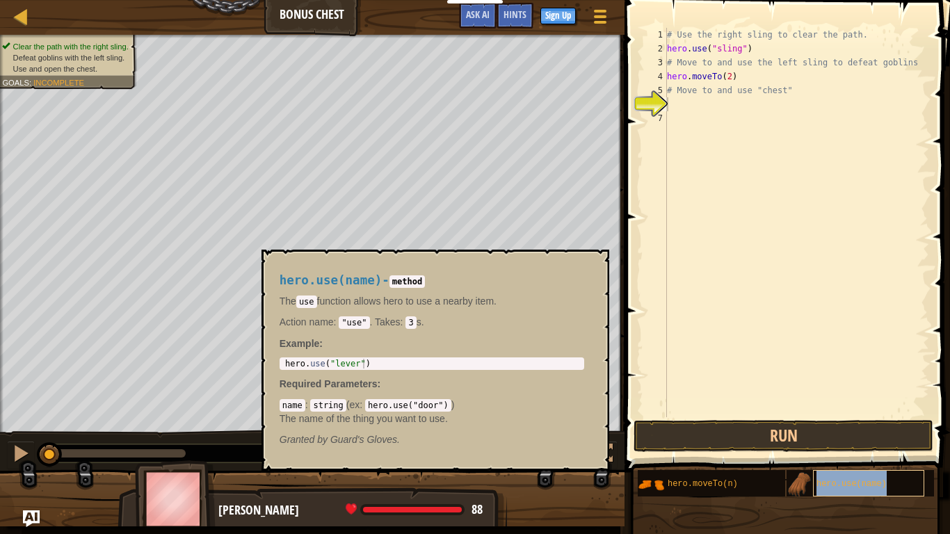
type textarea "hero.use(name)"
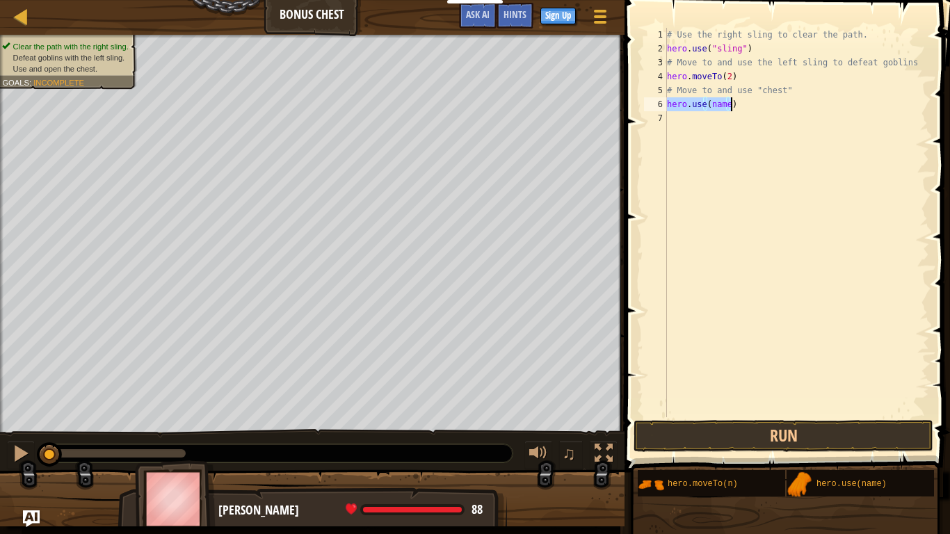
scroll to position [6, 0]
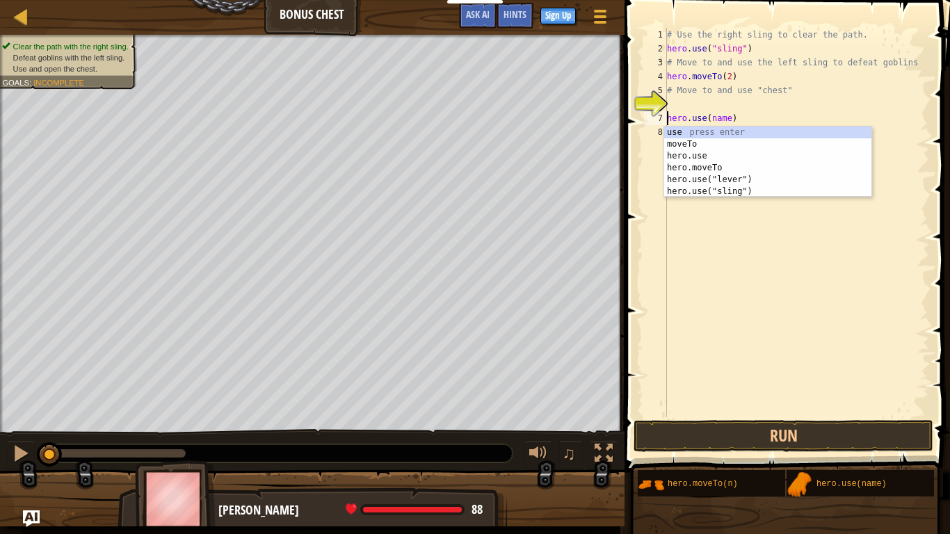
click at [760, 113] on div "# Use the right sling to clear the path. hero . use ( "sling" ) # Move to and u…" at bounding box center [796, 236] width 265 height 417
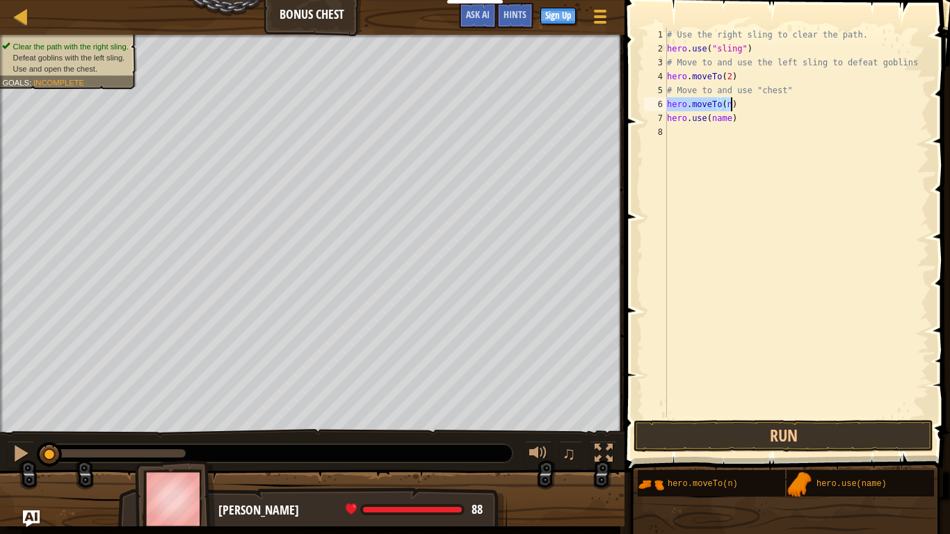
click at [723, 97] on div "# Use the right sling to clear the path. hero . use ( "sling" ) # Move to and u…" at bounding box center [796, 222] width 265 height 389
click at [729, 106] on div "# Use the right sling to clear the path. hero . use ( "sling" ) # Move to and u…" at bounding box center [796, 236] width 265 height 417
click at [725, 108] on div "# Use the right sling to clear the path. hero . use ( "sling" ) # Move to and u…" at bounding box center [796, 236] width 265 height 417
click at [726, 120] on div "# Use the right sling to clear the path. hero . use ( "sling" ) # Move to and u…" at bounding box center [796, 236] width 265 height 417
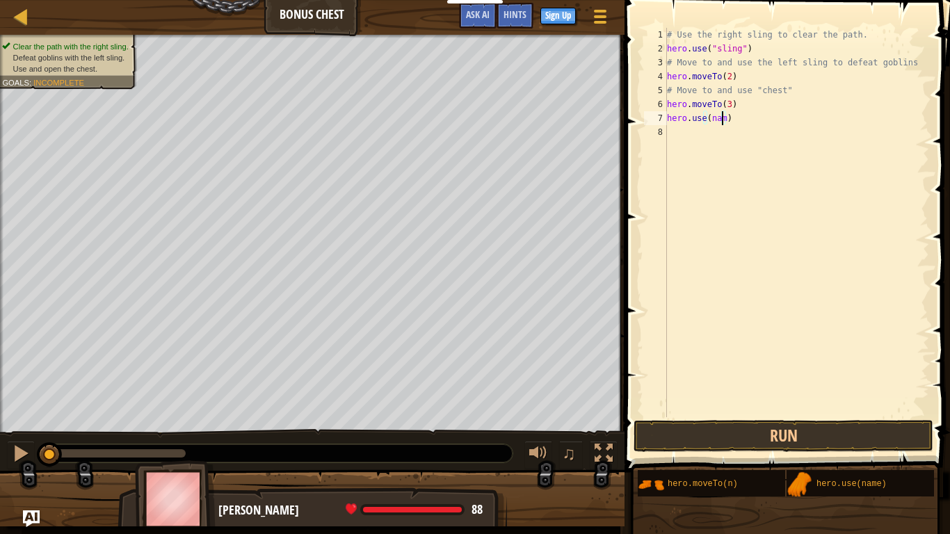
scroll to position [6, 2]
click at [709, 124] on div "# Use the right sling to clear the path. hero . use ( "sling" ) # Move to and u…" at bounding box center [796, 236] width 265 height 417
type textarea "h"
click at [722, 112] on div "# Use the right sling to clear the path. hero . use ( "sling" ) # Move to and u…" at bounding box center [796, 222] width 265 height 389
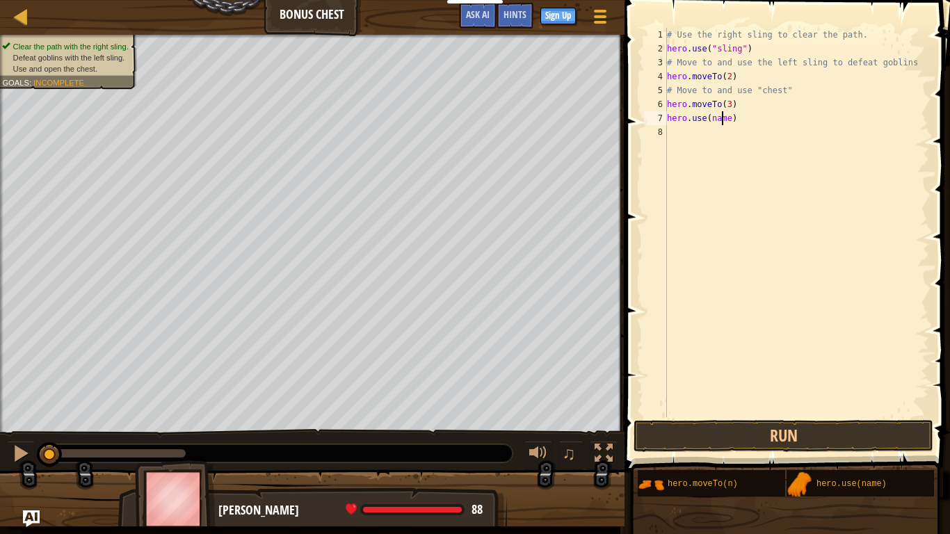
click at [726, 120] on div "# Use the right sling to clear the path. hero . use ( "sling" ) # Move to and u…" at bounding box center [796, 236] width 265 height 417
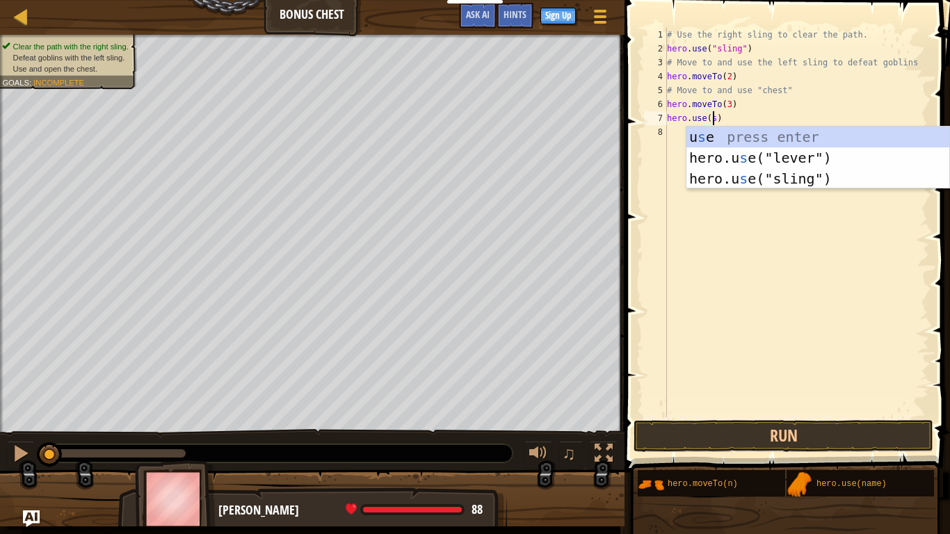
scroll to position [6, 3]
click at [754, 171] on div "u s e press enter hero.u s e("lever") press enter hero.u s e("sling") press ent…" at bounding box center [817, 179] width 263 height 104
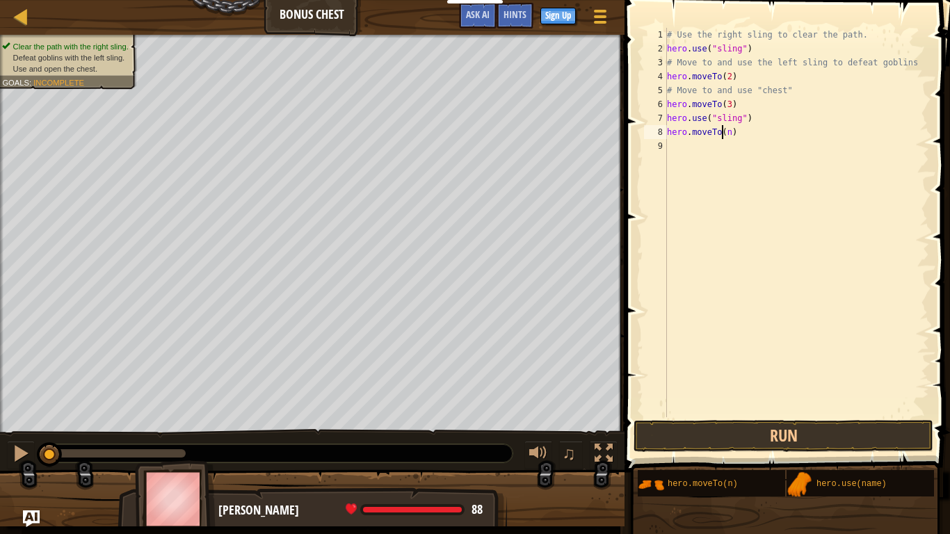
click at [722, 134] on div "# Use the right sling to clear the path. hero . use ( "sling" ) # Move to and u…" at bounding box center [796, 236] width 265 height 417
click at [729, 136] on div "# Use the right sling to clear the path. hero . use ( "sling" ) # Move to and u…" at bounding box center [796, 236] width 265 height 417
click at [725, 134] on div "# Use the right sling to clear the path. hero . use ( "sling" ) # Move to and u…" at bounding box center [796, 236] width 265 height 417
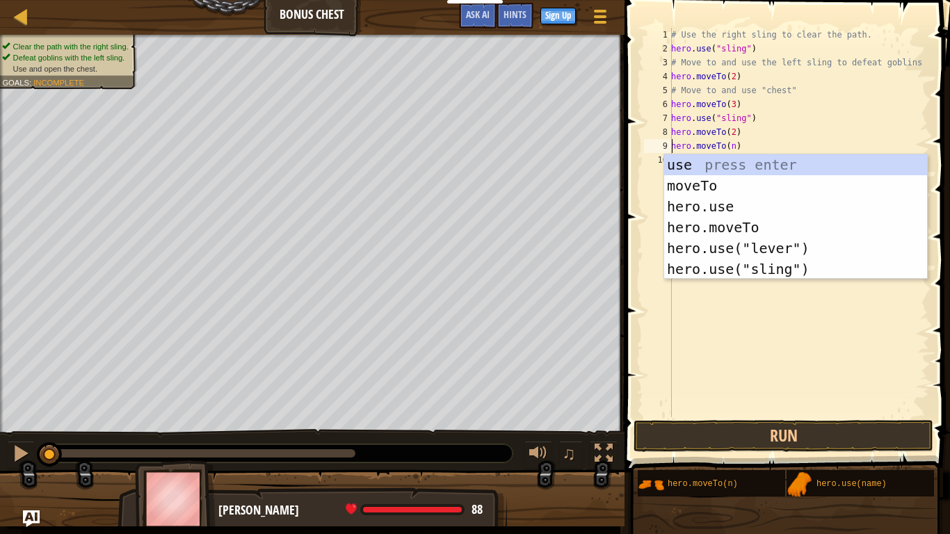
click at [731, 148] on div "# Use the right sling to clear the path. hero . use ( "sling" ) # Move to and u…" at bounding box center [798, 236] width 261 height 417
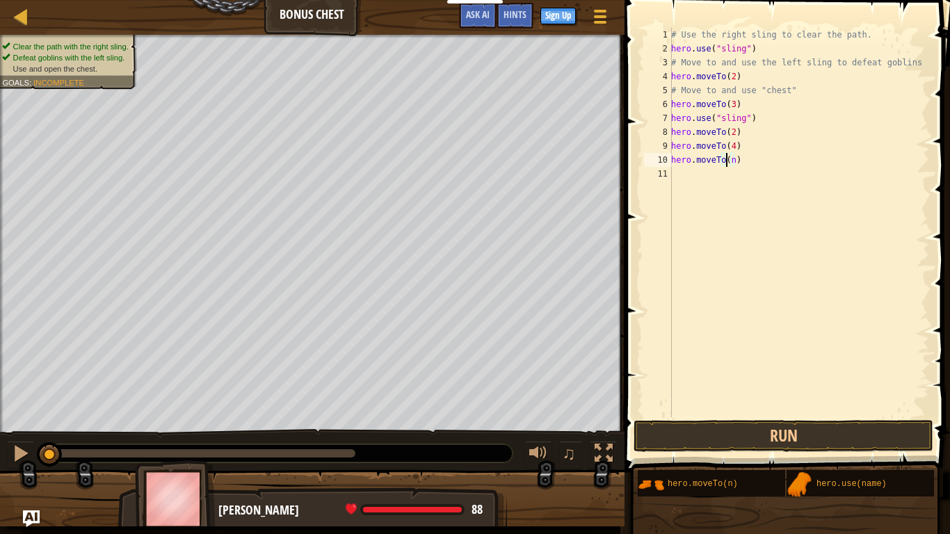
drag, startPoint x: 728, startPoint y: 159, endPoint x: 744, endPoint y: 161, distance: 16.1
click at [728, 160] on div "# Use the right sling to clear the path. hero . use ( "sling" ) # Move to and u…" at bounding box center [798, 236] width 261 height 417
click at [731, 163] on div "# Use the right sling to clear the path. hero . use ( "sling" ) # Move to and u…" at bounding box center [798, 236] width 261 height 417
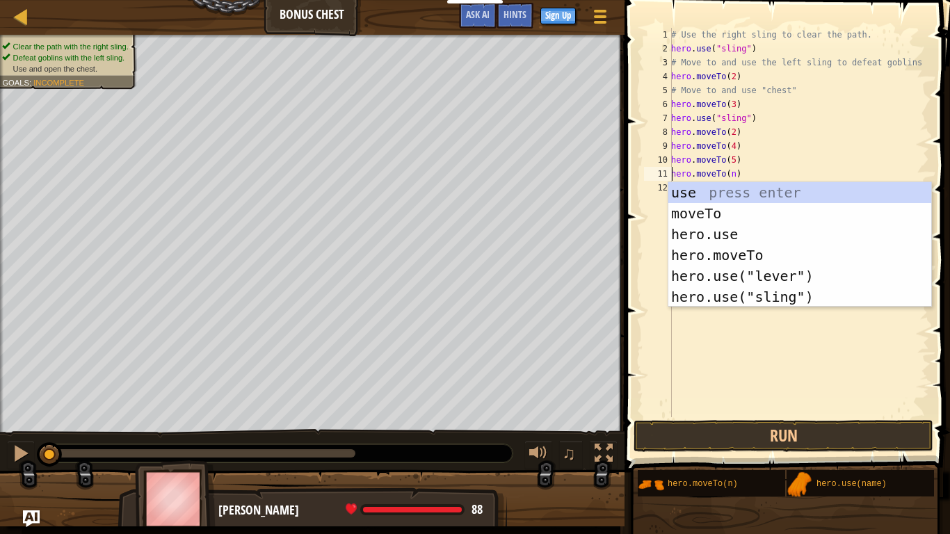
drag, startPoint x: 731, startPoint y: 173, endPoint x: 749, endPoint y: 194, distance: 27.2
click at [732, 177] on div "# Use the right sling to clear the path. hero . use ( "sling" ) # Move to and u…" at bounding box center [798, 236] width 261 height 417
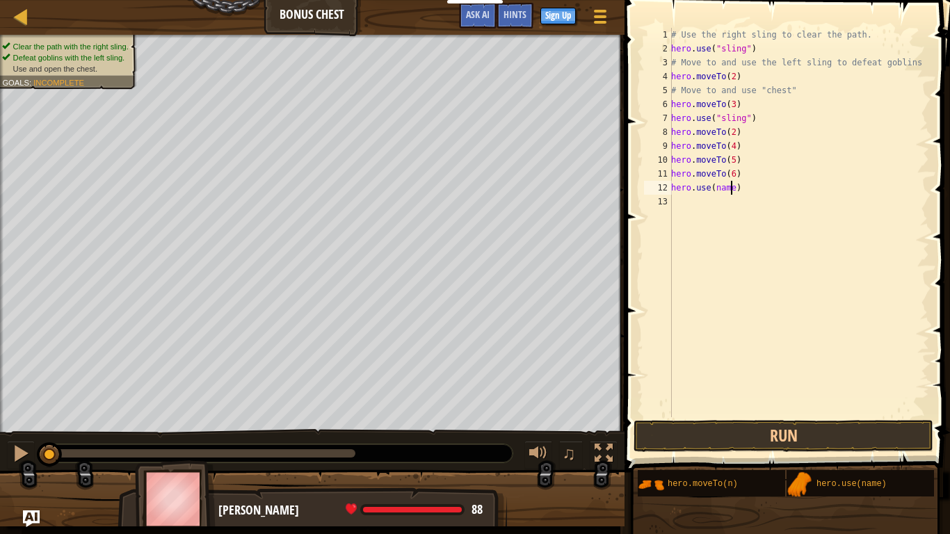
drag, startPoint x: 731, startPoint y: 188, endPoint x: 743, endPoint y: 196, distance: 14.1
click at [731, 190] on div "# Use the right sling to clear the path. hero . use ( "sling" ) # Move to and u…" at bounding box center [798, 236] width 261 height 417
drag, startPoint x: 810, startPoint y: 432, endPoint x: 800, endPoint y: 428, distance: 11.0
click at [811, 432] on button "Run" at bounding box center [783, 436] width 300 height 32
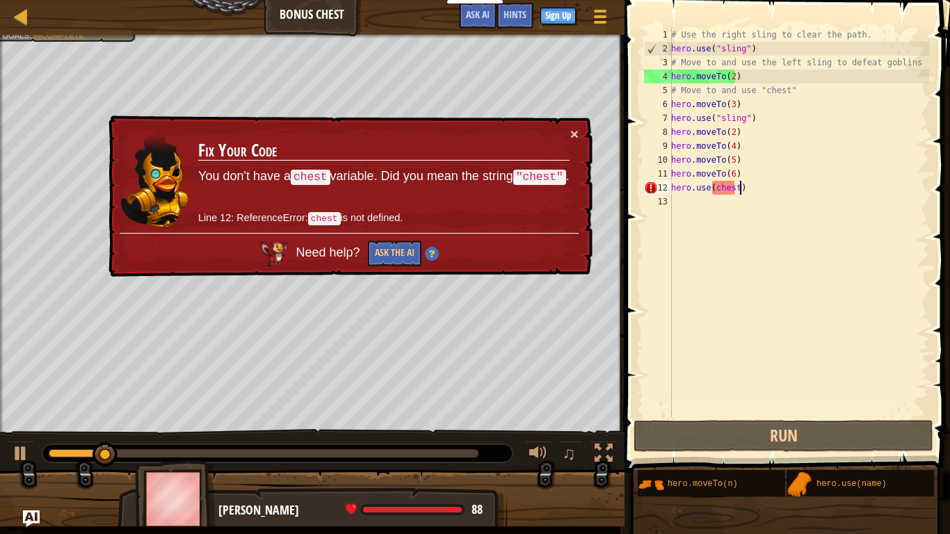
click at [783, 188] on div "# Use the right sling to clear the path. hero . use ( "sling" ) # Move to and u…" at bounding box center [798, 236] width 261 height 417
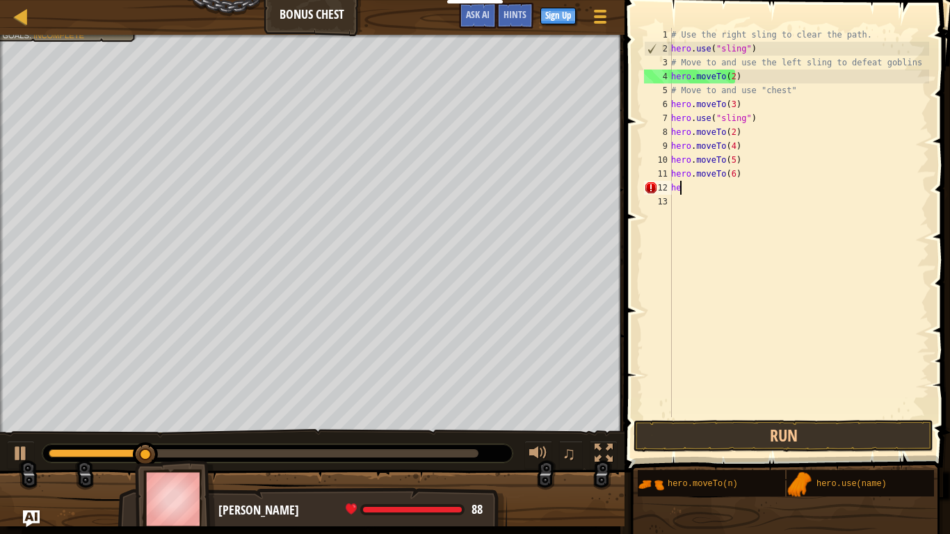
scroll to position [6, 0]
type textarea "h"
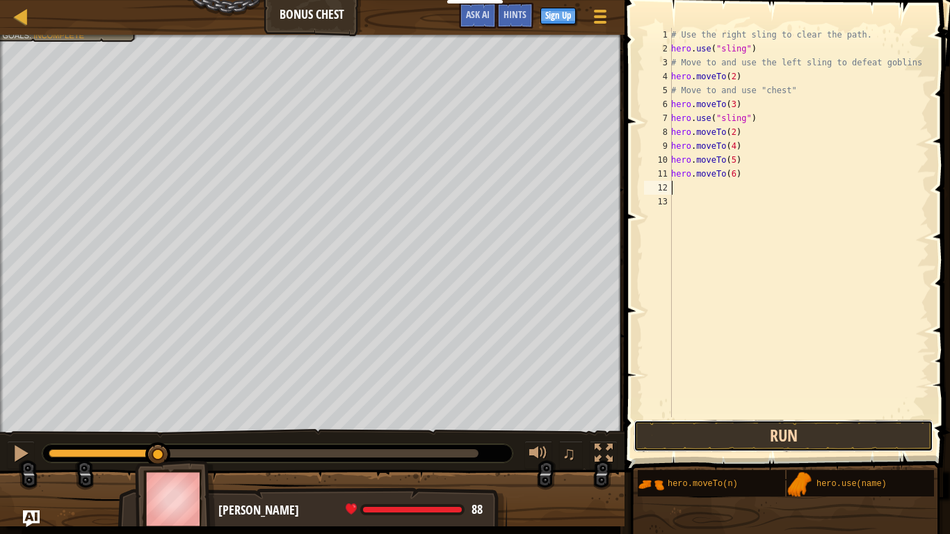
click at [763, 445] on button "Run" at bounding box center [783, 436] width 300 height 32
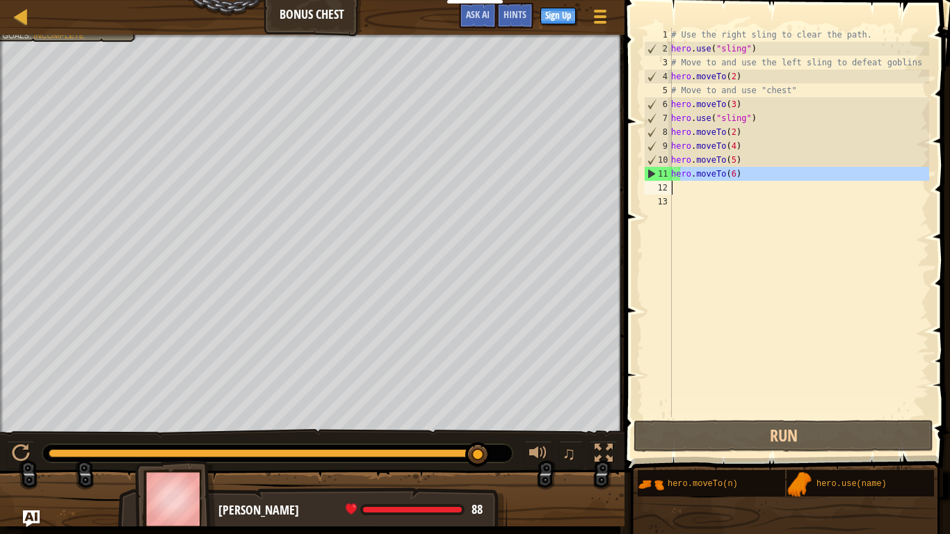
click at [681, 191] on div "# Use the right sling to clear the path. hero . use ( "sling" ) # Move to and u…" at bounding box center [798, 236] width 261 height 417
type textarea "hero.moveTo(6)"
click at [681, 191] on div "# Use the right sling to clear the path. hero . use ( "sling" ) # Move to and u…" at bounding box center [798, 222] width 261 height 389
click at [684, 191] on div "# Use the right sling to clear the path. hero . use ( "sling" ) # Move to and u…" at bounding box center [798, 236] width 261 height 417
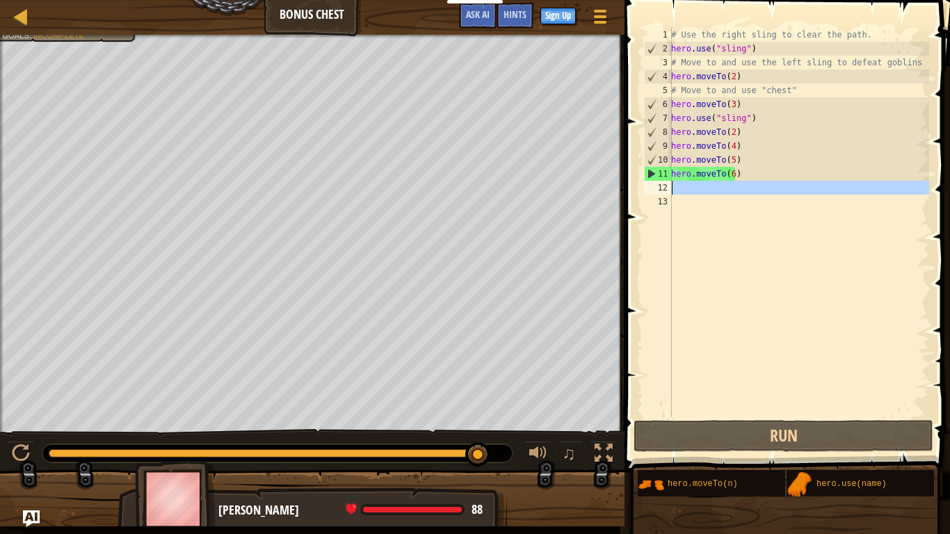
click at [690, 192] on div "# Use the right sling to clear the path. hero . use ( "sling" ) # Move to and u…" at bounding box center [798, 236] width 261 height 417
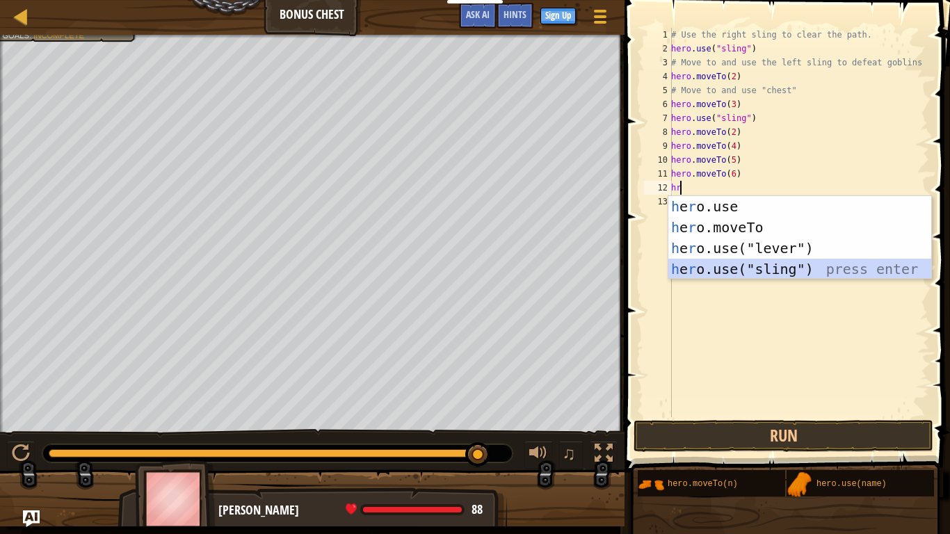
click at [704, 263] on div "h e r o.use press enter h e r o.moveTo press enter h e r o.use("lever") press e…" at bounding box center [799, 258] width 263 height 125
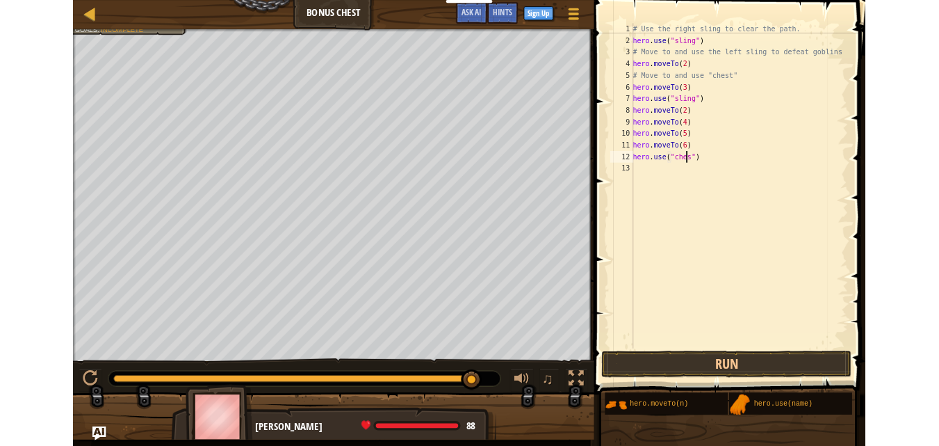
scroll to position [6, 6]
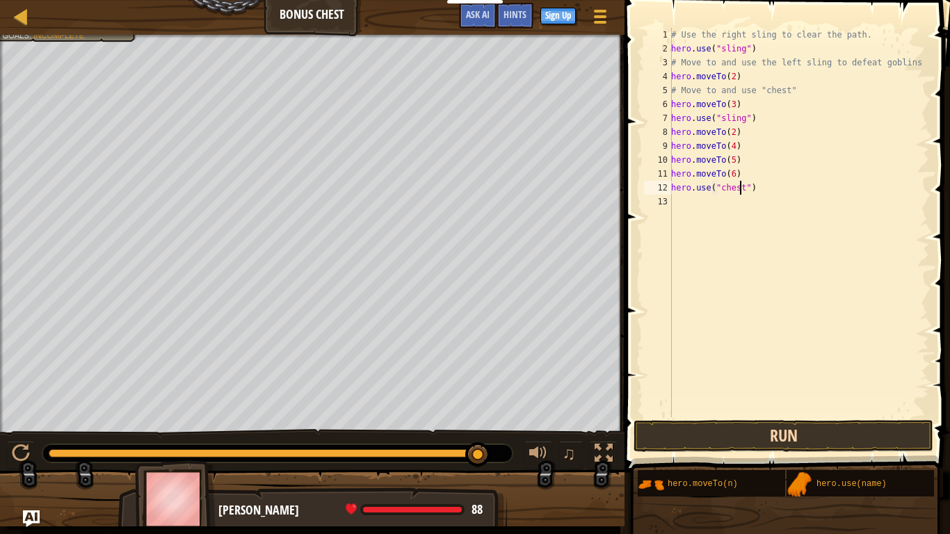
type textarea "hero.use("chest")"
click at [821, 423] on button "Run" at bounding box center [783, 436] width 300 height 32
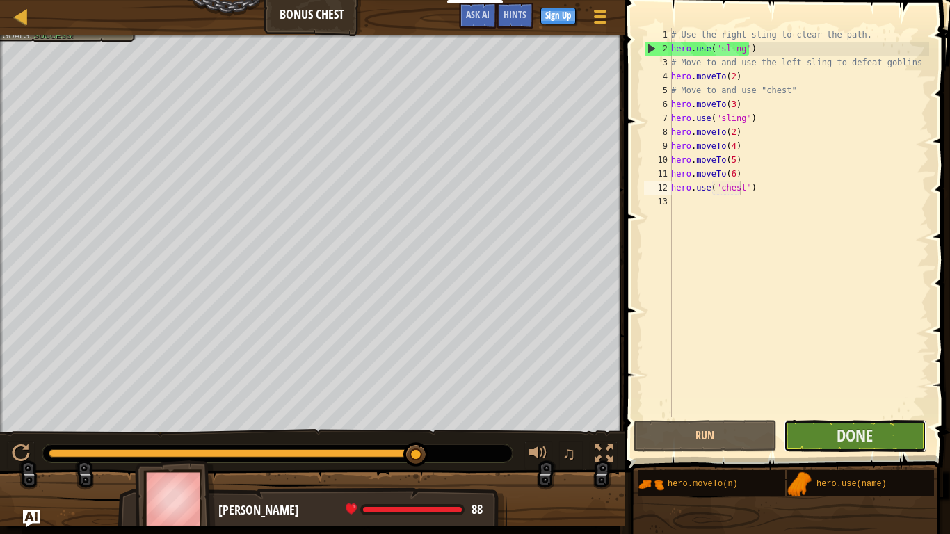
click at [836, 424] on button "Done" at bounding box center [855, 436] width 143 height 32
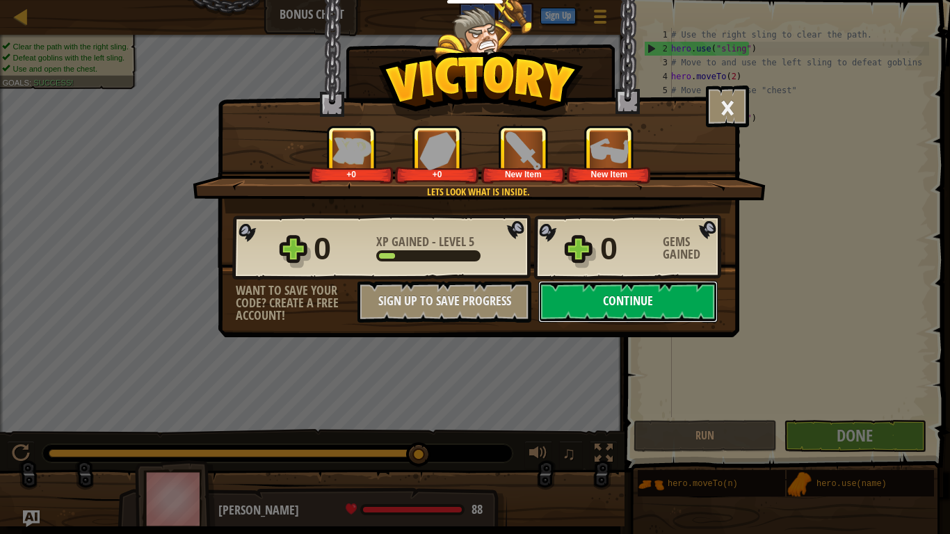
click at [606, 295] on button "Continue" at bounding box center [627, 302] width 179 height 42
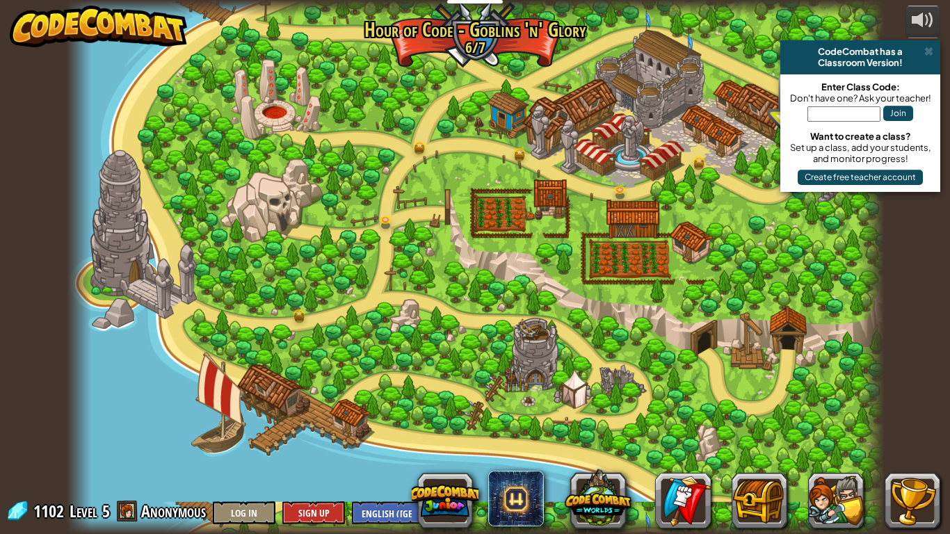
drag, startPoint x: 924, startPoint y: 47, endPoint x: 916, endPoint y: 58, distance: 13.9
click at [924, 48] on span at bounding box center [928, 51] width 9 height 11
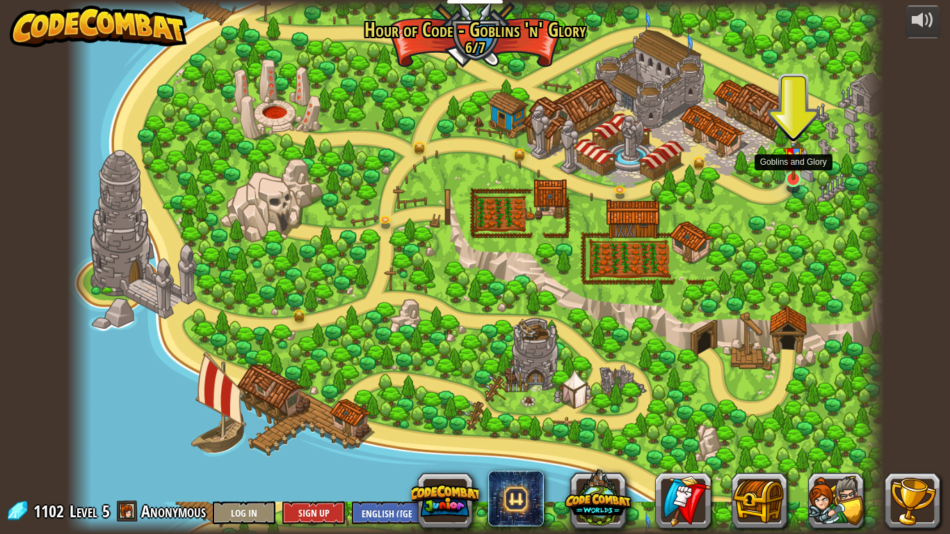
click at [791, 177] on img at bounding box center [793, 153] width 21 height 55
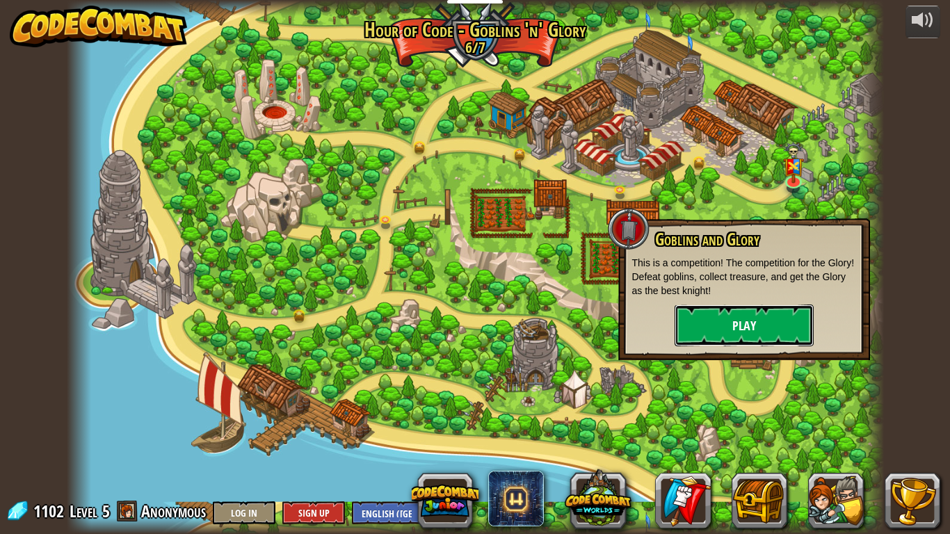
click at [768, 335] on button "Play" at bounding box center [743, 326] width 139 height 42
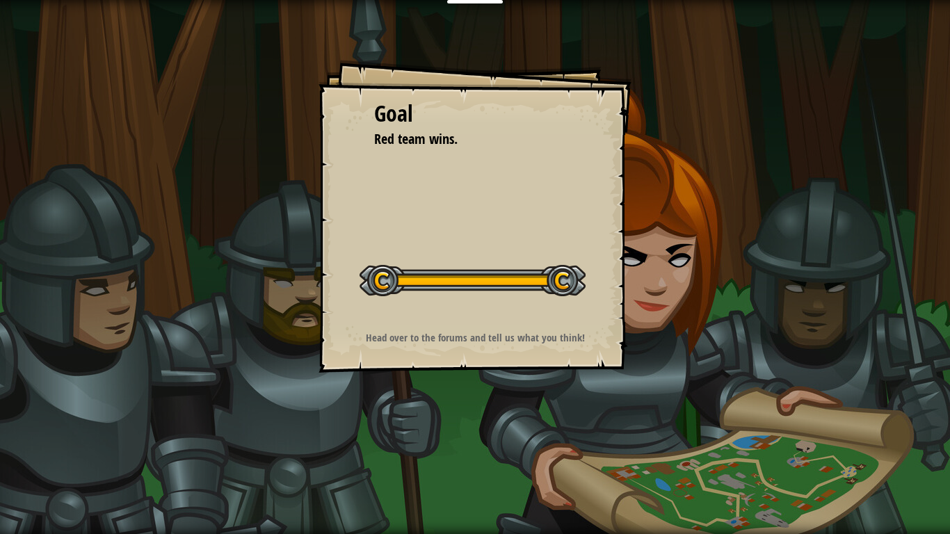
click at [561, 277] on div at bounding box center [472, 280] width 226 height 31
drag, startPoint x: 379, startPoint y: 280, endPoint x: 607, endPoint y: 280, distance: 228.1
click at [605, 282] on div "Goal Red team wins. Start Level Error loading from server. Try refreshing the p…" at bounding box center [474, 216] width 313 height 313
click at [434, 325] on div "Goal Red team wins. Start Level Error loading from server. Try refreshing the p…" at bounding box center [474, 216] width 313 height 313
drag, startPoint x: 440, startPoint y: 131, endPoint x: 439, endPoint y: 140, distance: 9.1
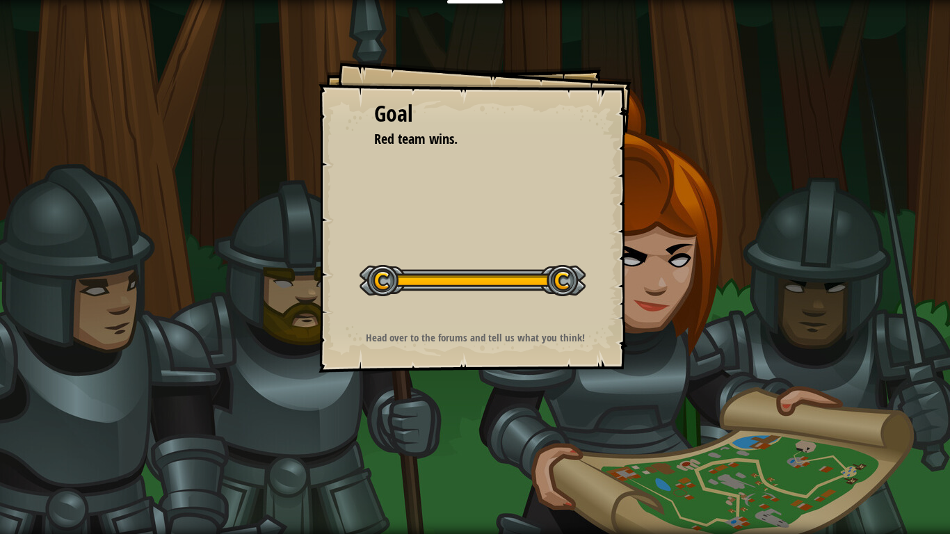
click at [439, 136] on span "Red team wins." at bounding box center [415, 138] width 83 height 19
drag, startPoint x: 506, startPoint y: 206, endPoint x: 537, endPoint y: 216, distance: 32.3
click at [523, 212] on div "Goal Red team wins. Start Level Error loading from server. Try refreshing the p…" at bounding box center [474, 216] width 313 height 313
drag, startPoint x: 697, startPoint y: 314, endPoint x: 668, endPoint y: 375, distance: 67.8
click at [668, 375] on div "Goal Red team wins. Start Level Error loading from server. Try refreshing the p…" at bounding box center [475, 267] width 950 height 534
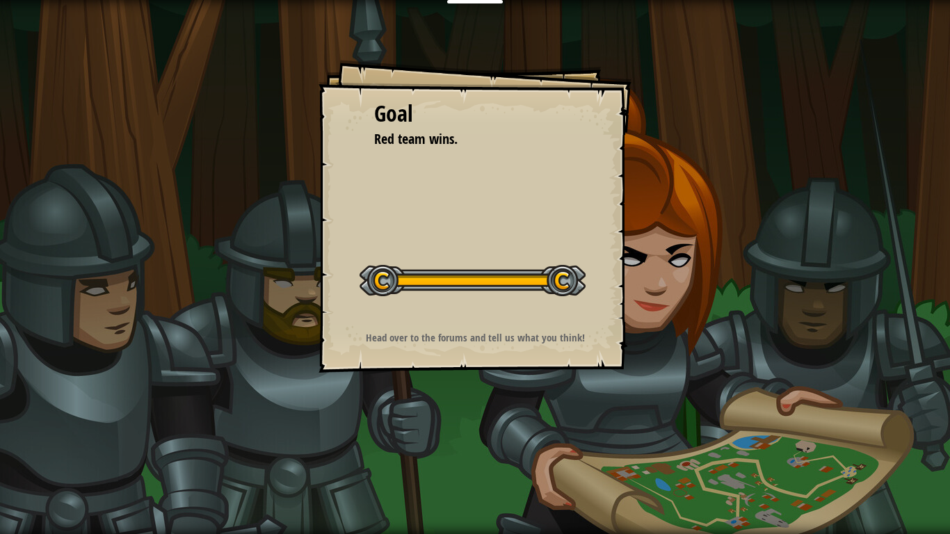
drag, startPoint x: 566, startPoint y: 282, endPoint x: 442, endPoint y: 284, distance: 124.5
click at [442, 284] on div at bounding box center [472, 280] width 226 height 31
drag, startPoint x: 380, startPoint y: 284, endPoint x: 573, endPoint y: 278, distance: 193.4
click at [573, 278] on div at bounding box center [472, 280] width 226 height 31
click at [574, 278] on div at bounding box center [472, 280] width 226 height 31
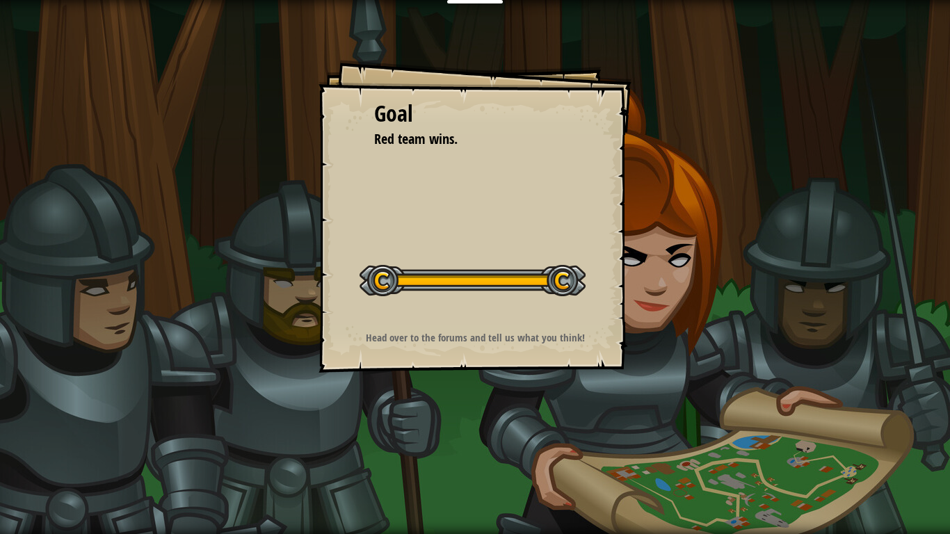
drag, startPoint x: 574, startPoint y: 281, endPoint x: 547, endPoint y: 316, distance: 45.1
click at [547, 316] on div "Goal Red team wins. Start Level Error loading from server. Try refreshing the p…" at bounding box center [474, 216] width 313 height 313
drag, startPoint x: 544, startPoint y: 318, endPoint x: 541, endPoint y: 326, distance: 9.0
click at [544, 318] on div "Goal Red team wins. Start Level Error loading from server. Try refreshing the p…" at bounding box center [474, 216] width 313 height 313
click at [533, 341] on strong "Head over to the forums and tell us what you think!" at bounding box center [475, 337] width 219 height 15
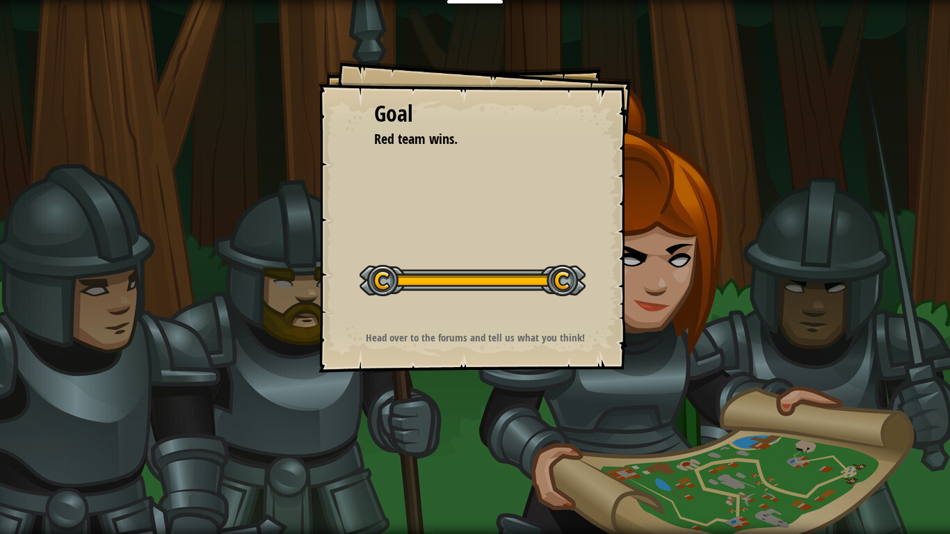
click at [599, 136] on div "Goal Red team wins. Start Level Error loading from server. Try refreshing the p…" at bounding box center [474, 216] width 313 height 313
drag, startPoint x: 595, startPoint y: 143, endPoint x: 589, endPoint y: 172, distance: 29.7
click at [590, 165] on div "Goal Red team wins. Start Level Error loading from server. Try refreshing the p…" at bounding box center [474, 216] width 313 height 313
drag, startPoint x: 576, startPoint y: 155, endPoint x: 570, endPoint y: 148, distance: 9.4
click at [570, 149] on div "Goal Red team wins. Start Level Error loading from server. Try refreshing the p…" at bounding box center [474, 216] width 313 height 313
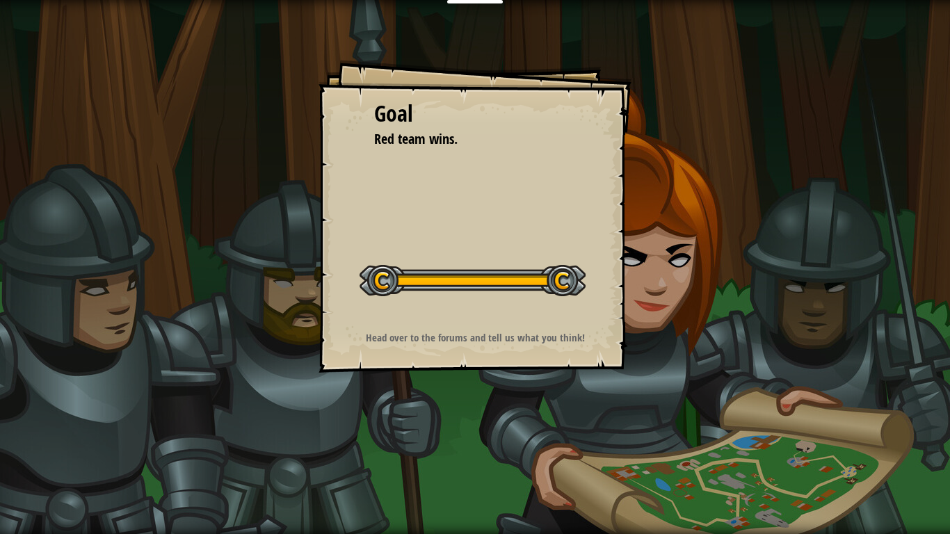
click at [569, 148] on li "Red team wins." at bounding box center [465, 139] width 216 height 20
click at [596, 241] on div "Goal Red team wins. Start Level Error loading from server. Try refreshing the p…" at bounding box center [474, 216] width 313 height 313
drag, startPoint x: 644, startPoint y: 252, endPoint x: 342, endPoint y: 293, distance: 304.5
drag, startPoint x: 342, startPoint y: 293, endPoint x: 949, endPoint y: 225, distance: 610.9
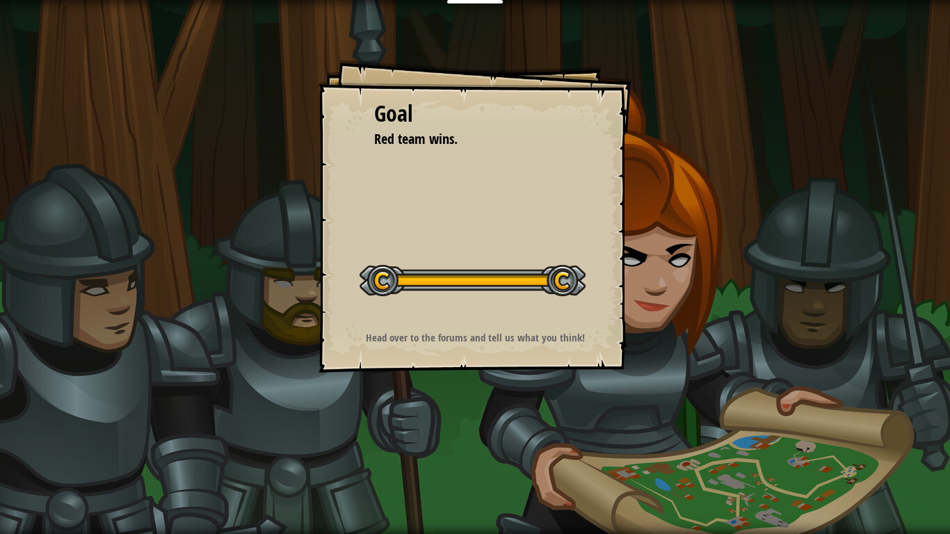
click at [949, 225] on div "Goal Red team wins. Start Level Error loading from server. Try refreshing the p…" at bounding box center [475, 267] width 950 height 534
click at [490, 236] on div "Goal Red team wins. Start Level Error loading from server. Try refreshing the p…" at bounding box center [474, 216] width 313 height 313
click at [489, 237] on div "Goal Red team wins. Start Level Error loading from server. Try refreshing the p…" at bounding box center [474, 216] width 313 height 313
drag, startPoint x: 489, startPoint y: 237, endPoint x: 485, endPoint y: 285, distance: 48.2
click at [487, 240] on div "Goal Red team wins. Start Level Error loading from server. Try refreshing the p…" at bounding box center [474, 216] width 313 height 313
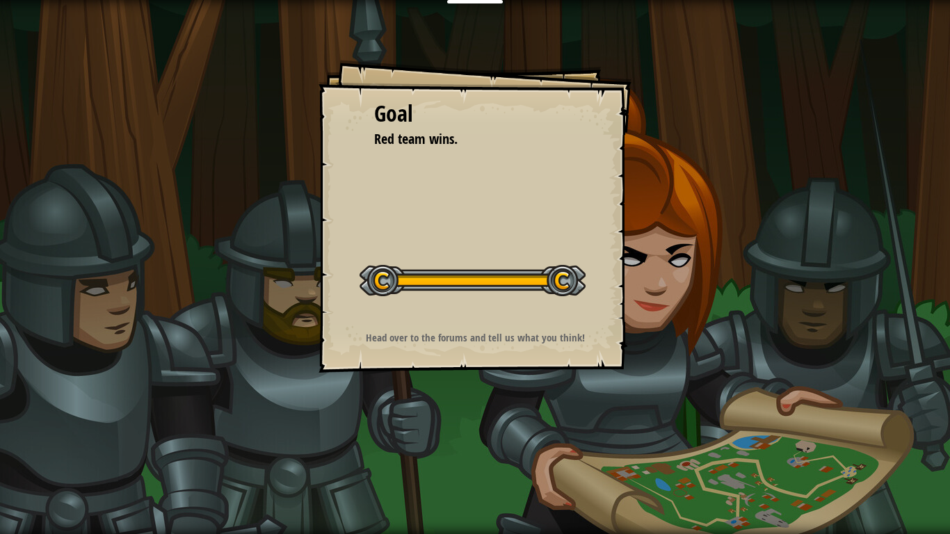
drag, startPoint x: 485, startPoint y: 288, endPoint x: 506, endPoint y: 277, distance: 23.9
click at [503, 280] on div at bounding box center [472, 280] width 226 height 31
click at [549, 282] on div at bounding box center [472, 280] width 226 height 31
drag, startPoint x: 551, startPoint y: 282, endPoint x: 344, endPoint y: 292, distance: 206.7
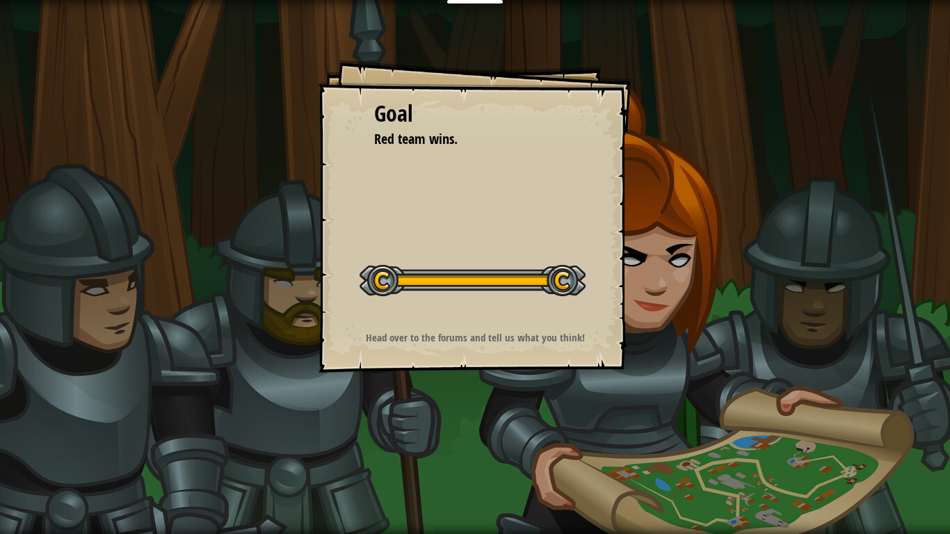
click at [501, 283] on div at bounding box center [472, 280] width 226 height 31
click at [375, 288] on div at bounding box center [472, 280] width 226 height 31
click at [471, 49] on div "Goal Red team wins. Start Level Error loading from server. Try refreshing the p…" at bounding box center [475, 267] width 950 height 534
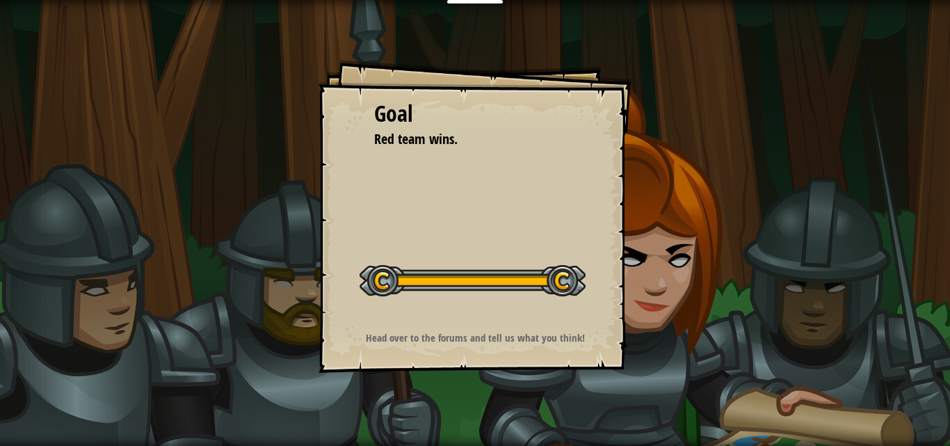
drag, startPoint x: 495, startPoint y: 11, endPoint x: 509, endPoint y: 20, distance: 16.6
click at [501, 24] on div "Goal Red team wins. Start Level Error loading from server. Try refreshing the p…" at bounding box center [475, 223] width 950 height 446
drag, startPoint x: 481, startPoint y: 445, endPoint x: 495, endPoint y: 385, distance: 62.1
click at [481, 435] on div "Goal Red team wins. Start Level Error loading from server. Try refreshing the p…" at bounding box center [475, 223] width 950 height 446
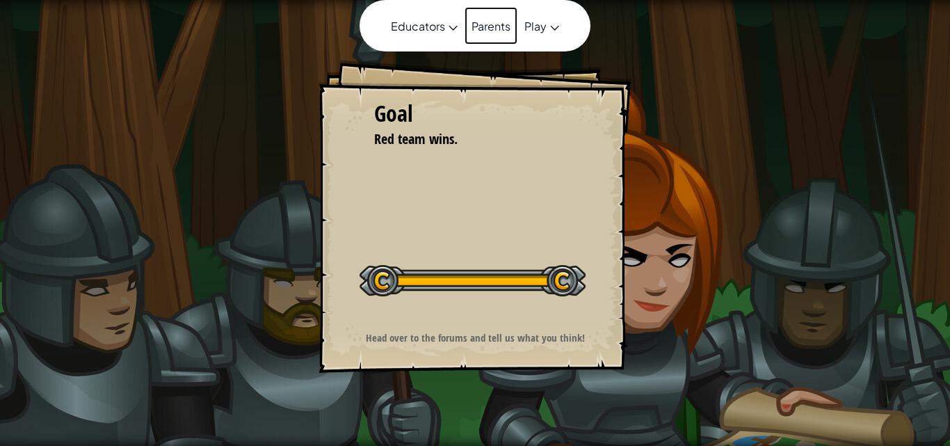
click at [478, 2] on nav "Educators Create Free Account School & District Solutions Teacher Toolkit Previ…" at bounding box center [474, 25] width 231 height 51
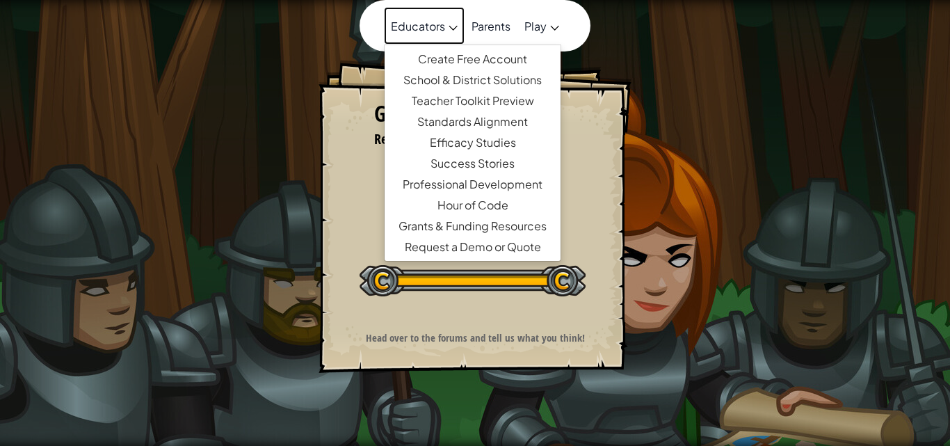
click at [456, 28] on icon at bounding box center [452, 28] width 9 height 5
